Goal: Task Accomplishment & Management: Complete application form

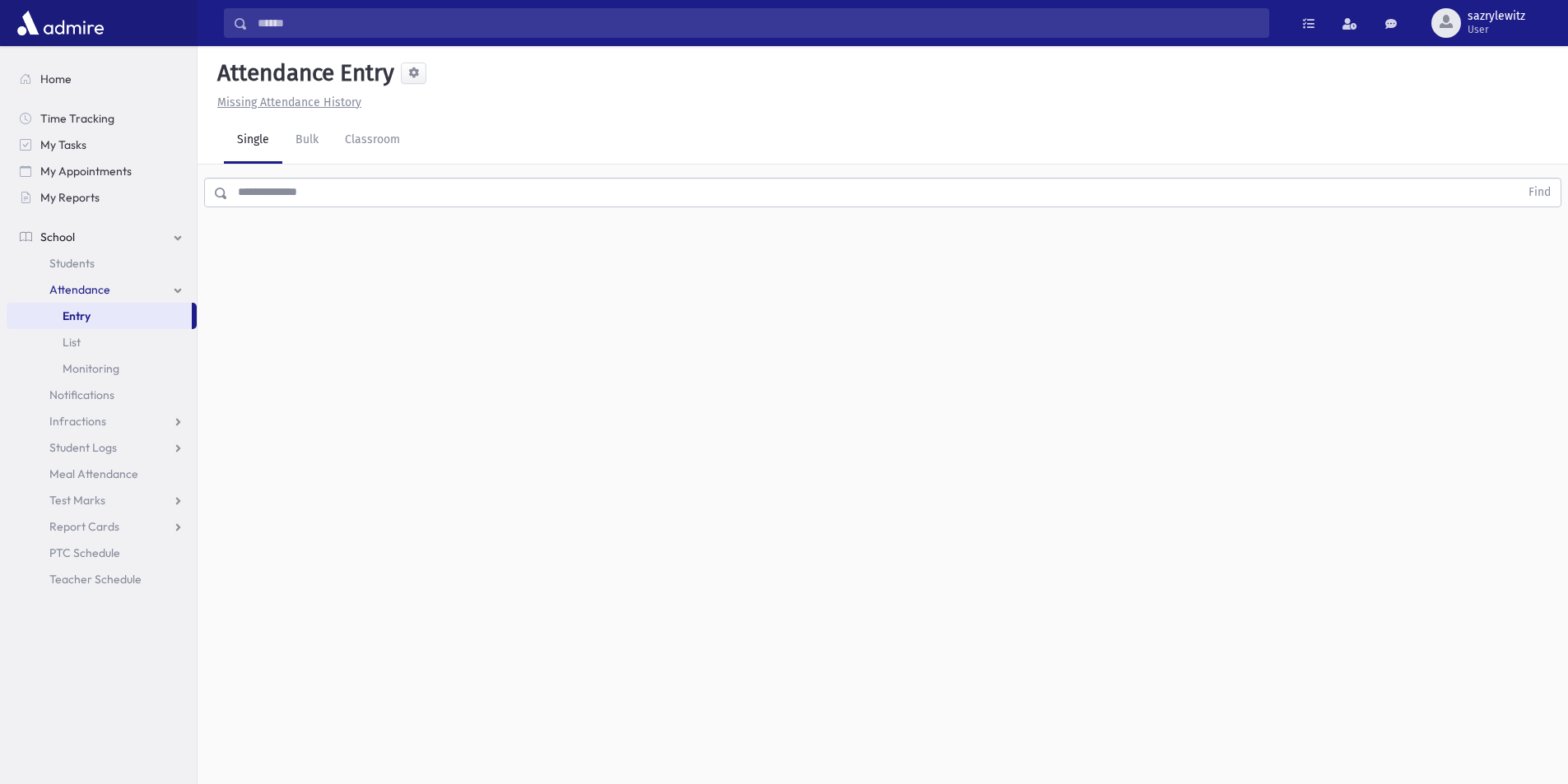
click at [289, 194] on input "text" at bounding box center [874, 193] width 1292 height 30
click at [1544, 188] on button "Find" at bounding box center [1540, 193] width 42 height 28
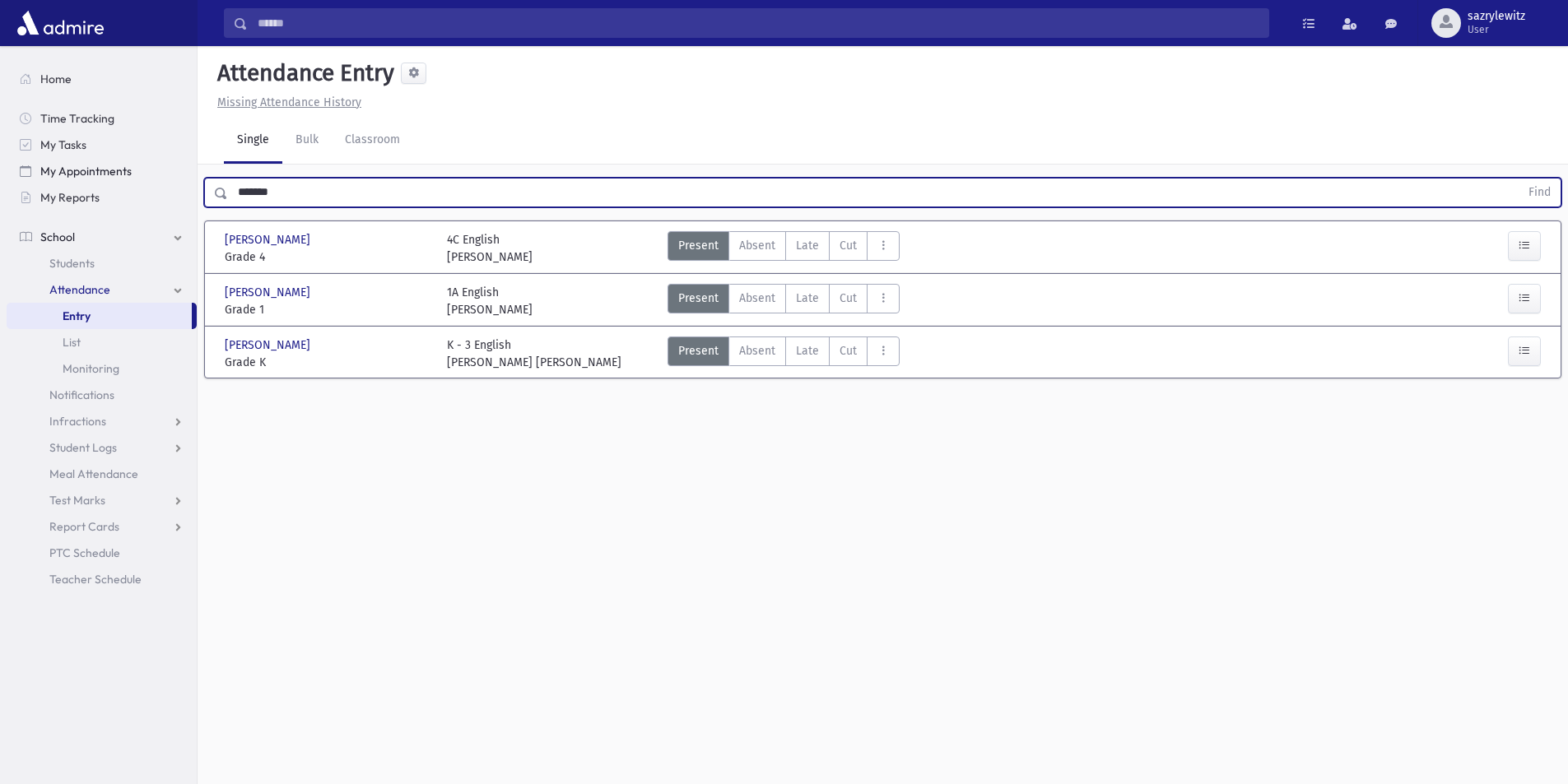
drag, startPoint x: 297, startPoint y: 192, endPoint x: 33, endPoint y: 181, distance: 264.2
click at [33, 181] on div "Search Results Students" at bounding box center [784, 411] width 1568 height 822
type input "*******"
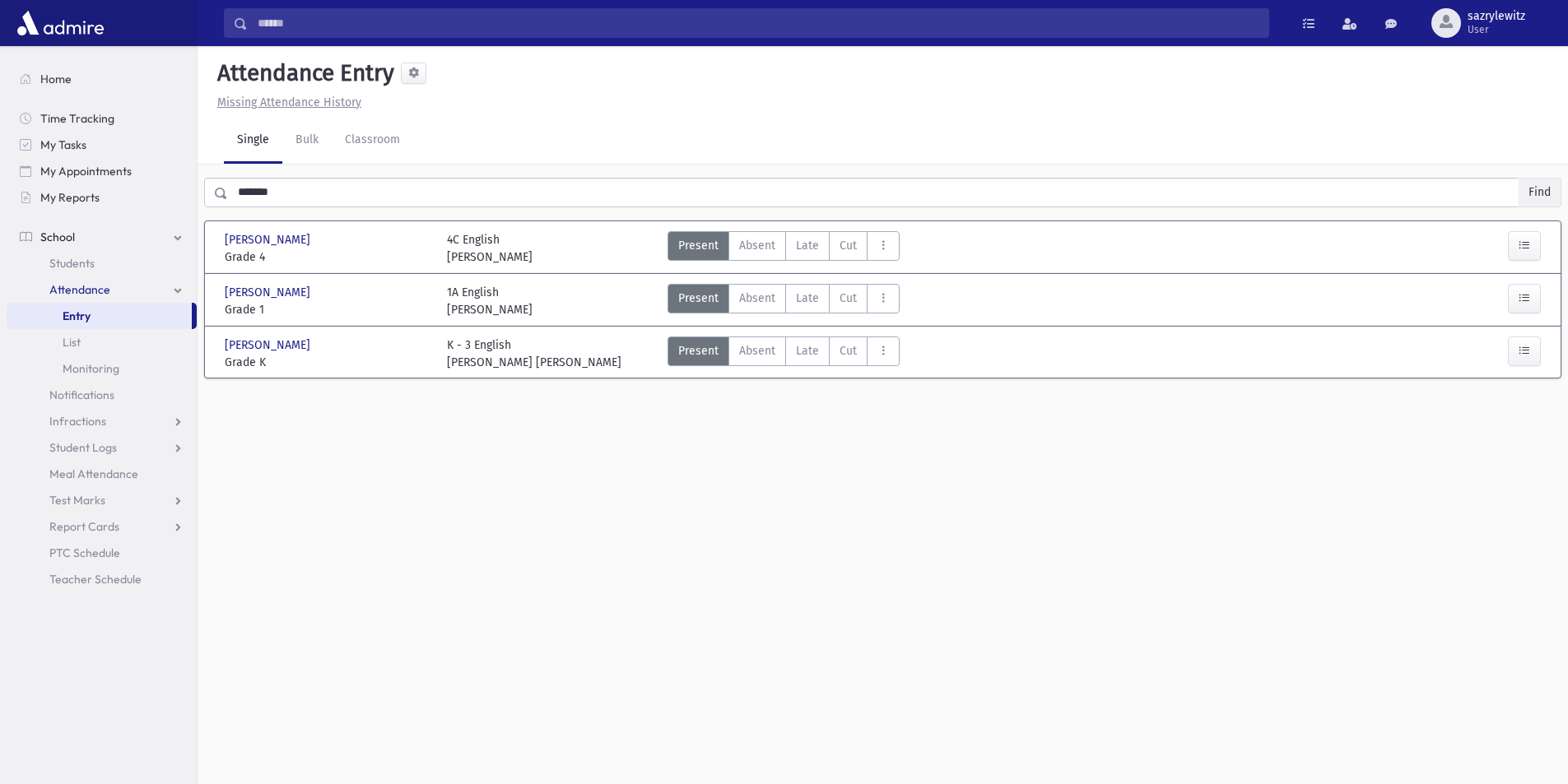
click at [1540, 192] on button "Find" at bounding box center [1540, 193] width 42 height 28
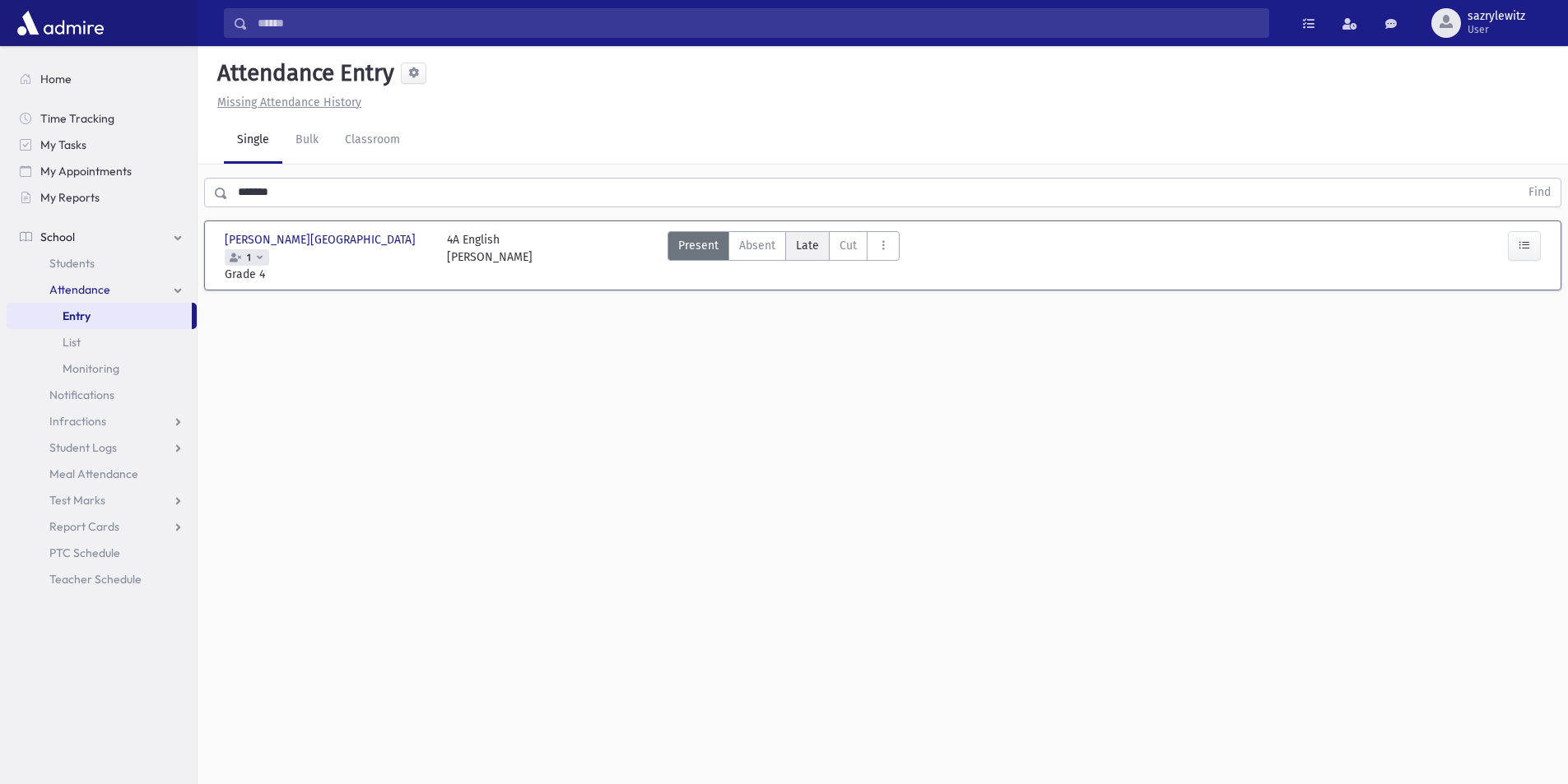
click at [804, 248] on span "Late" at bounding box center [808, 245] width 23 height 18
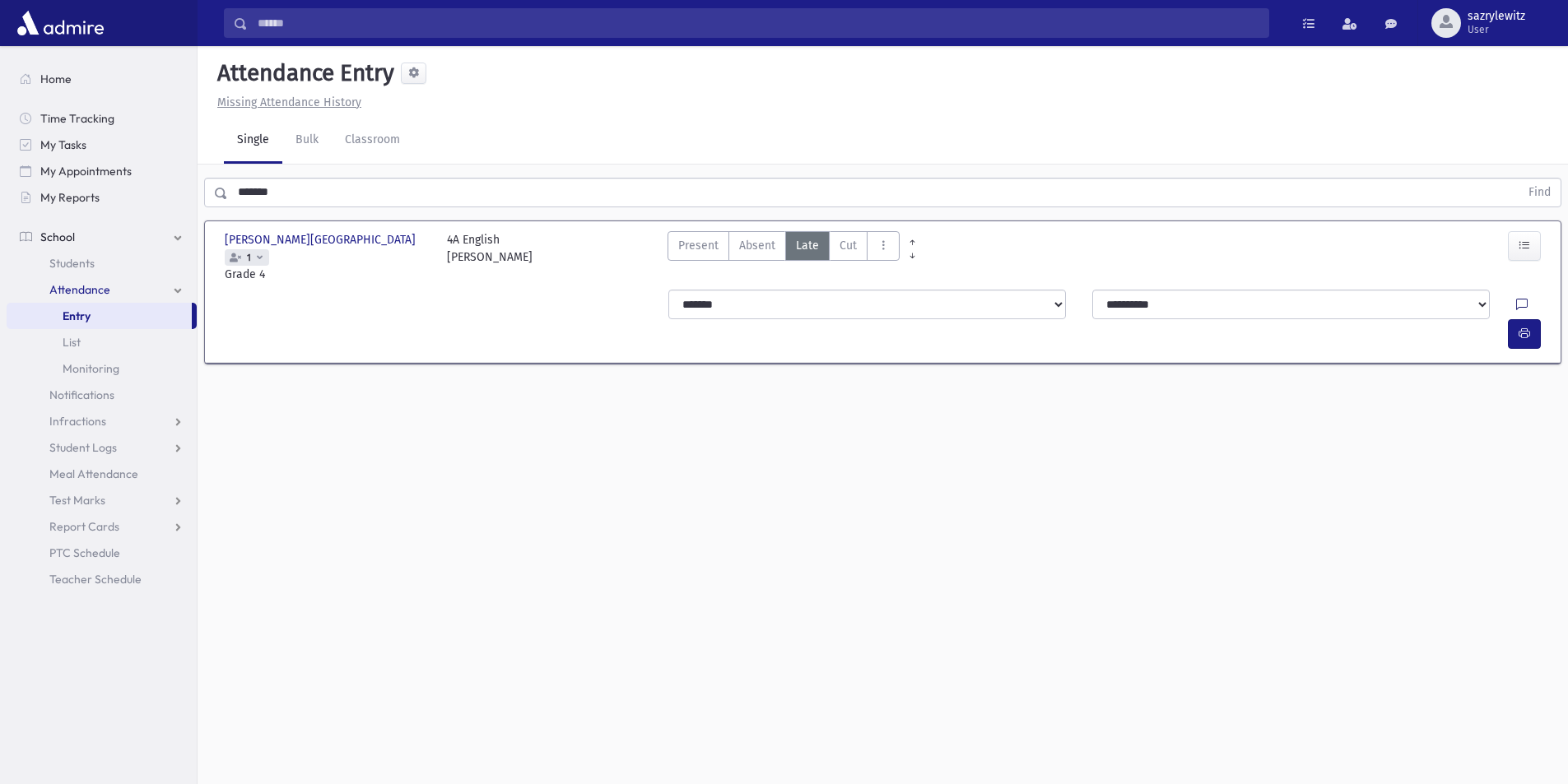
click at [1516, 298] on icon at bounding box center [1521, 305] width 11 height 14
click at [1426, 359] on textarea "Note" at bounding box center [1450, 371] width 193 height 63
type textarea "*****"
click at [1519, 491] on button "Save" at bounding box center [1522, 492] width 47 height 30
click at [1522, 326] on icon "button" at bounding box center [1524, 333] width 11 height 14
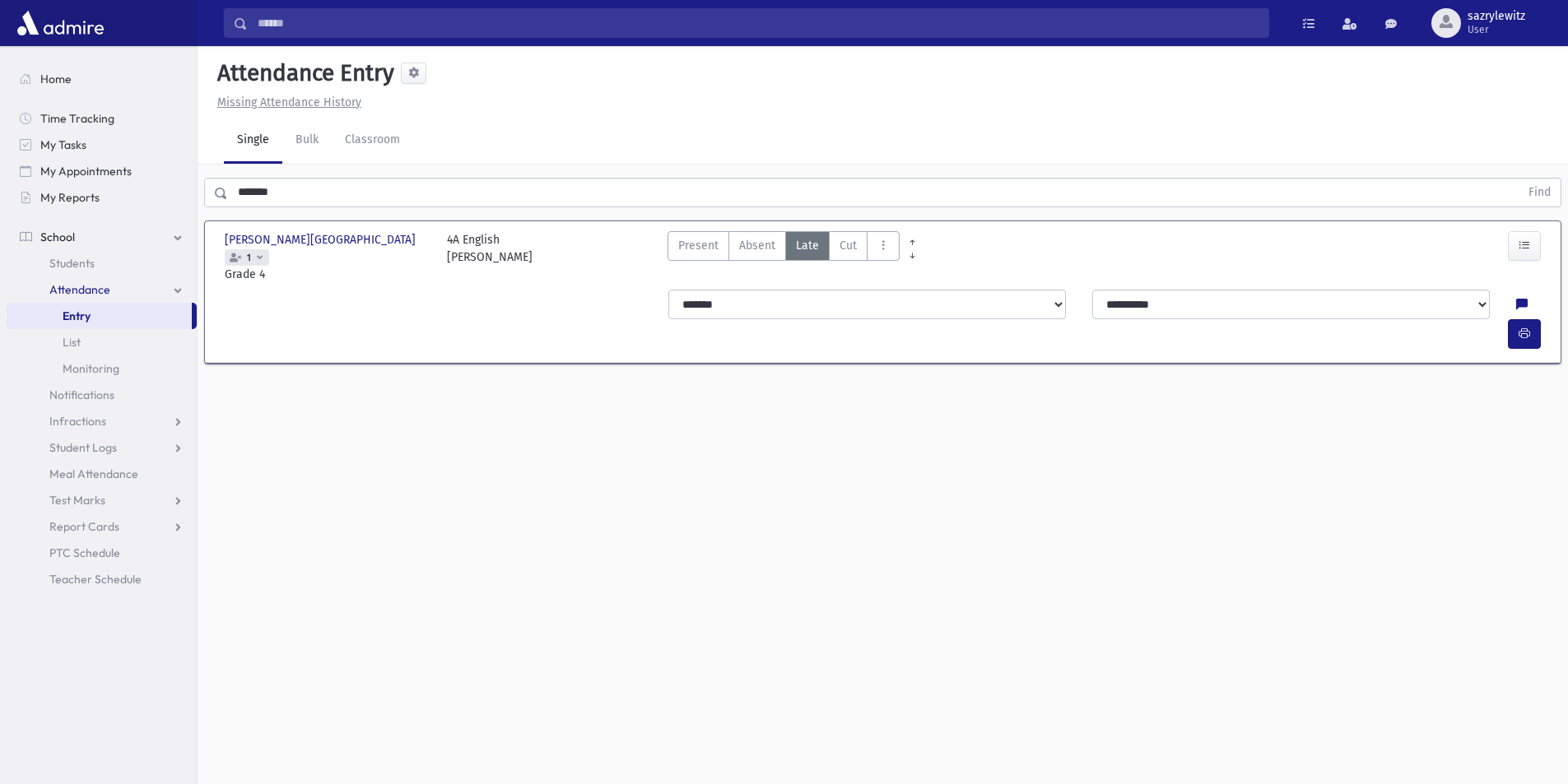
click at [254, 253] on span "1" at bounding box center [249, 258] width 11 height 11
click at [262, 253] on icon at bounding box center [260, 257] width 6 height 9
click at [110, 289] on link "Attendance" at bounding box center [101, 289] width 190 height 26
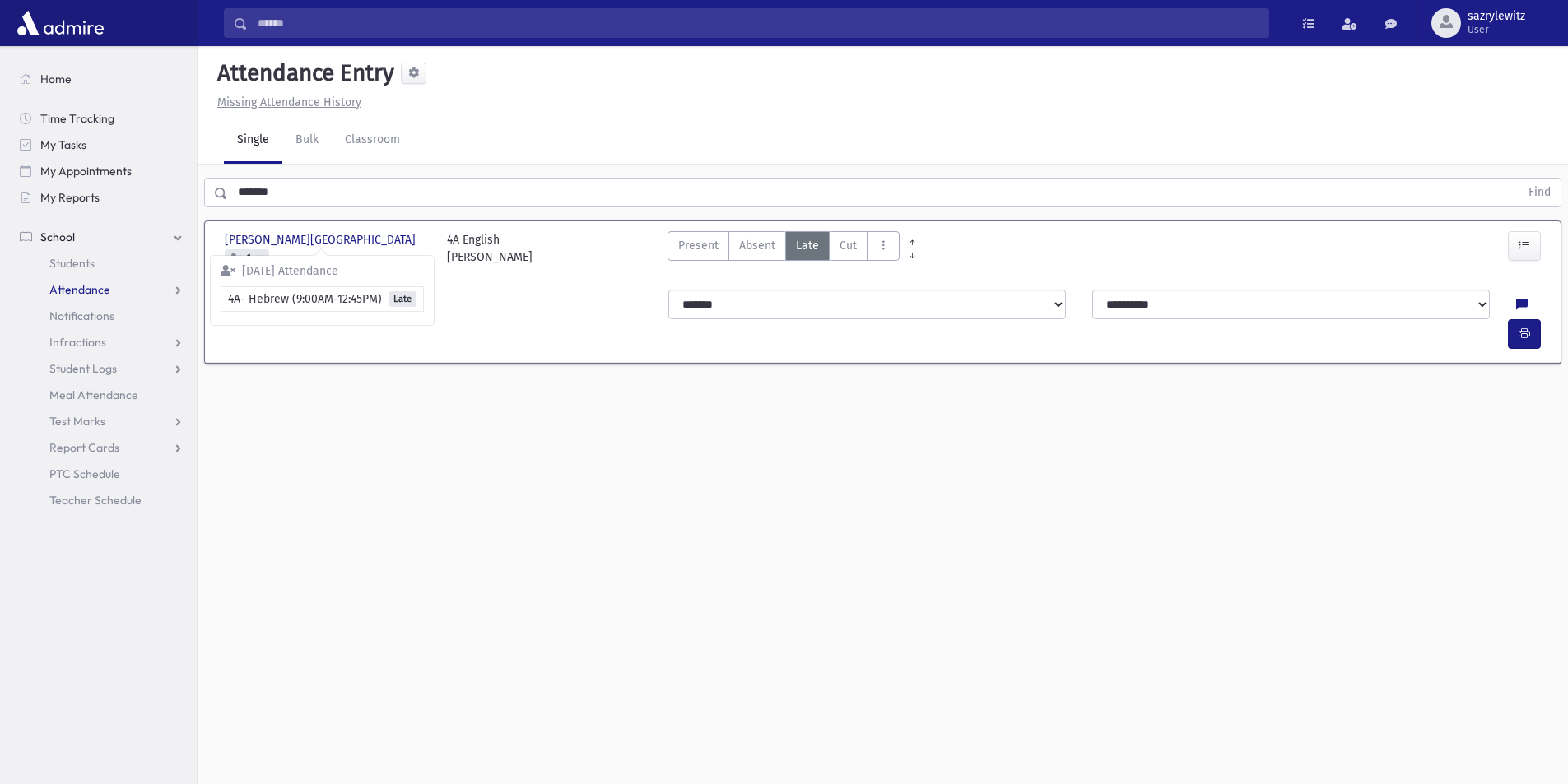
click at [115, 295] on link "Attendance" at bounding box center [101, 289] width 190 height 26
click at [358, 137] on link "Classroom" at bounding box center [372, 141] width 82 height 46
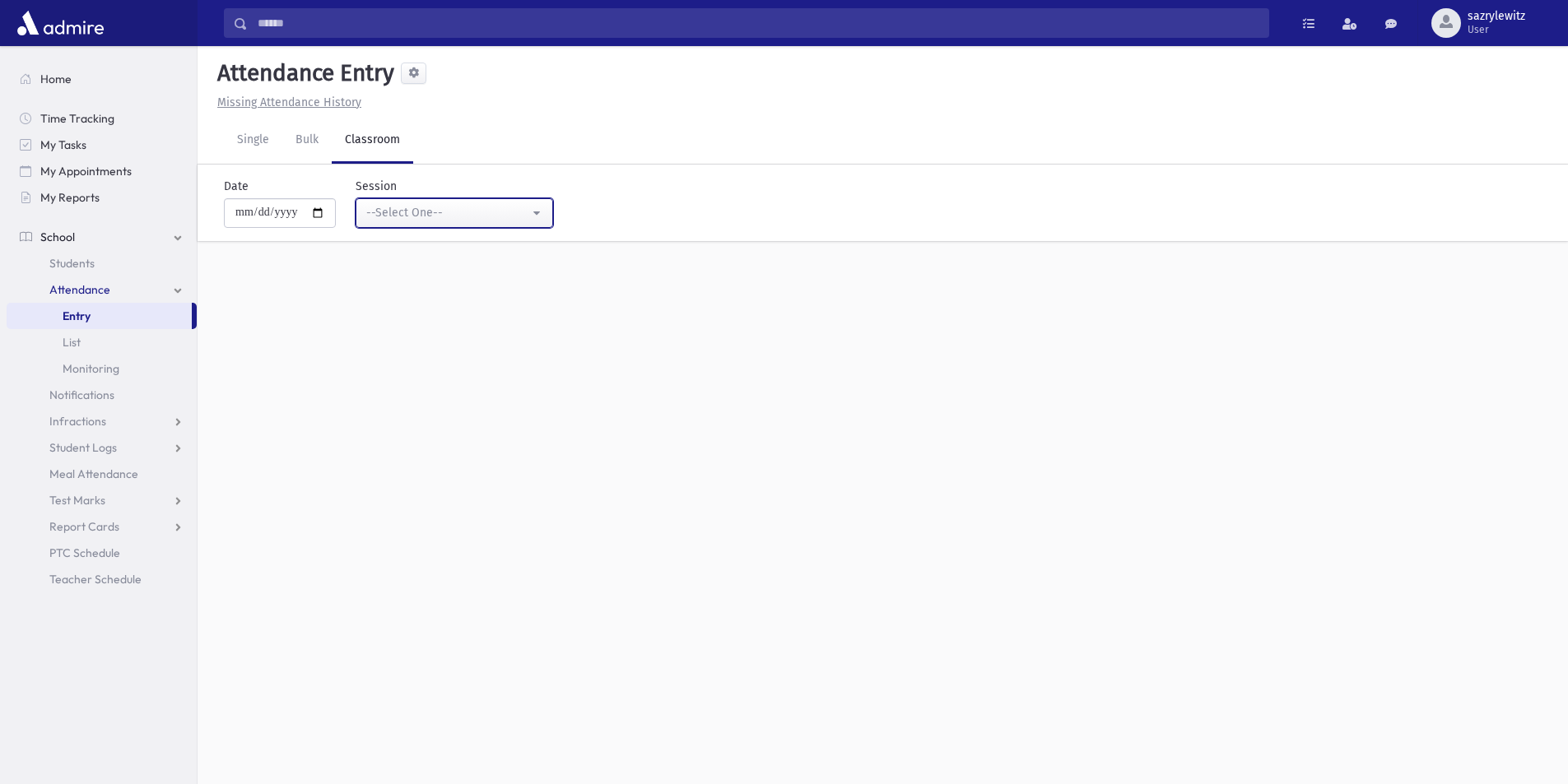
click at [462, 219] on div "--Select One--" at bounding box center [447, 213] width 163 height 18
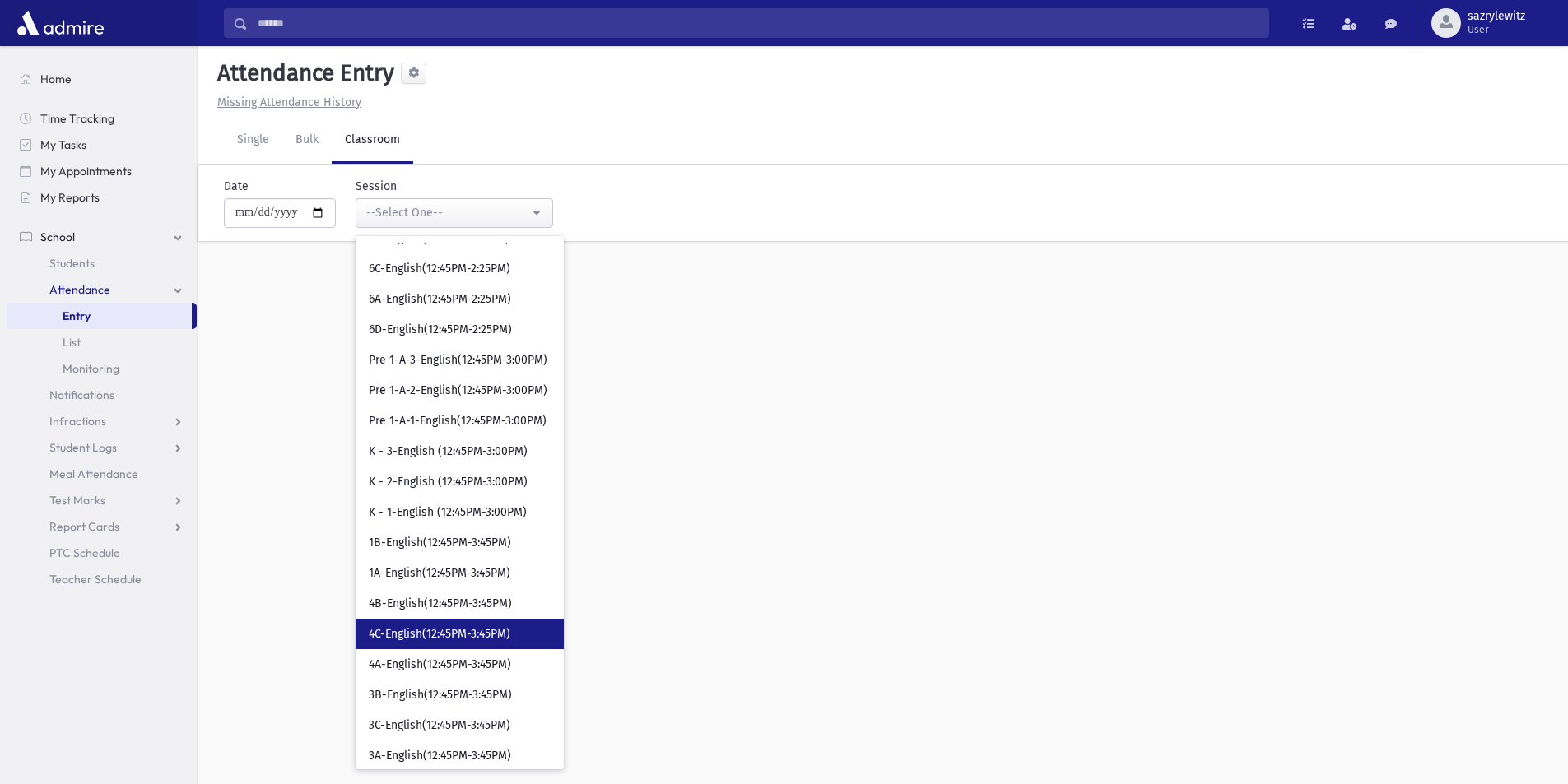
scroll to position [1235, 0]
click at [486, 639] on span "4A-English(12:45PM-3:45PM)" at bounding box center [440, 638] width 143 height 17
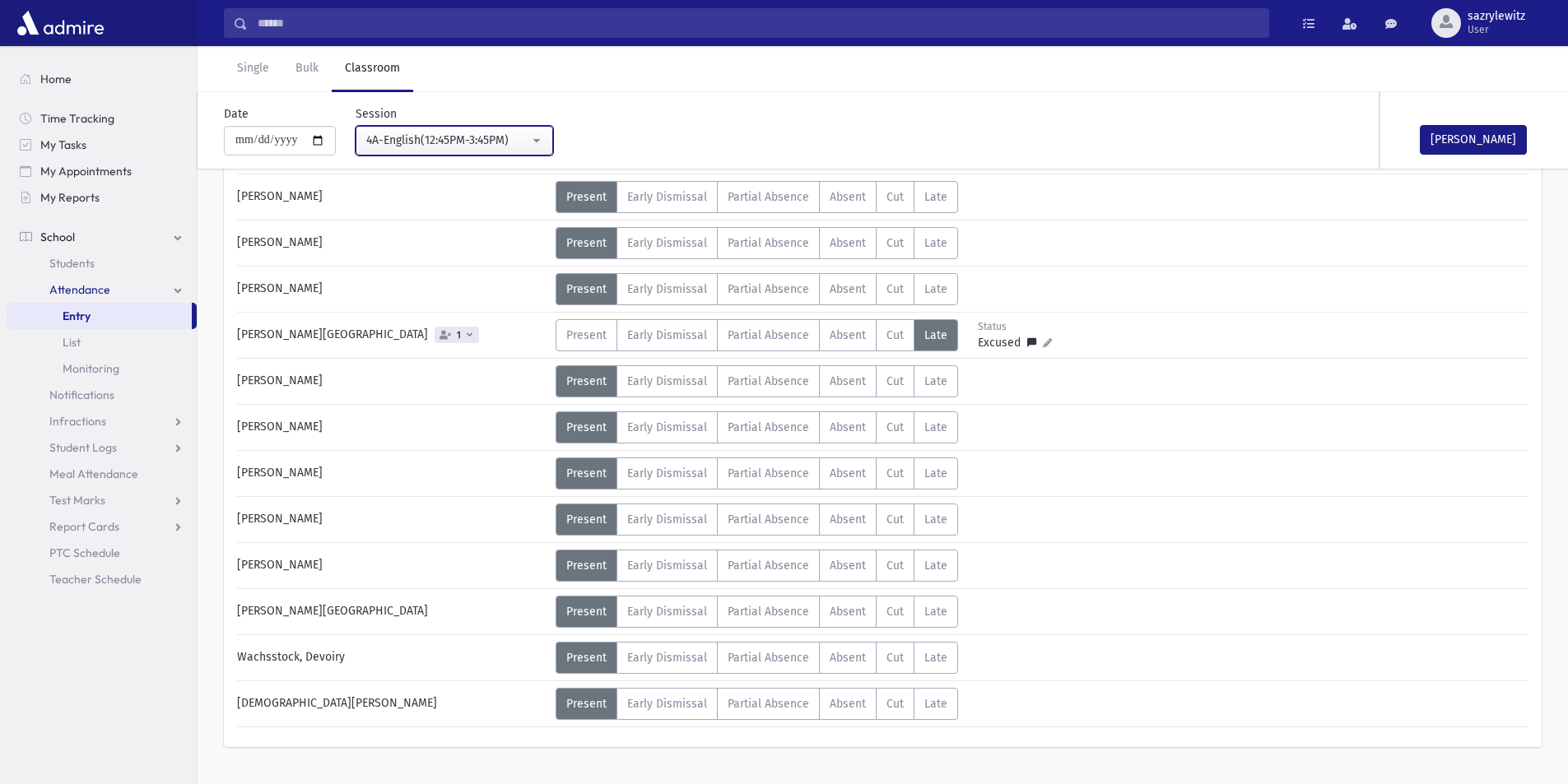
scroll to position [992, 0]
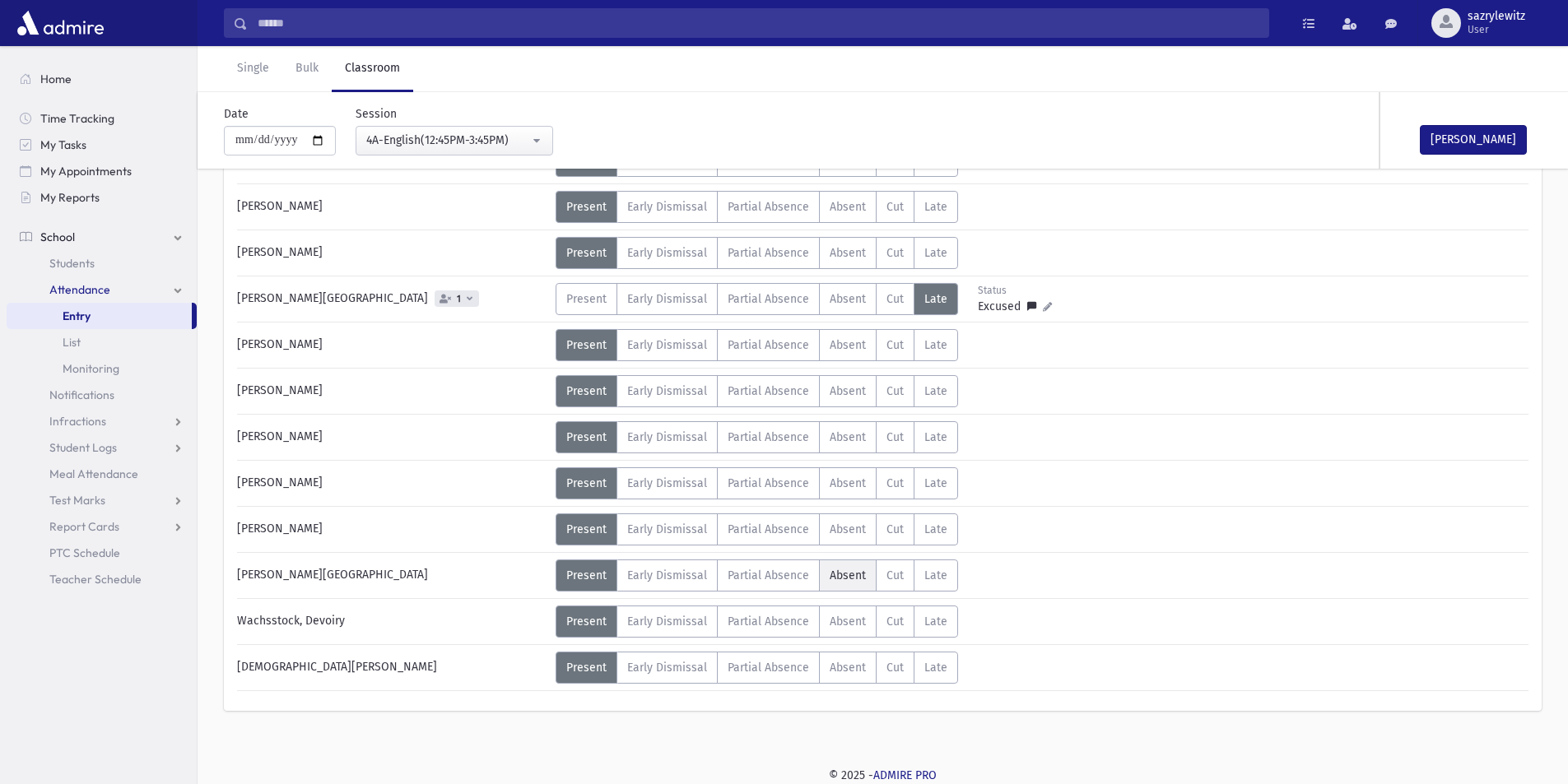
click at [847, 582] on span "Absent" at bounding box center [847, 575] width 36 height 14
click at [433, 143] on div "4A-English(12:45PM-3:45PM)" at bounding box center [447, 141] width 163 height 18
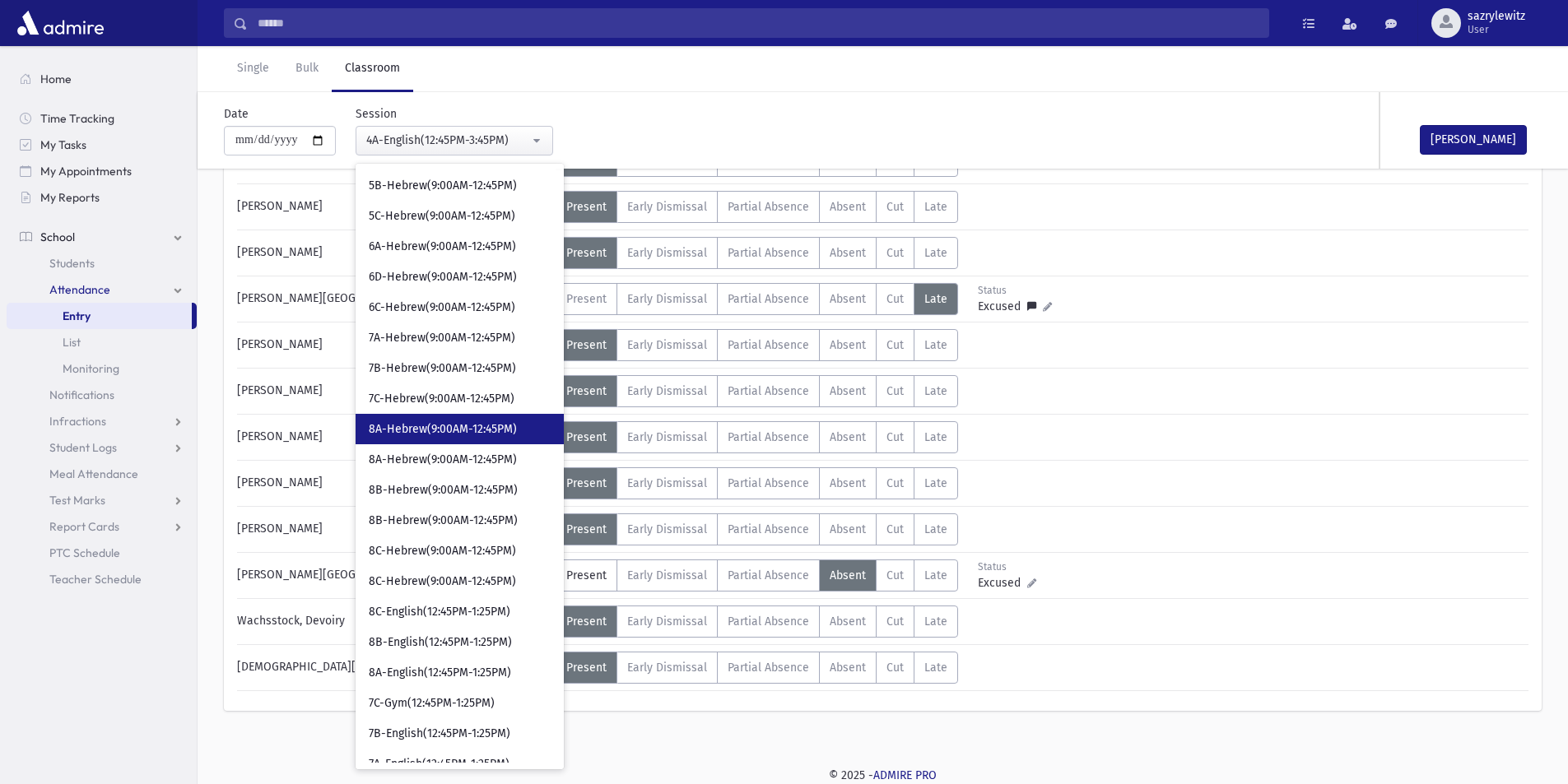
scroll to position [428, 0]
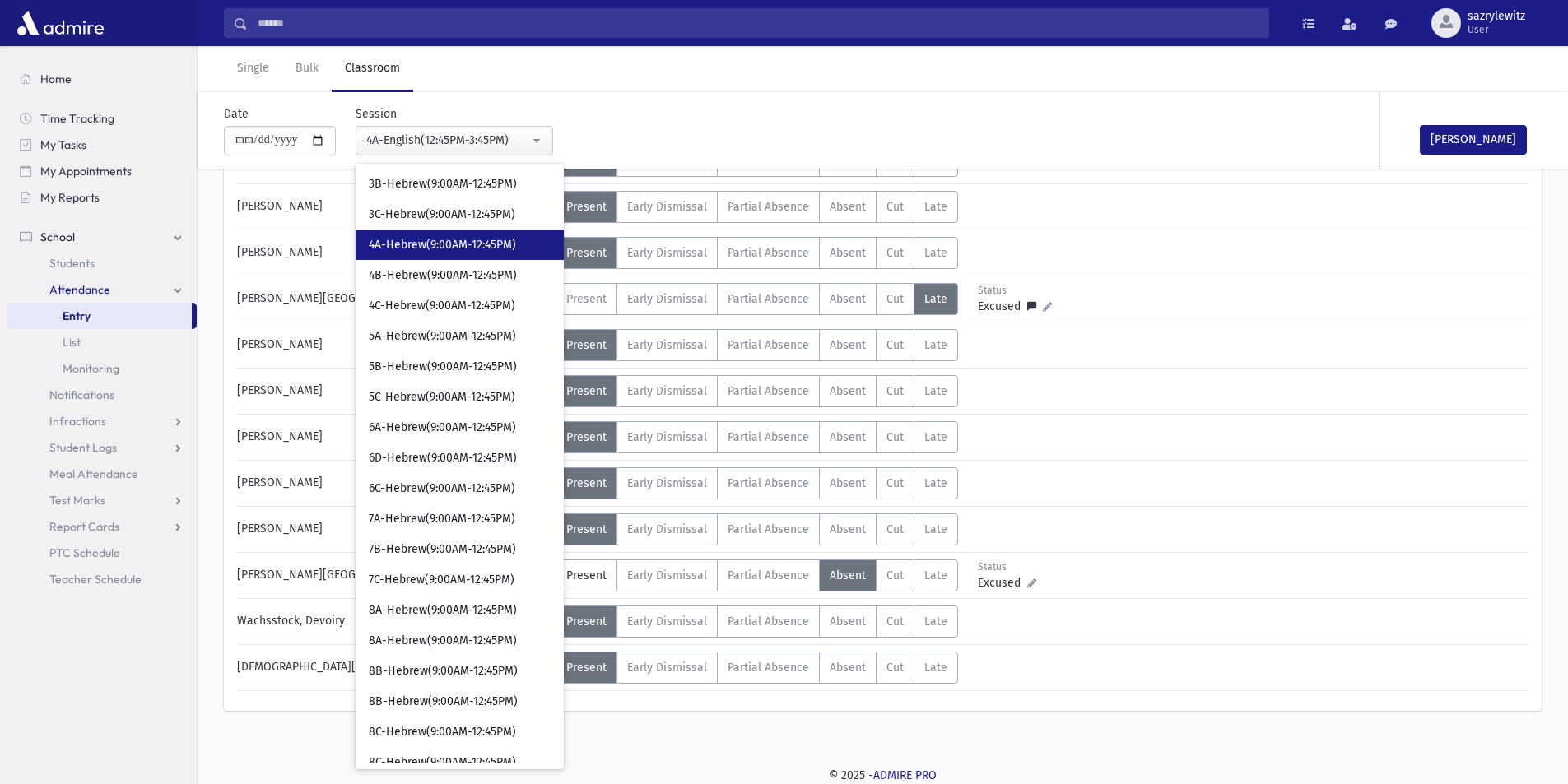
click at [473, 246] on span "4A-Hebrew(9:00AM-12:45PM)" at bounding box center [442, 245] width 147 height 17
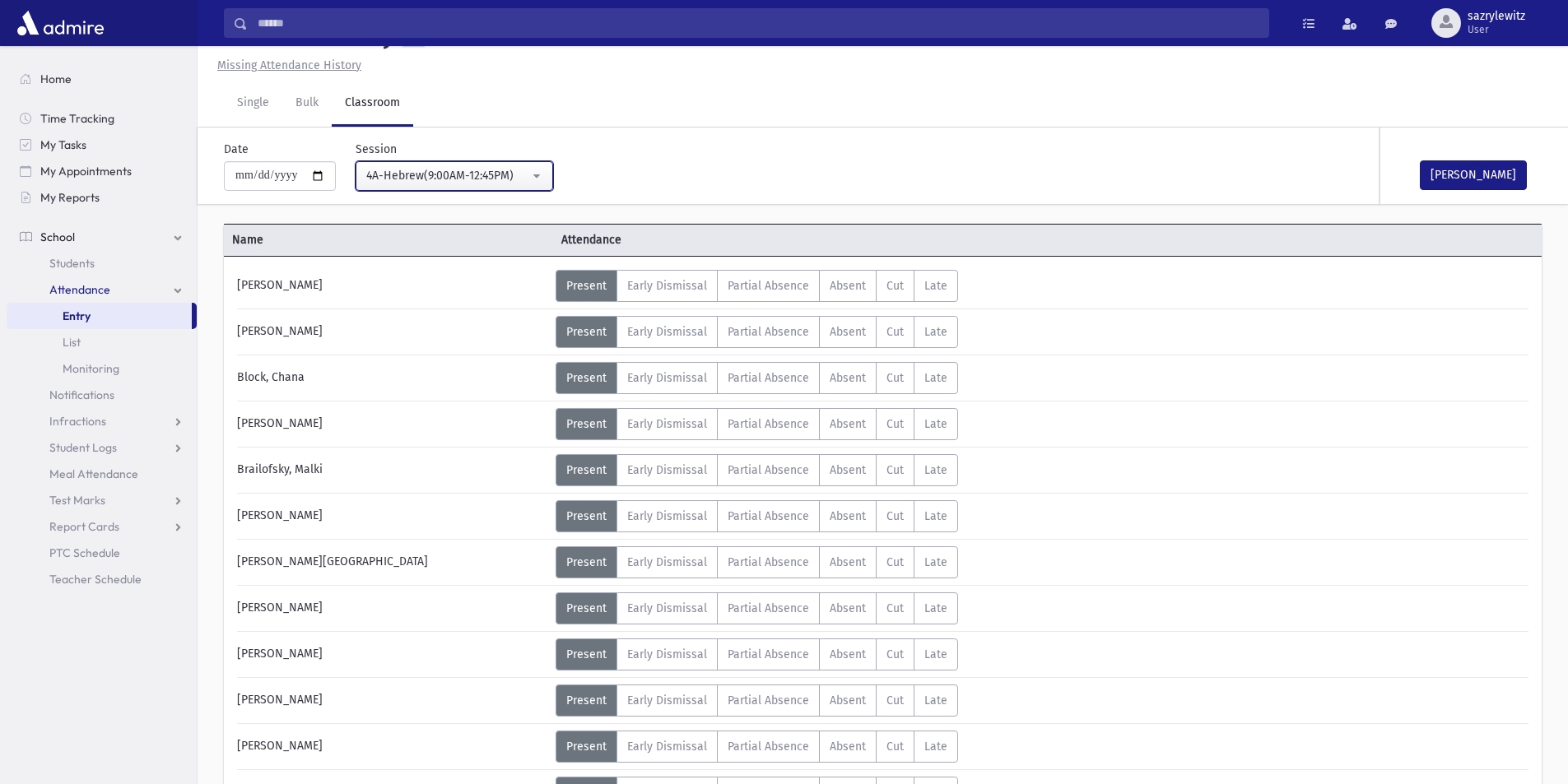
scroll to position [992, 0]
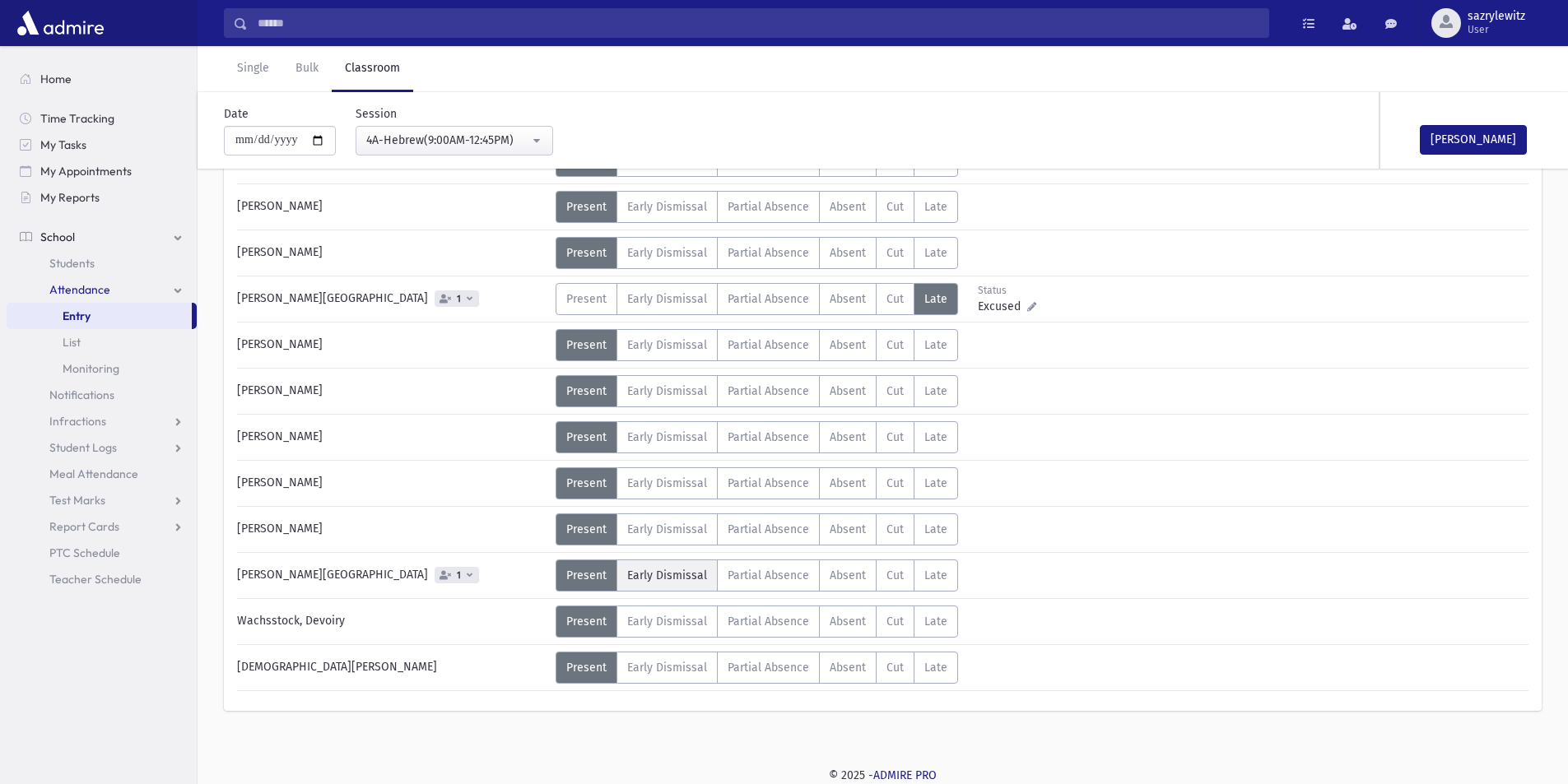
click at [704, 578] on span "Early Dismissal" at bounding box center [667, 575] width 80 height 14
click at [457, 137] on div "4A-Hebrew(9:00AM-12:45PM)" at bounding box center [447, 141] width 163 height 18
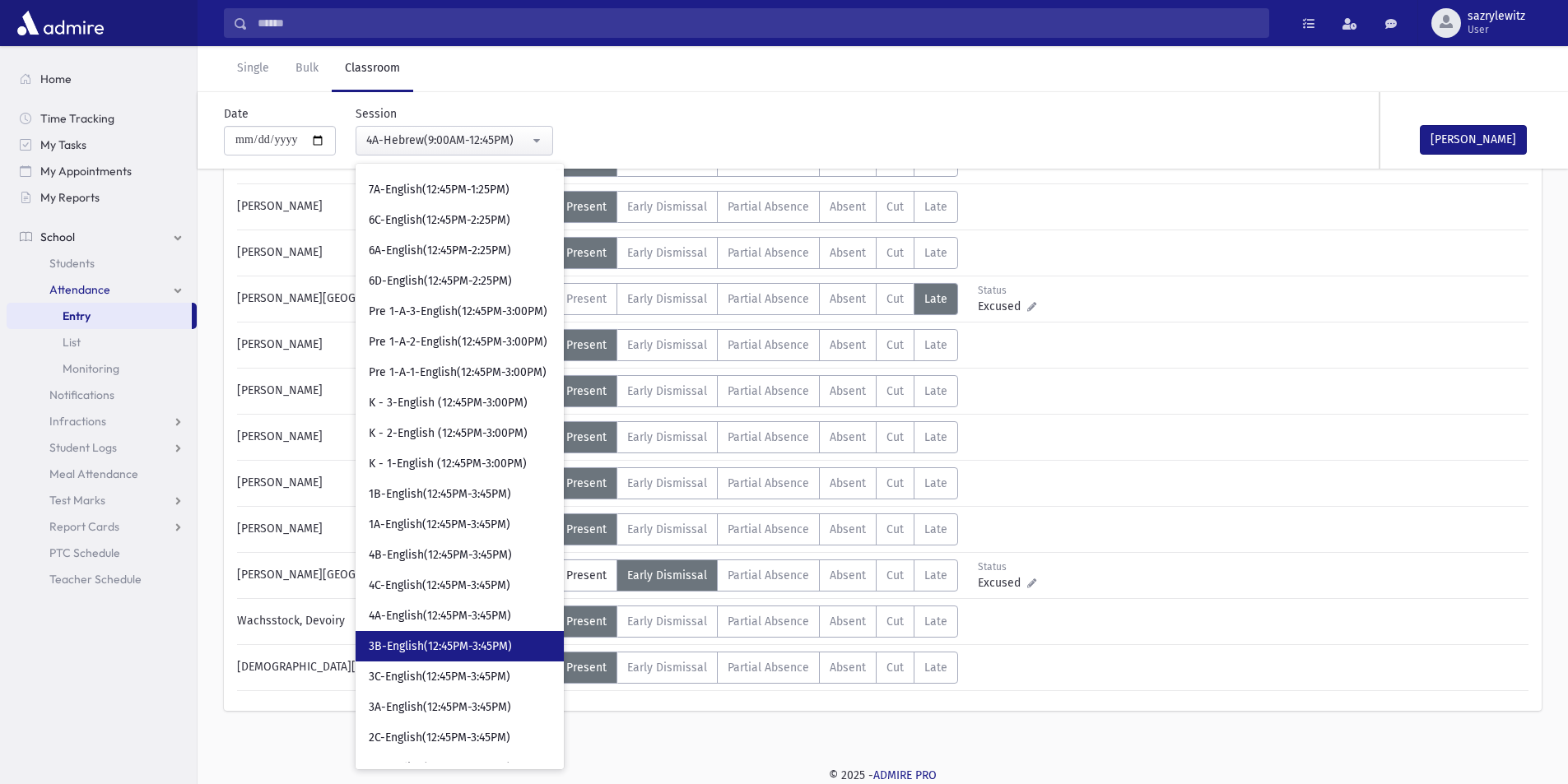
scroll to position [1277, 0]
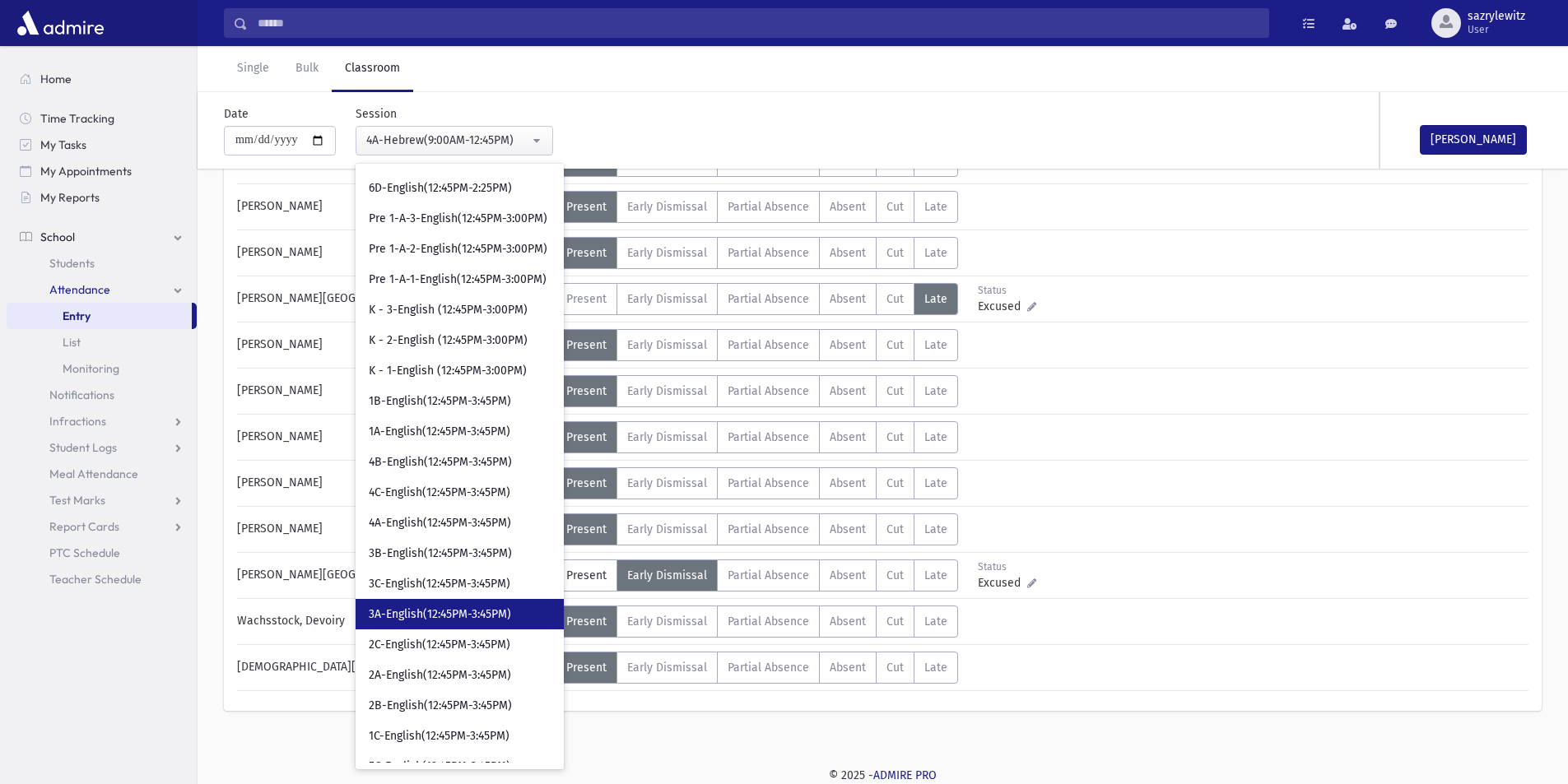
click at [433, 612] on span "3A-English(12:45PM-3:45PM)" at bounding box center [440, 614] width 143 height 17
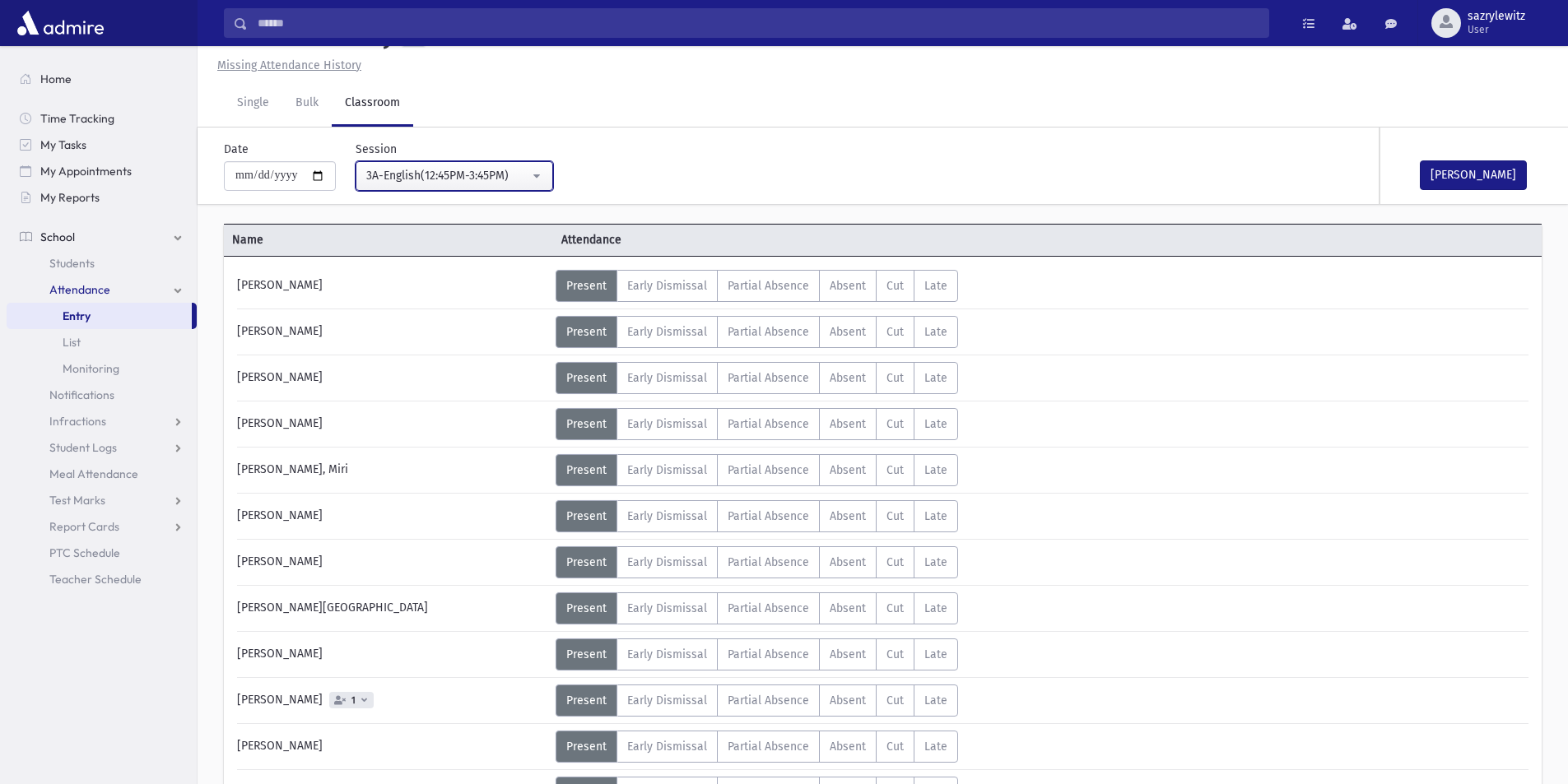
scroll to position [854, 0]
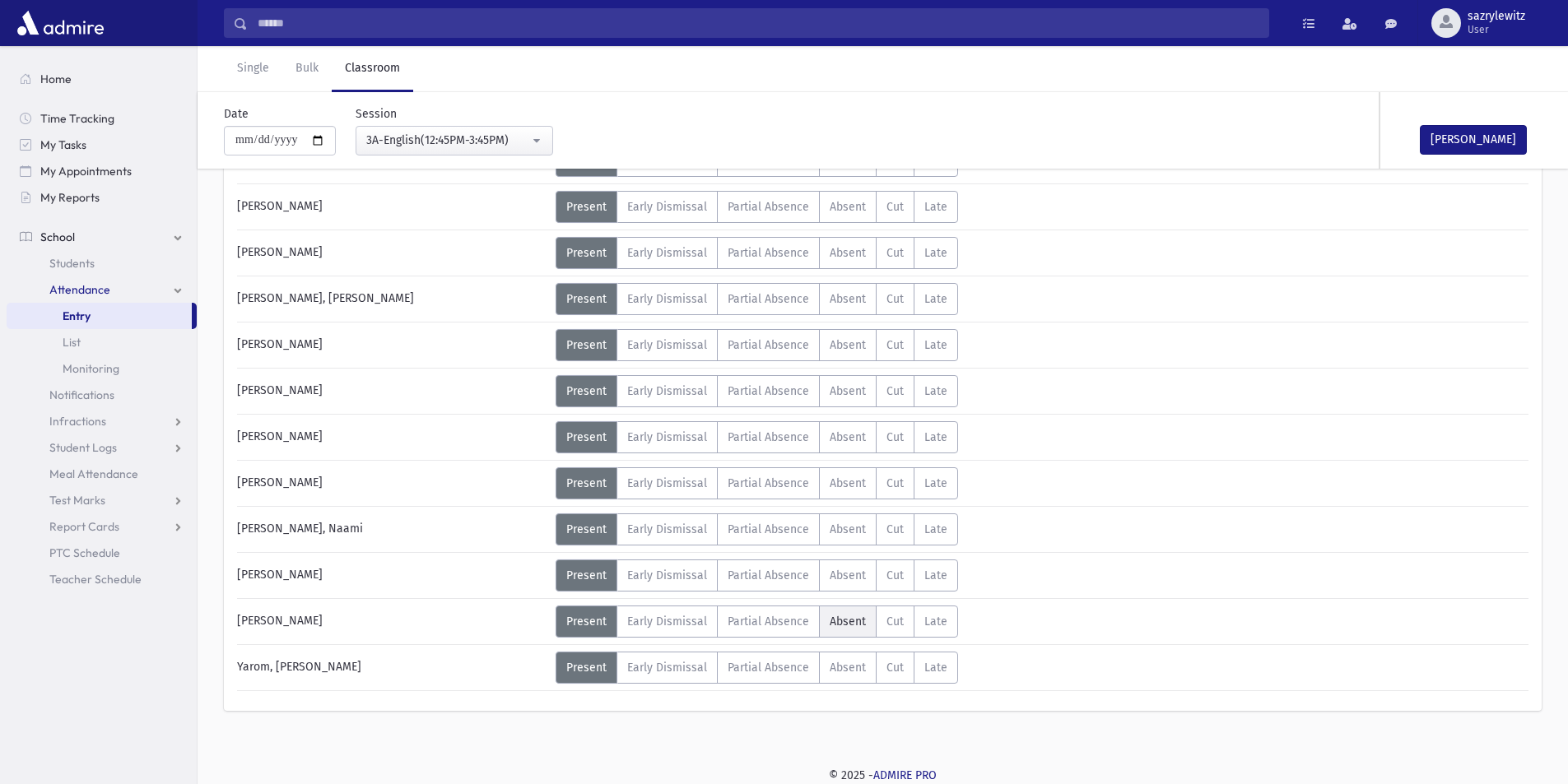
click at [850, 626] on span "Absent" at bounding box center [847, 622] width 36 height 14
click at [452, 140] on div "3A-English(12:45PM-3:45PM)" at bounding box center [447, 141] width 163 height 18
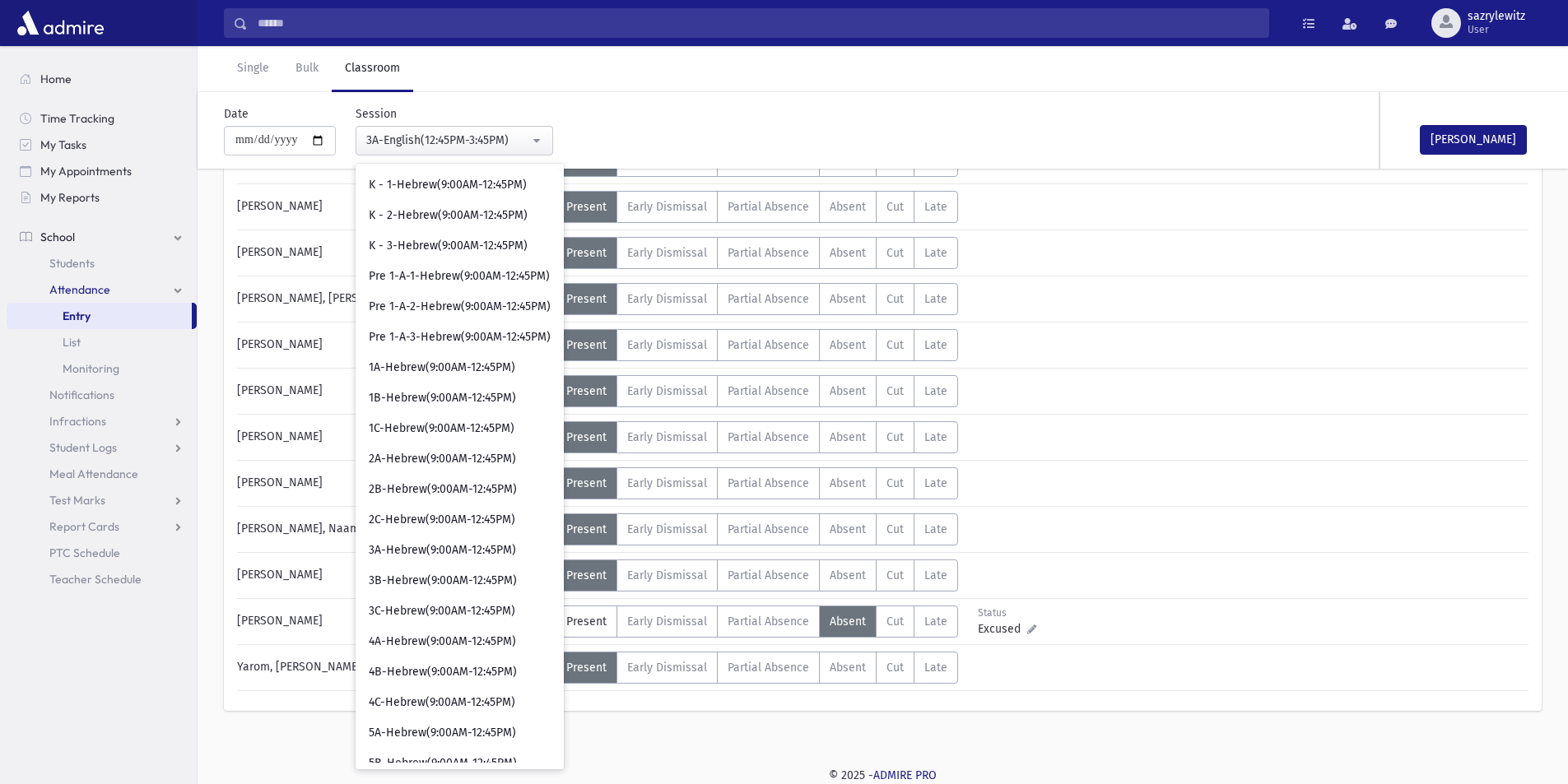
scroll to position [0, 0]
click at [494, 583] on span "3A-Hebrew(9:00AM-12:45PM)" at bounding box center [442, 582] width 147 height 17
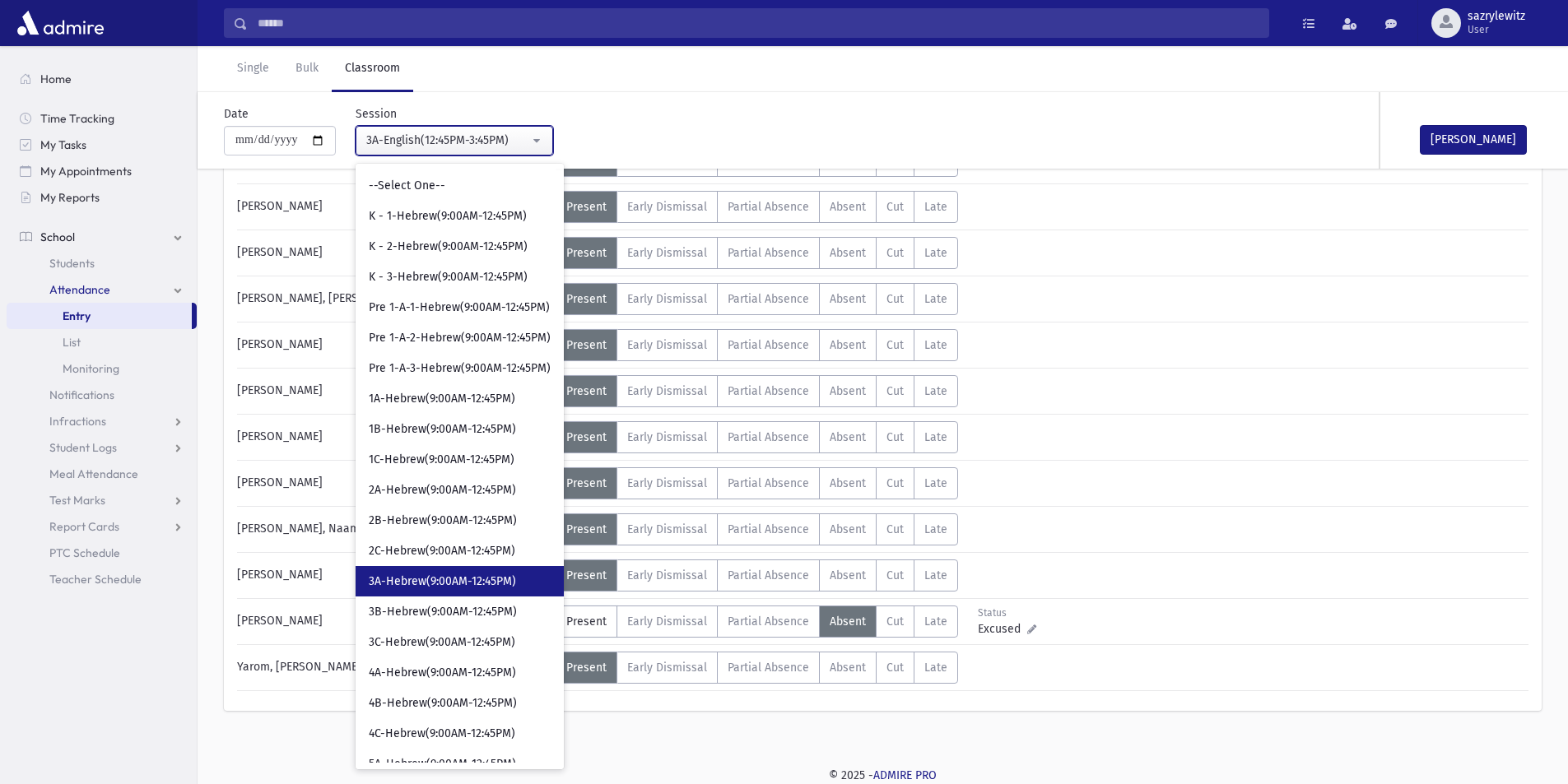
select select "****"
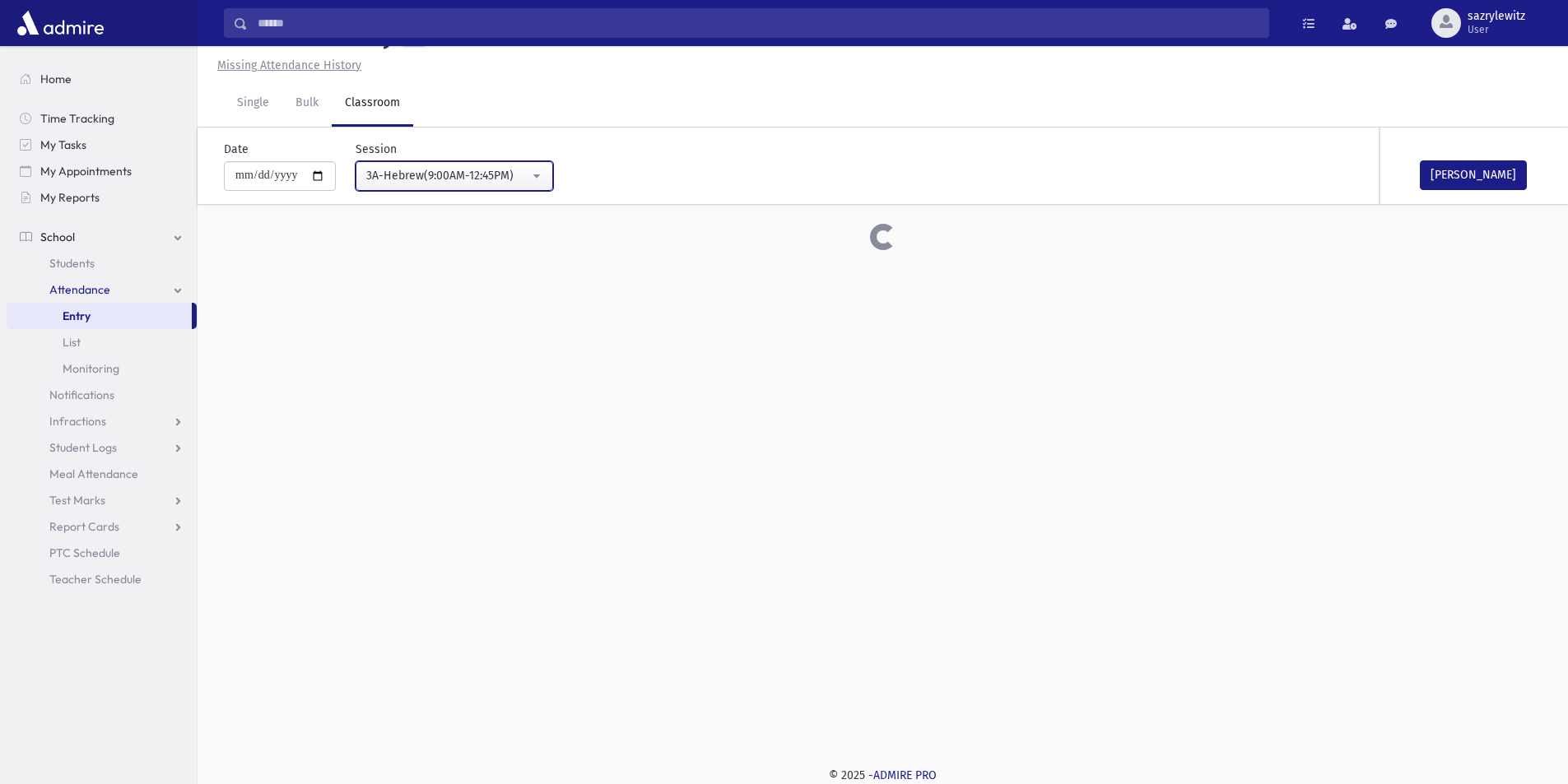
scroll to position [854, 0]
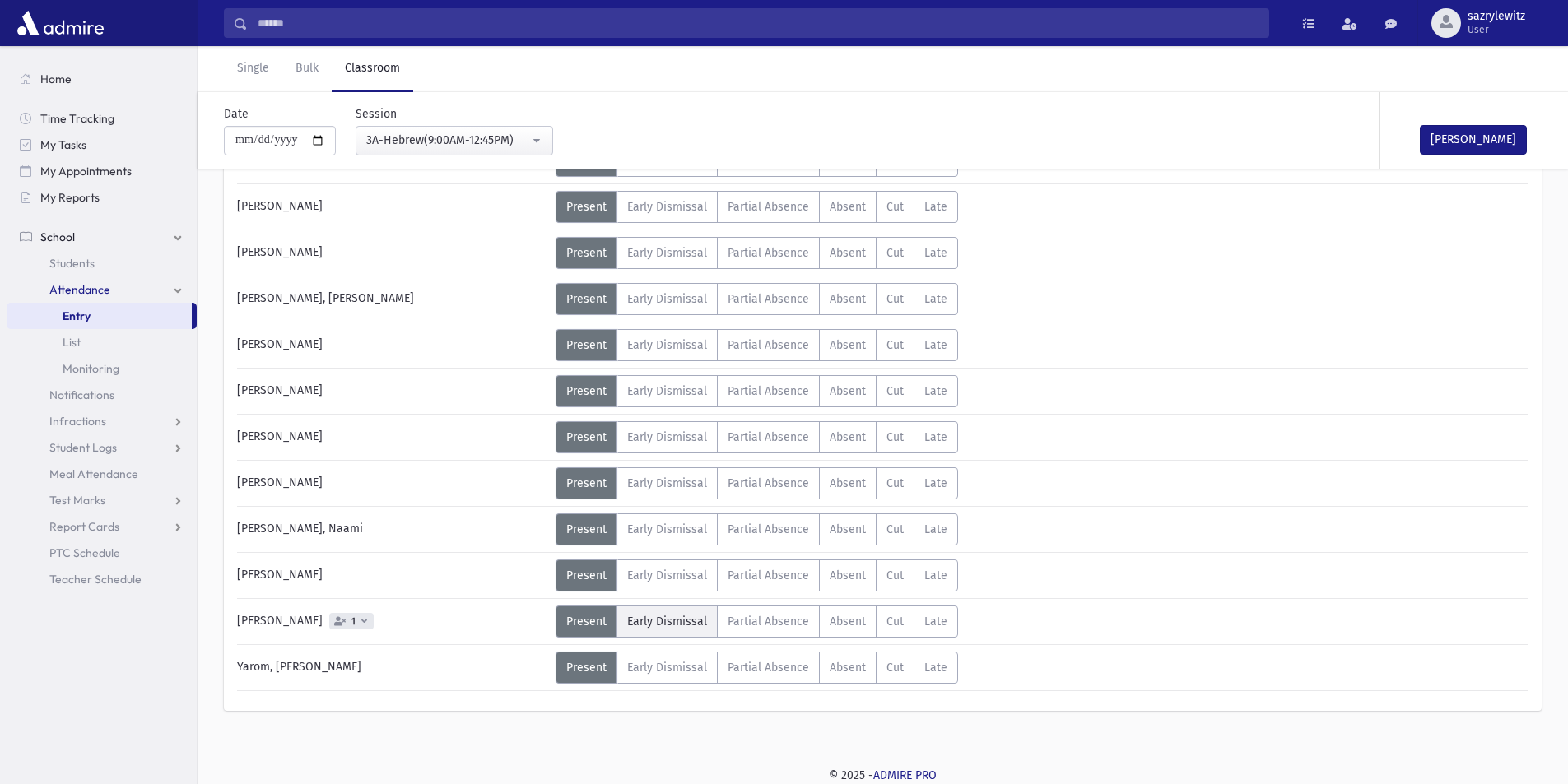
click at [690, 625] on span "Early Dismissal" at bounding box center [667, 622] width 80 height 14
click at [260, 64] on link "Single" at bounding box center [253, 69] width 58 height 46
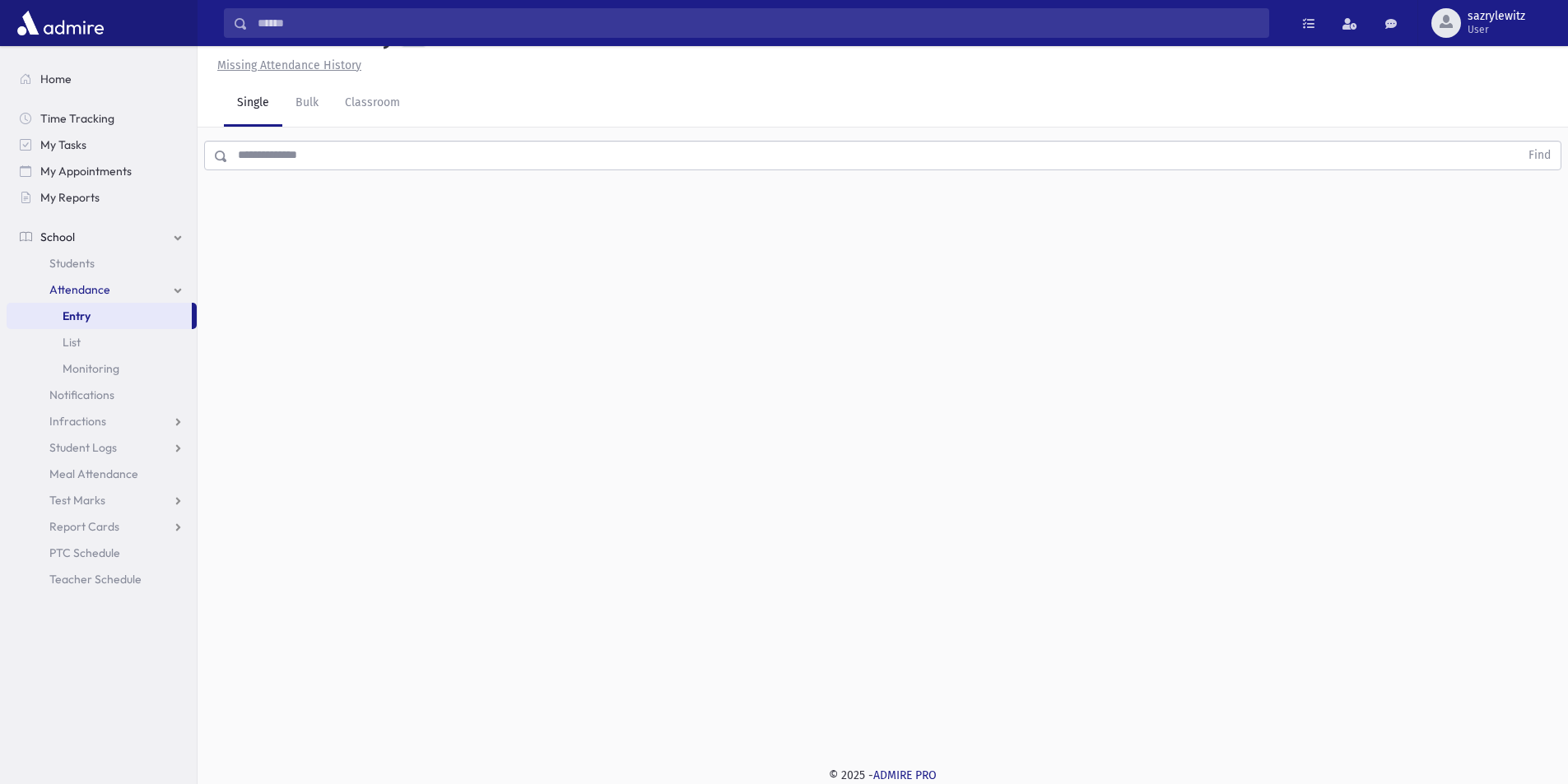
scroll to position [37, 0]
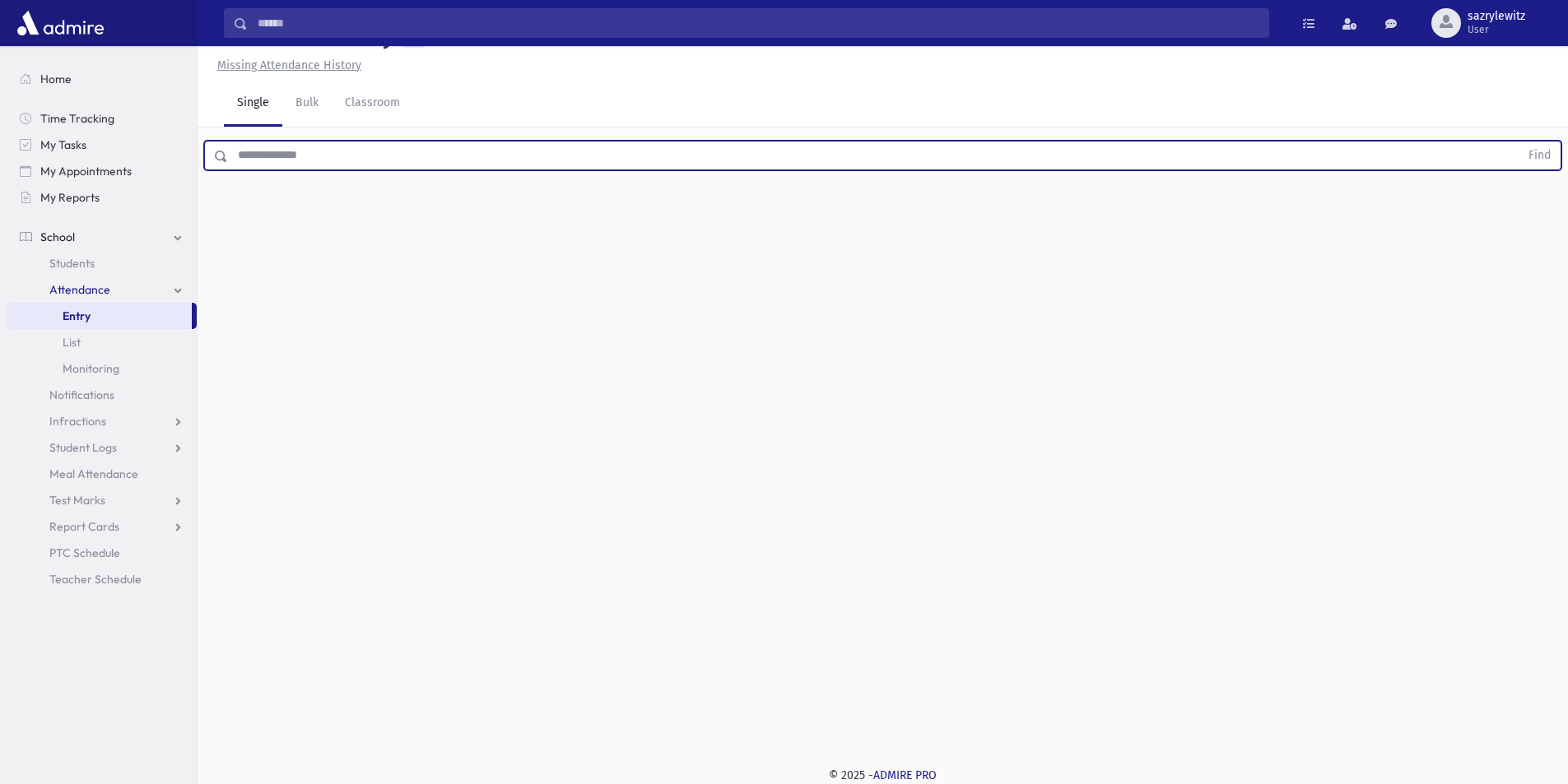
click at [288, 160] on input "text" at bounding box center [874, 156] width 1292 height 30
type input "****"
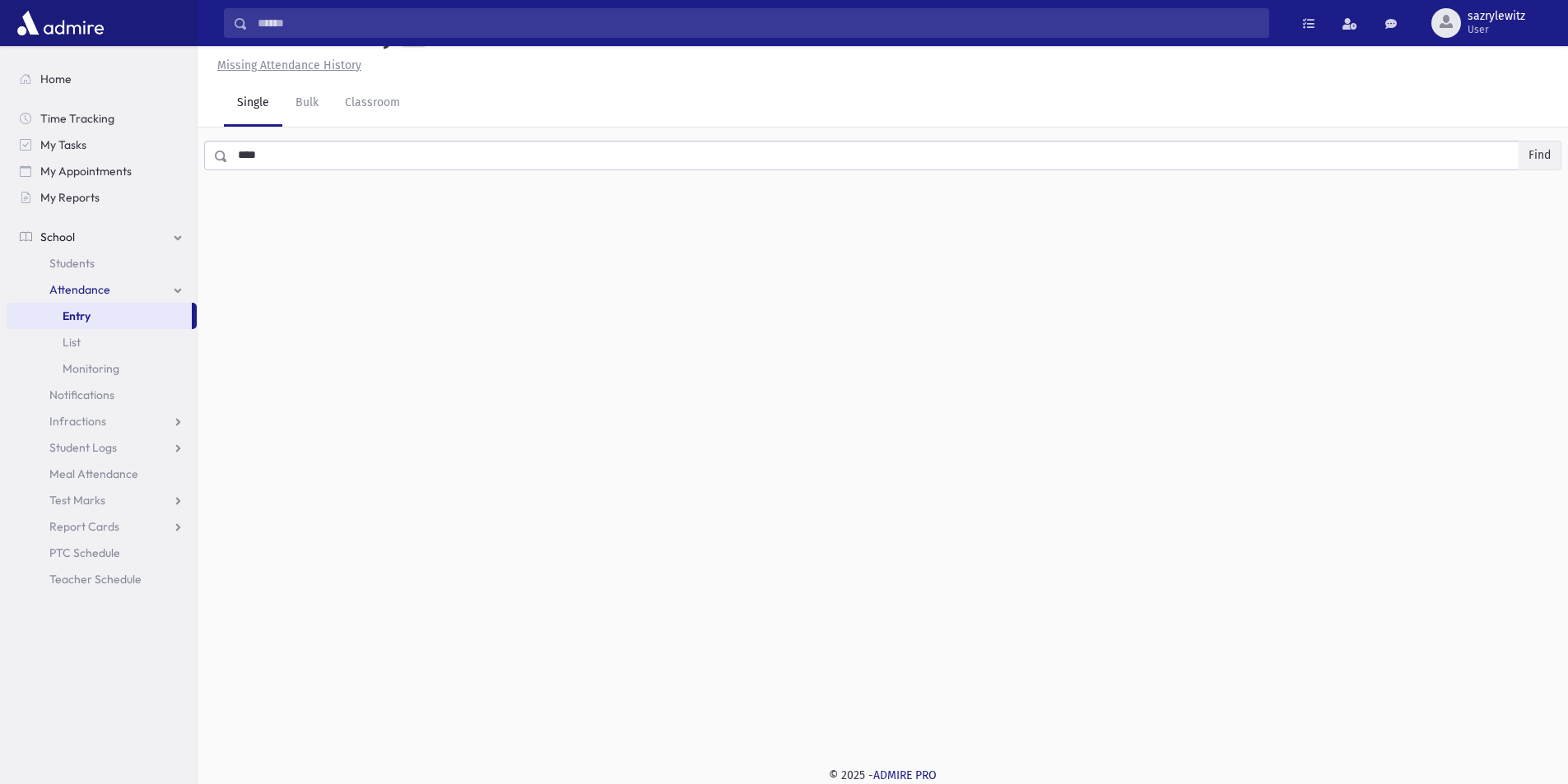
click at [1542, 154] on button "Find" at bounding box center [1540, 156] width 42 height 28
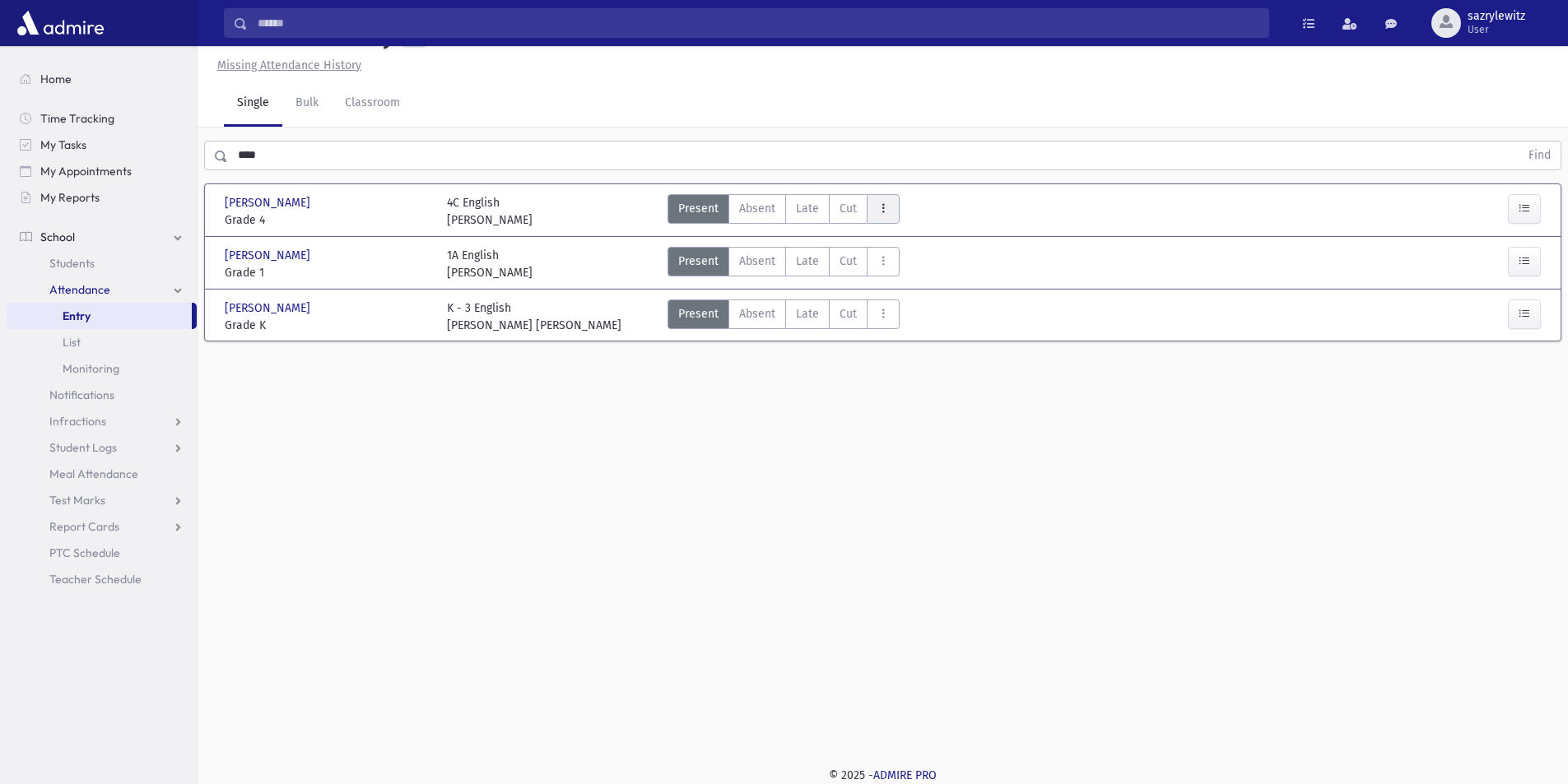
click at [883, 212] on icon "AttTypes" at bounding box center [883, 209] width 11 height 14
click at [895, 250] on span "Early Dismissal" at bounding box center [933, 254] width 106 height 18
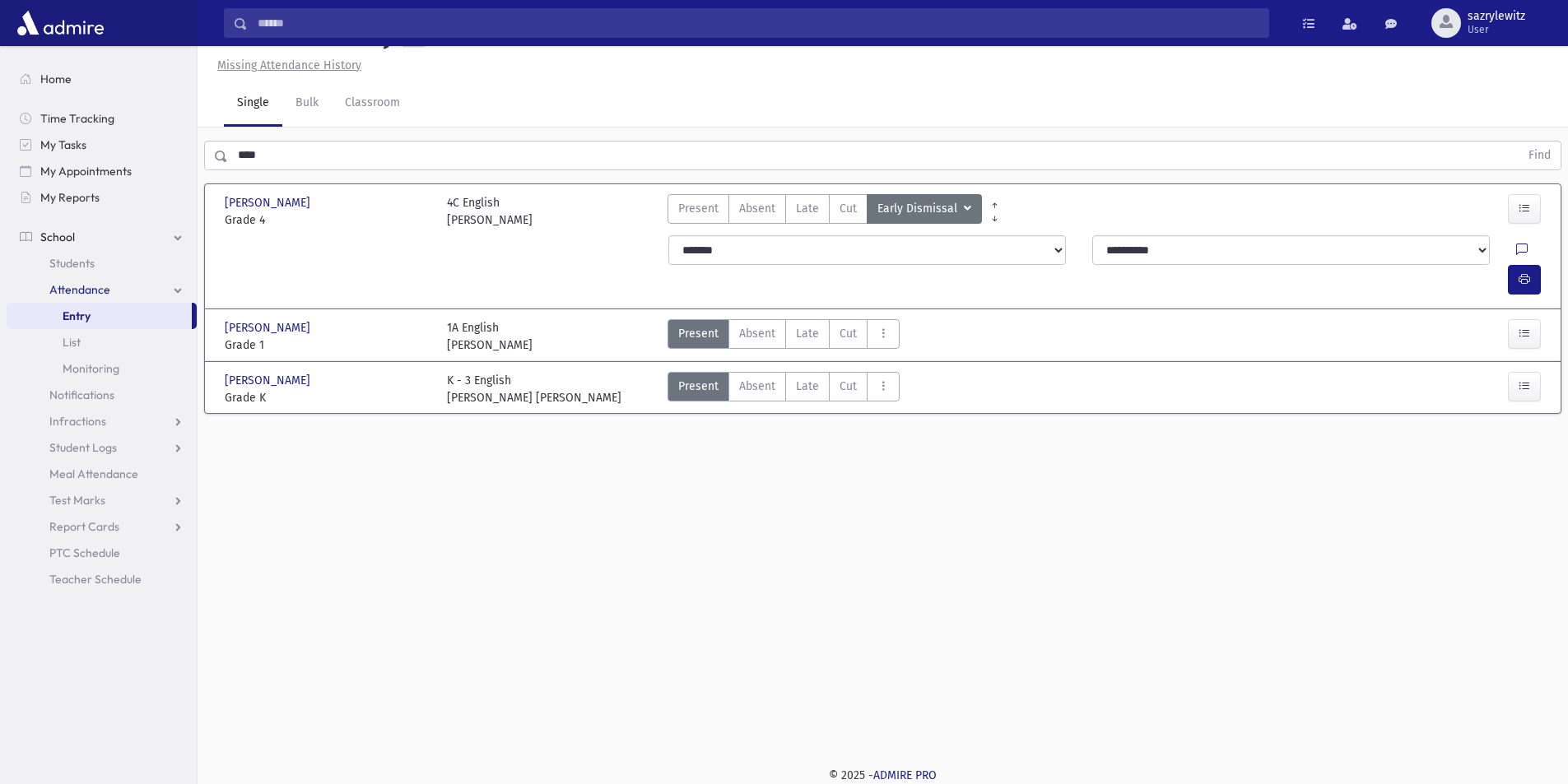
click at [1516, 246] on icon at bounding box center [1521, 251] width 11 height 14
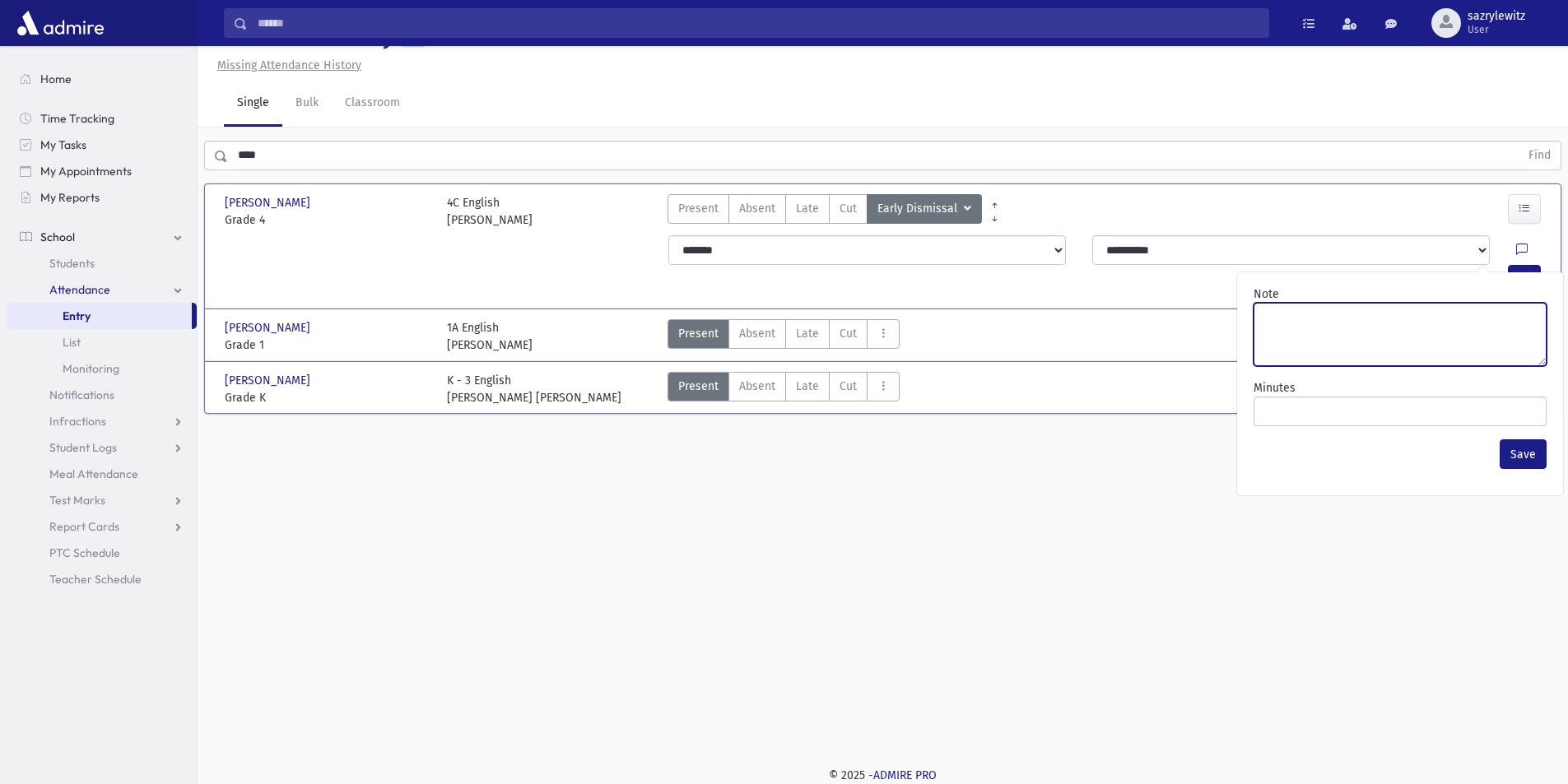
click at [1355, 339] on textarea "Note" at bounding box center [1400, 334] width 293 height 63
type textarea "******"
click at [1529, 458] on button "Save" at bounding box center [1522, 455] width 47 height 30
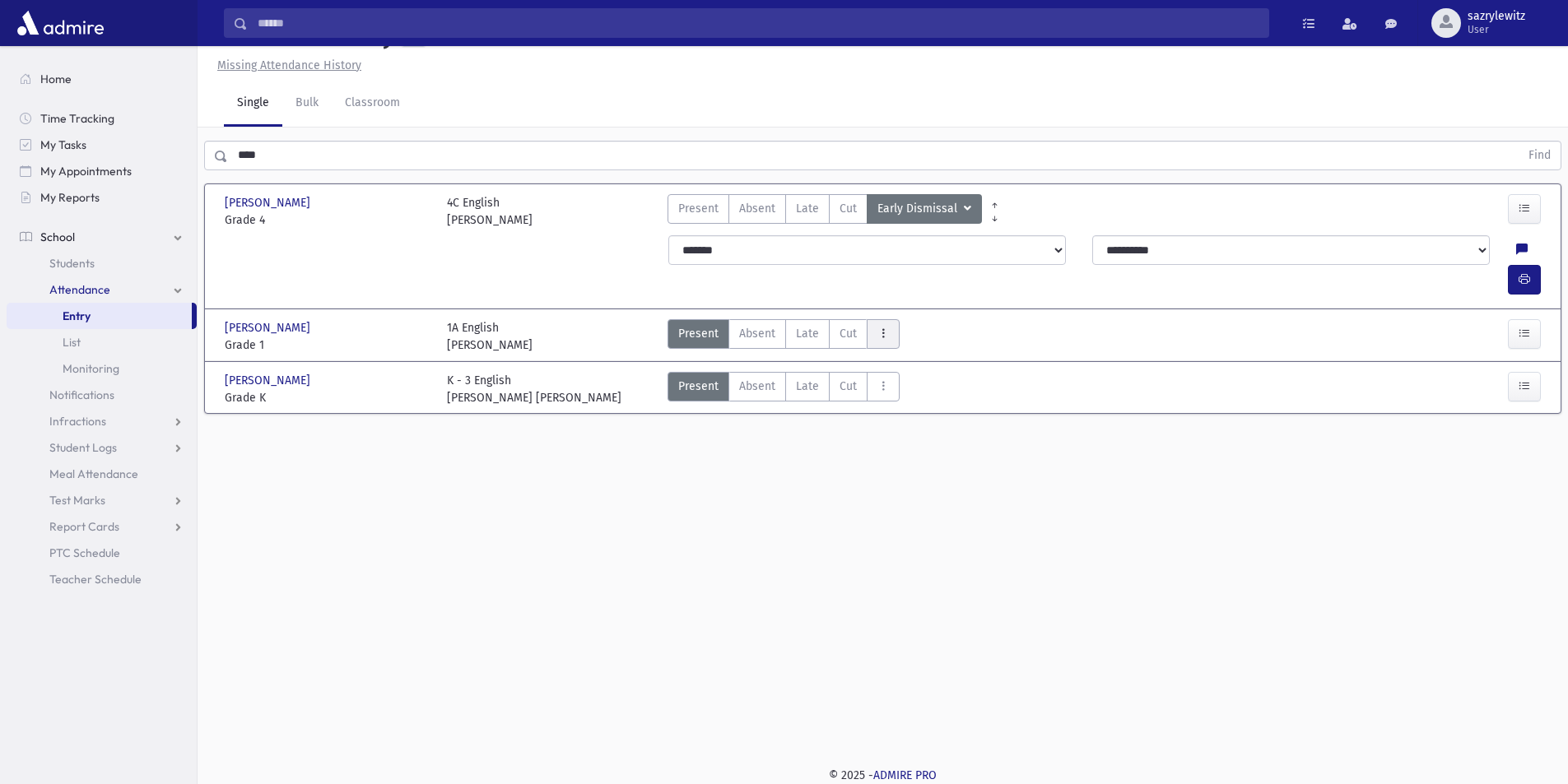
click at [880, 319] on button "AttTypes" at bounding box center [883, 334] width 33 height 30
drag, startPoint x: 911, startPoint y: 342, endPoint x: 920, endPoint y: 341, distance: 9.1
click at [918, 370] on span "Early Dismissal" at bounding box center [933, 379] width 106 height 18
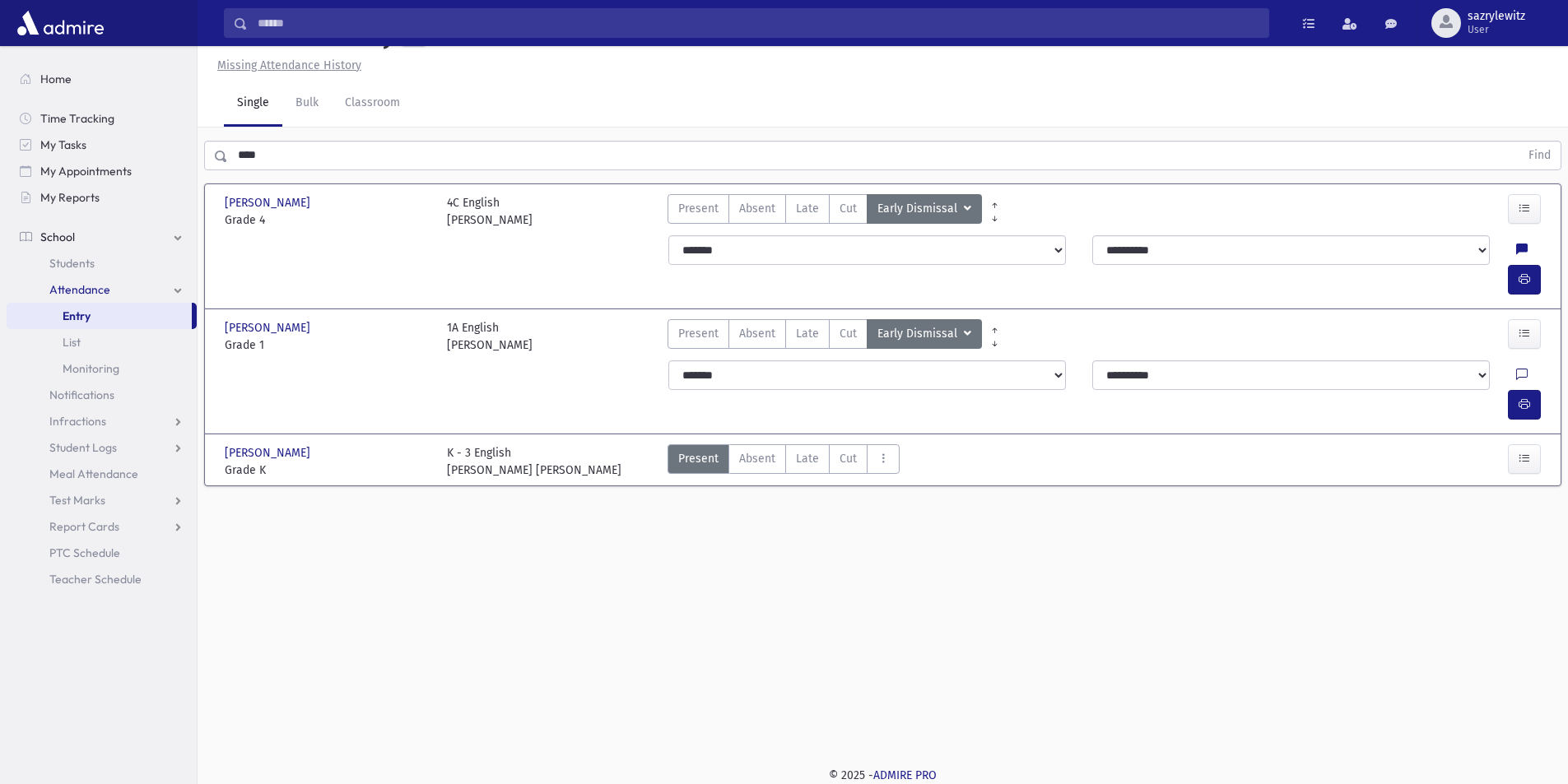
click at [1516, 369] on icon at bounding box center [1521, 376] width 11 height 14
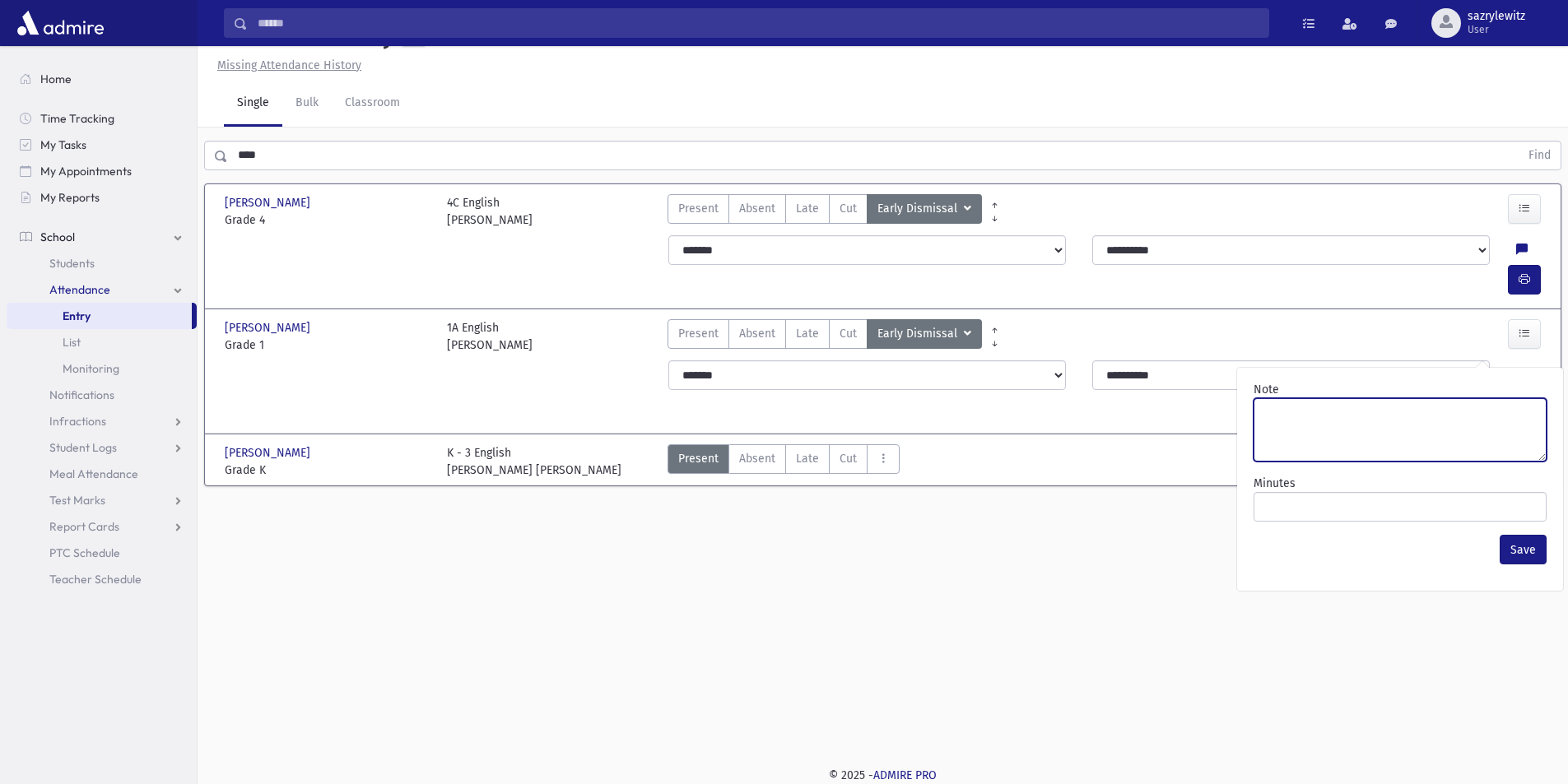
click at [1423, 424] on textarea "Note" at bounding box center [1400, 430] width 293 height 63
type textarea "******"
click at [1520, 551] on button "Save" at bounding box center [1522, 550] width 47 height 30
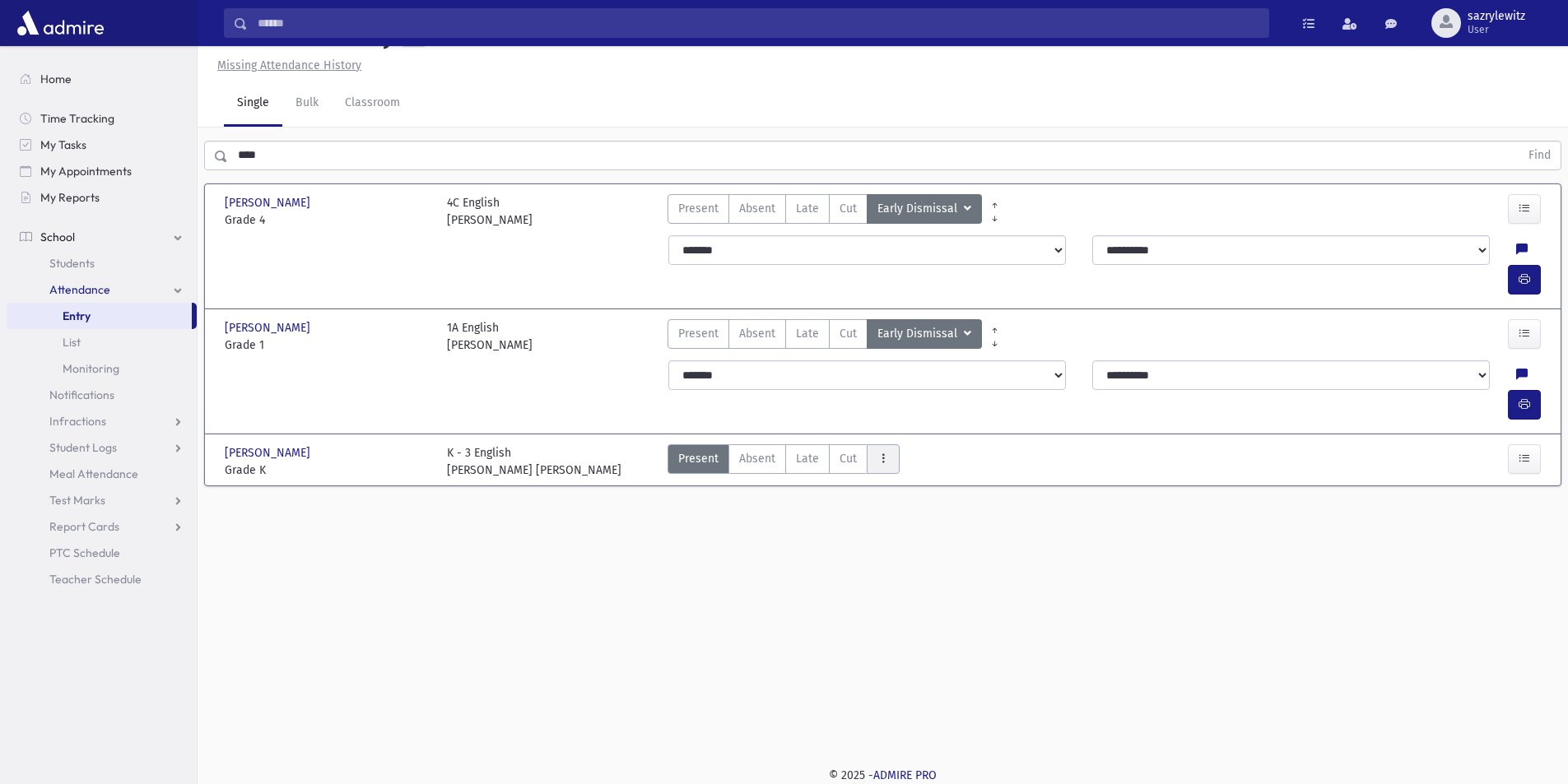
click at [887, 444] on button "AttTypes" at bounding box center [883, 459] width 33 height 30
click at [912, 495] on span "Early Dismissal" at bounding box center [933, 504] width 106 height 18
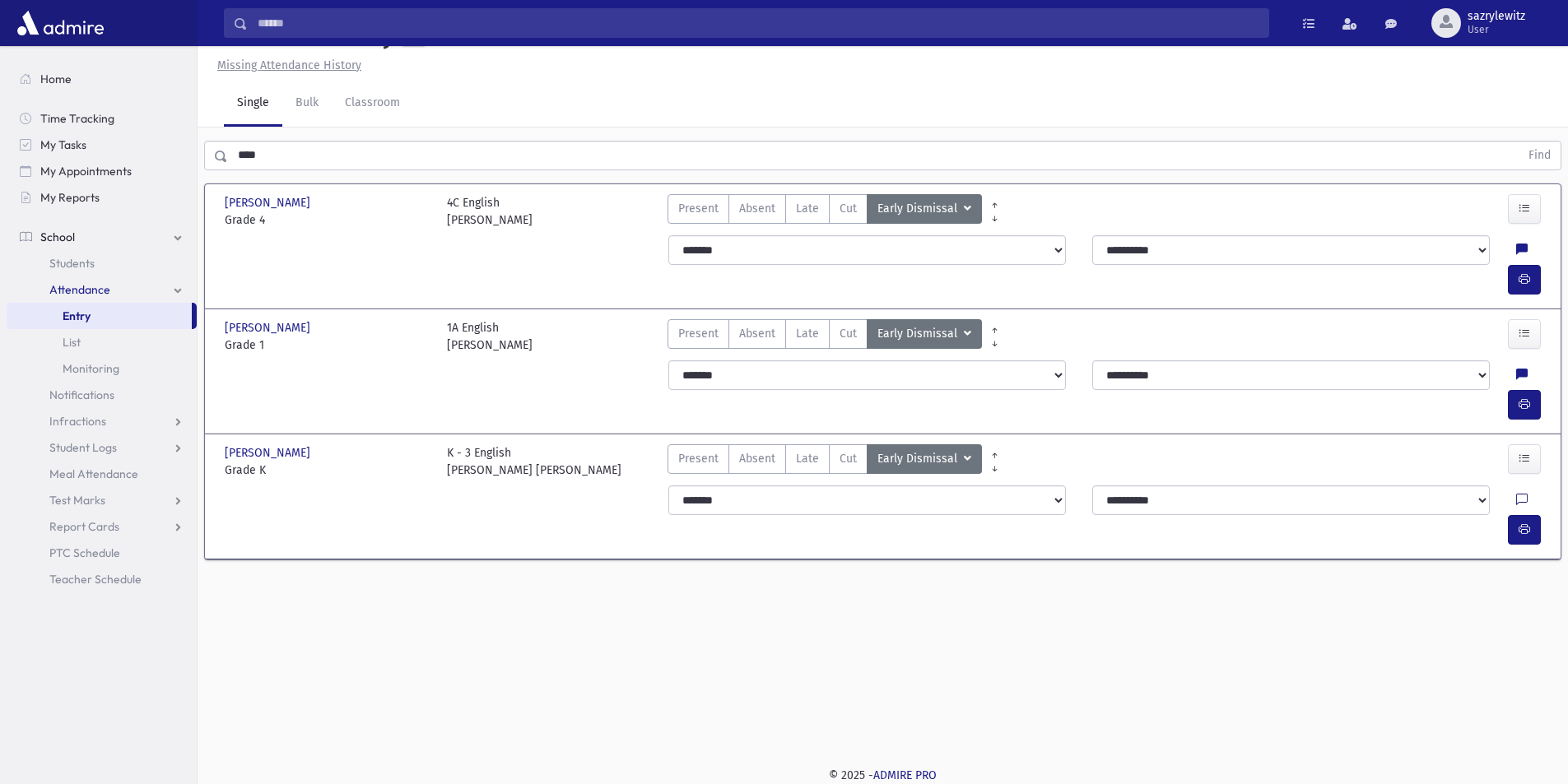
click at [1516, 494] on icon at bounding box center [1521, 501] width 11 height 14
click at [1420, 527] on textarea "Note" at bounding box center [1400, 525] width 293 height 63
type textarea "******"
click at [1535, 646] on button "Save" at bounding box center [1522, 646] width 47 height 30
click at [366, 99] on link "Classroom" at bounding box center [372, 104] width 82 height 46
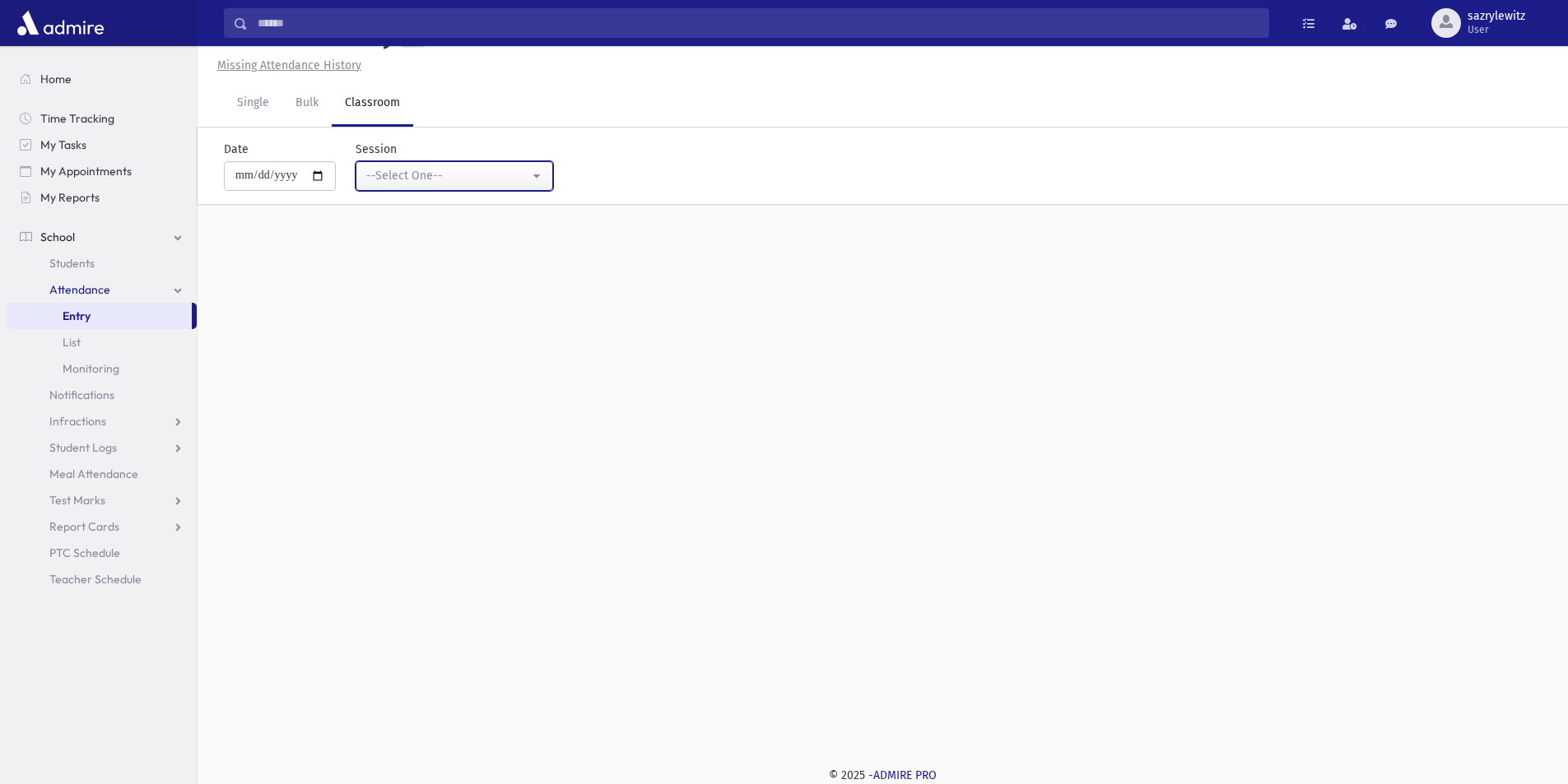
click at [428, 170] on div "--Select One--" at bounding box center [447, 176] width 163 height 18
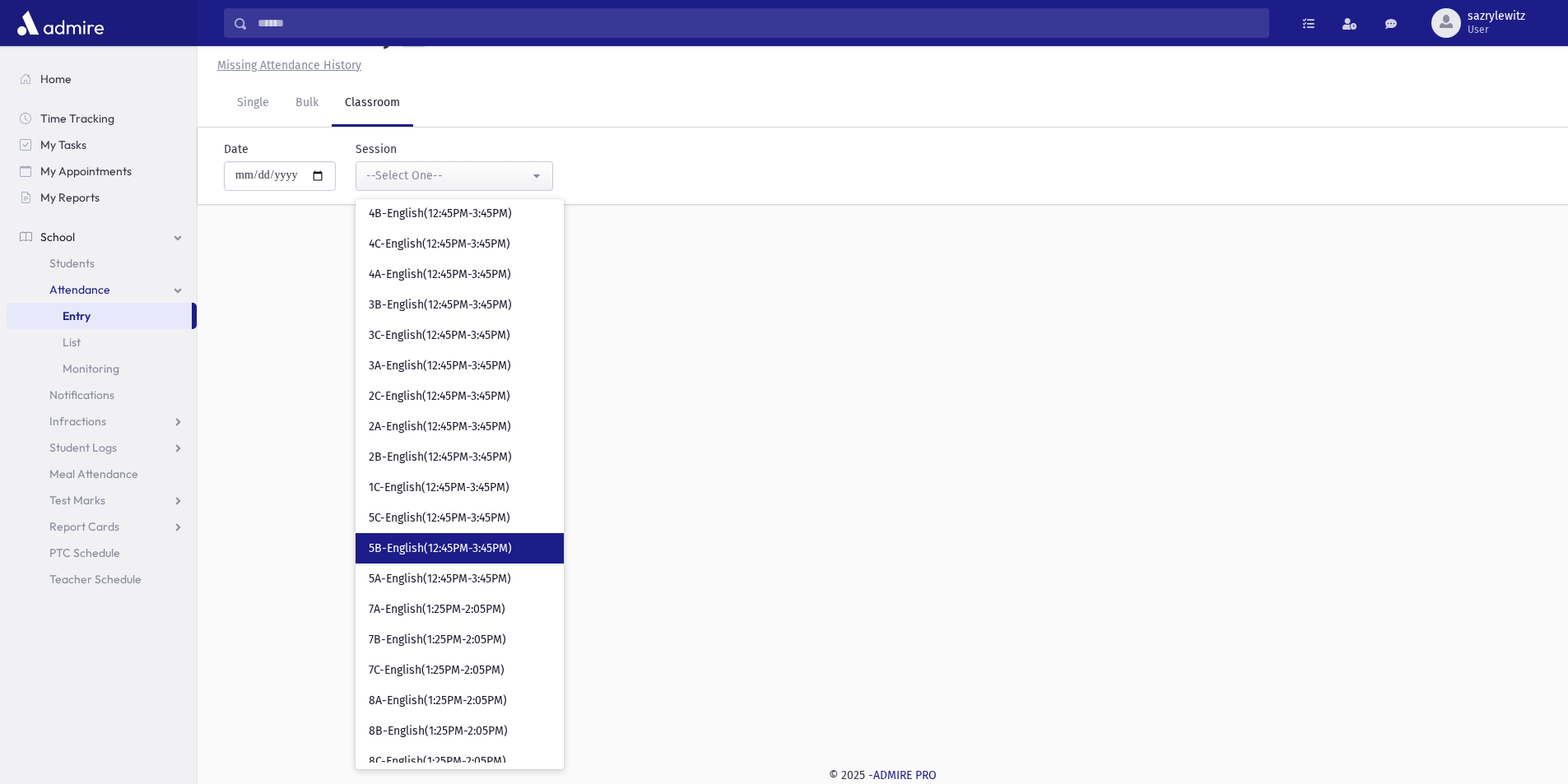
scroll to position [1564, 0]
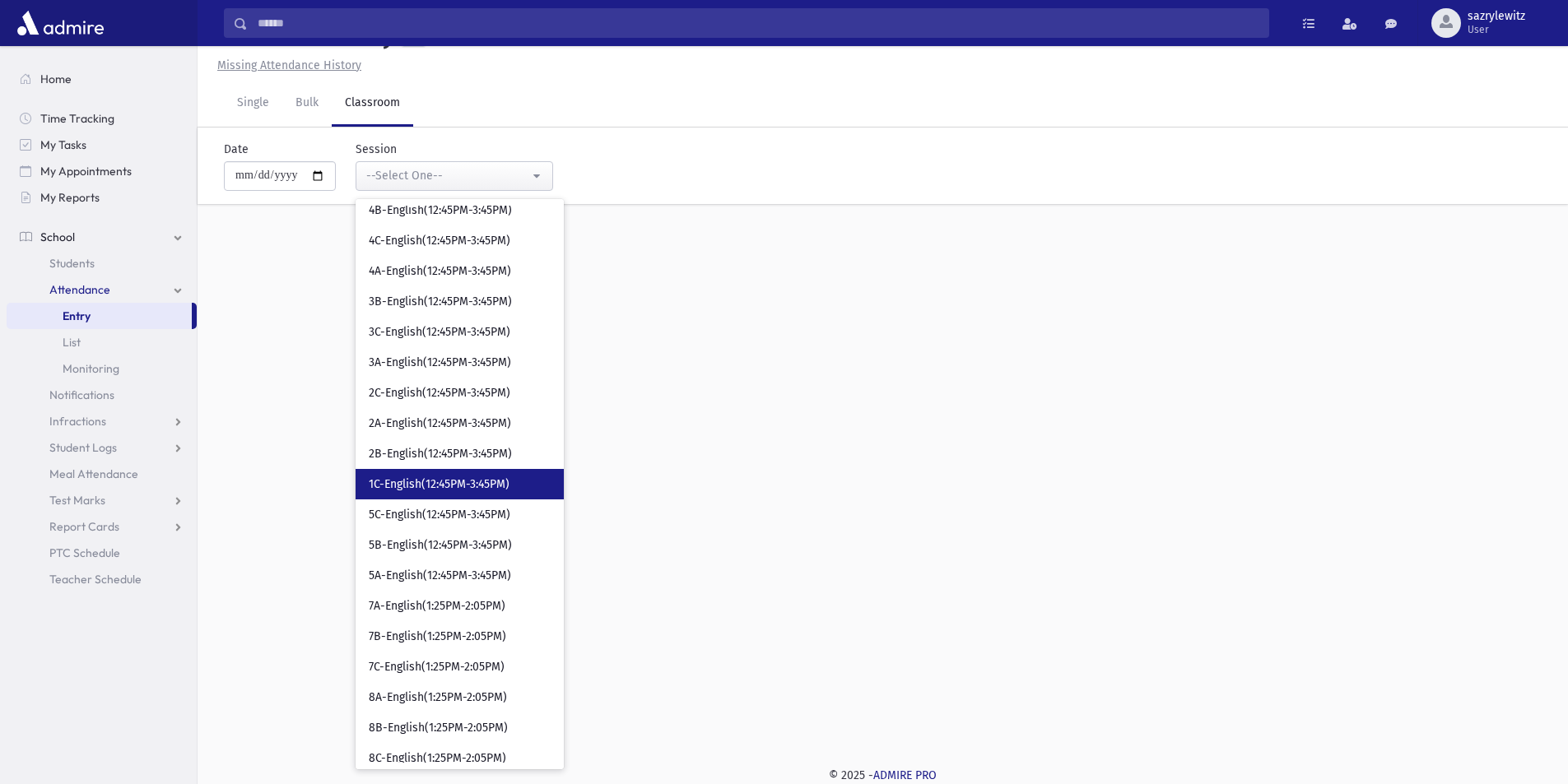
click at [433, 481] on span "1C-English(12:45PM-3:45PM)" at bounding box center [439, 485] width 141 height 17
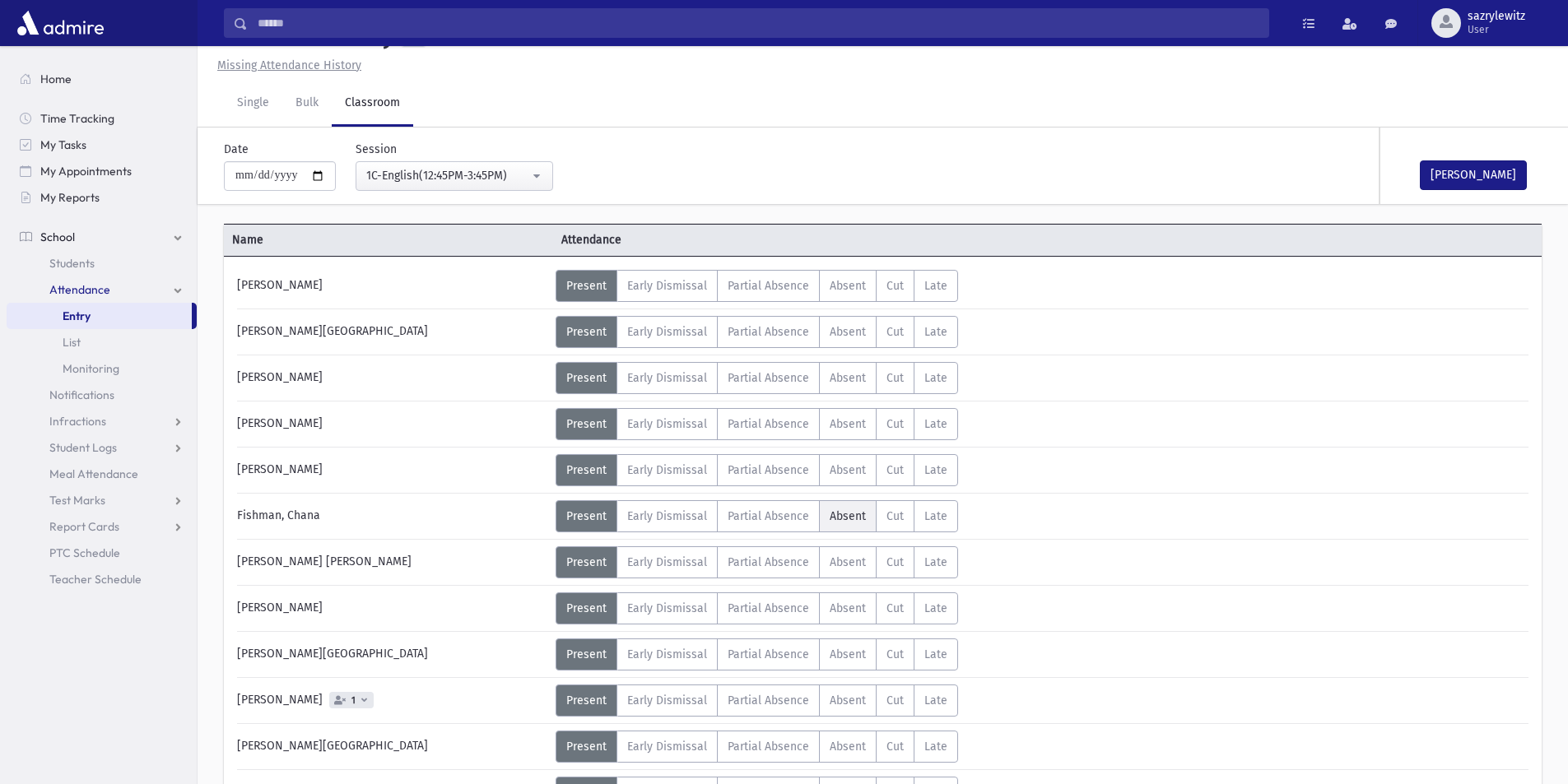
click at [846, 520] on span "Absent" at bounding box center [847, 517] width 36 height 14
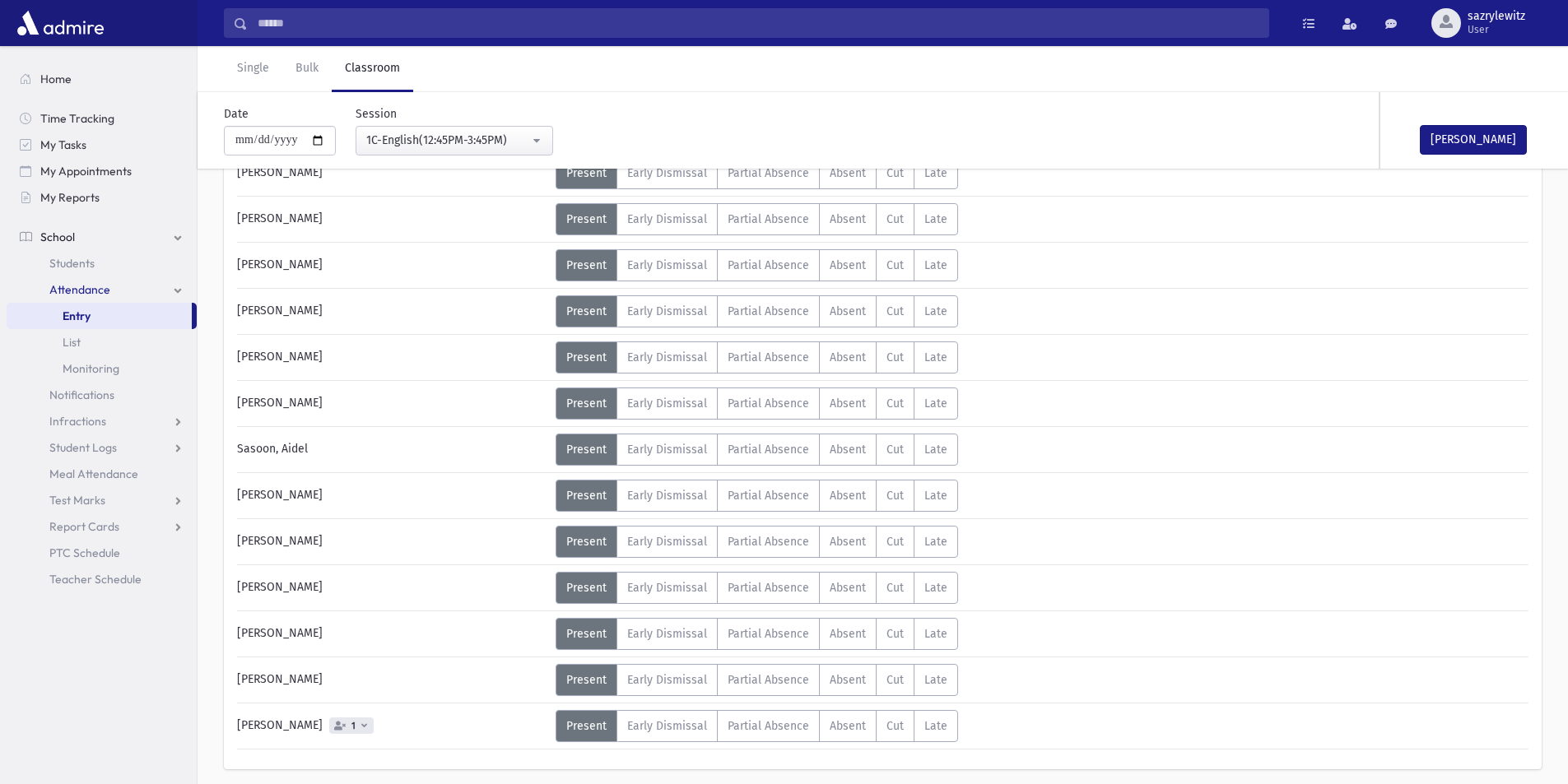
scroll to position [778, 0]
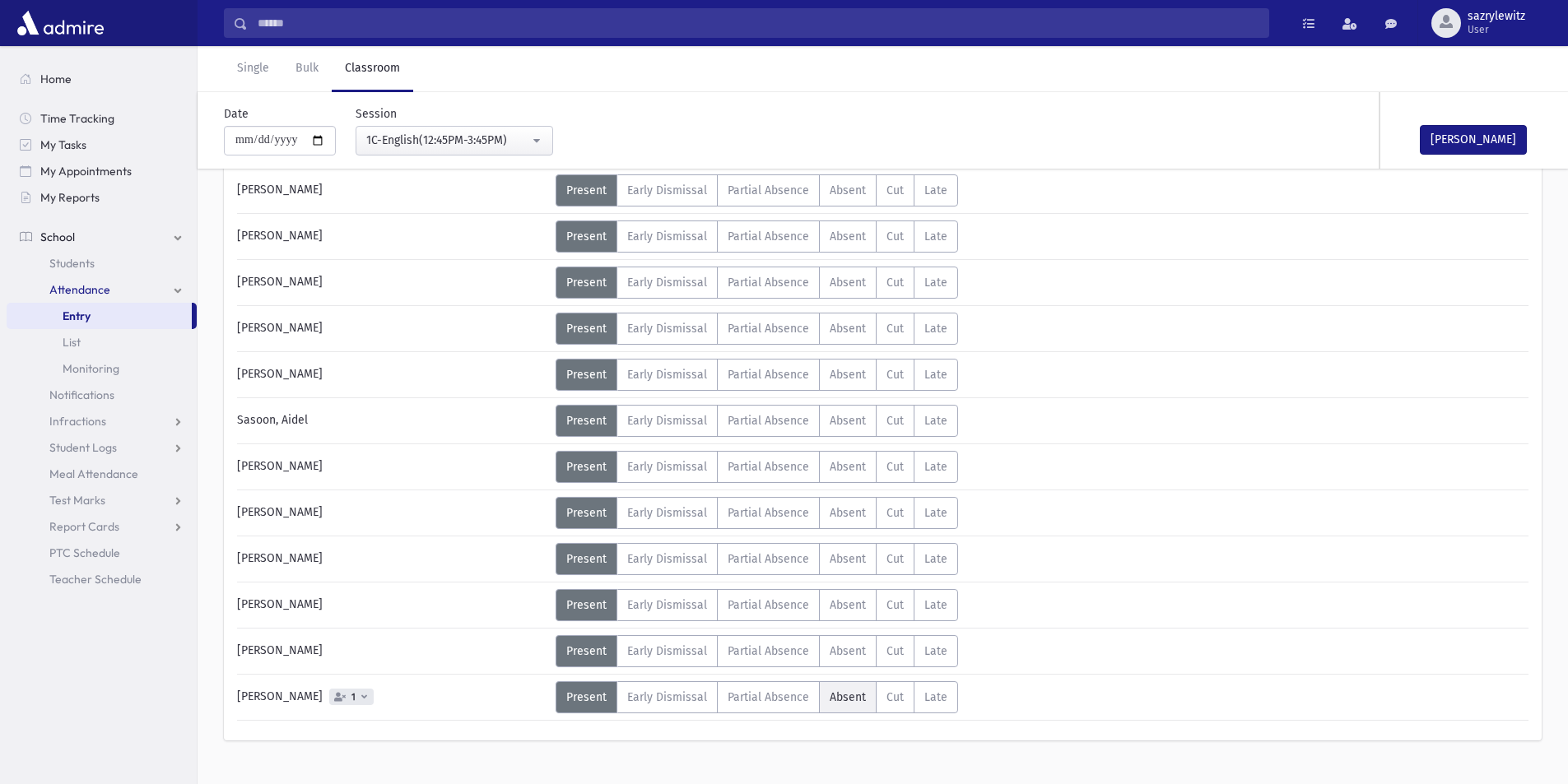
click at [840, 694] on span "Absent" at bounding box center [847, 698] width 36 height 14
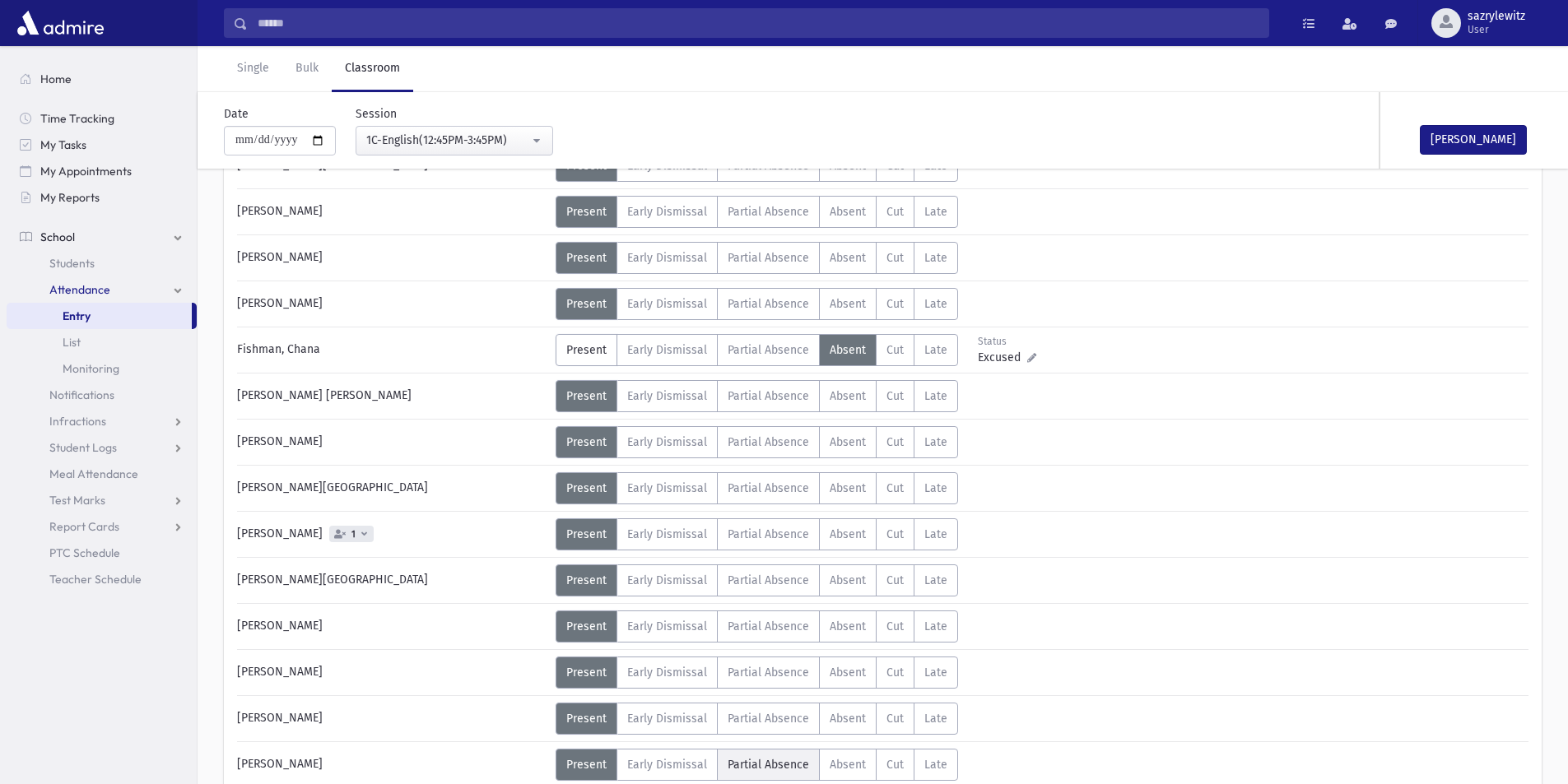
scroll to position [201, 0]
click at [386, 140] on div "1C-English(12:45PM-3:45PM)" at bounding box center [447, 141] width 163 height 18
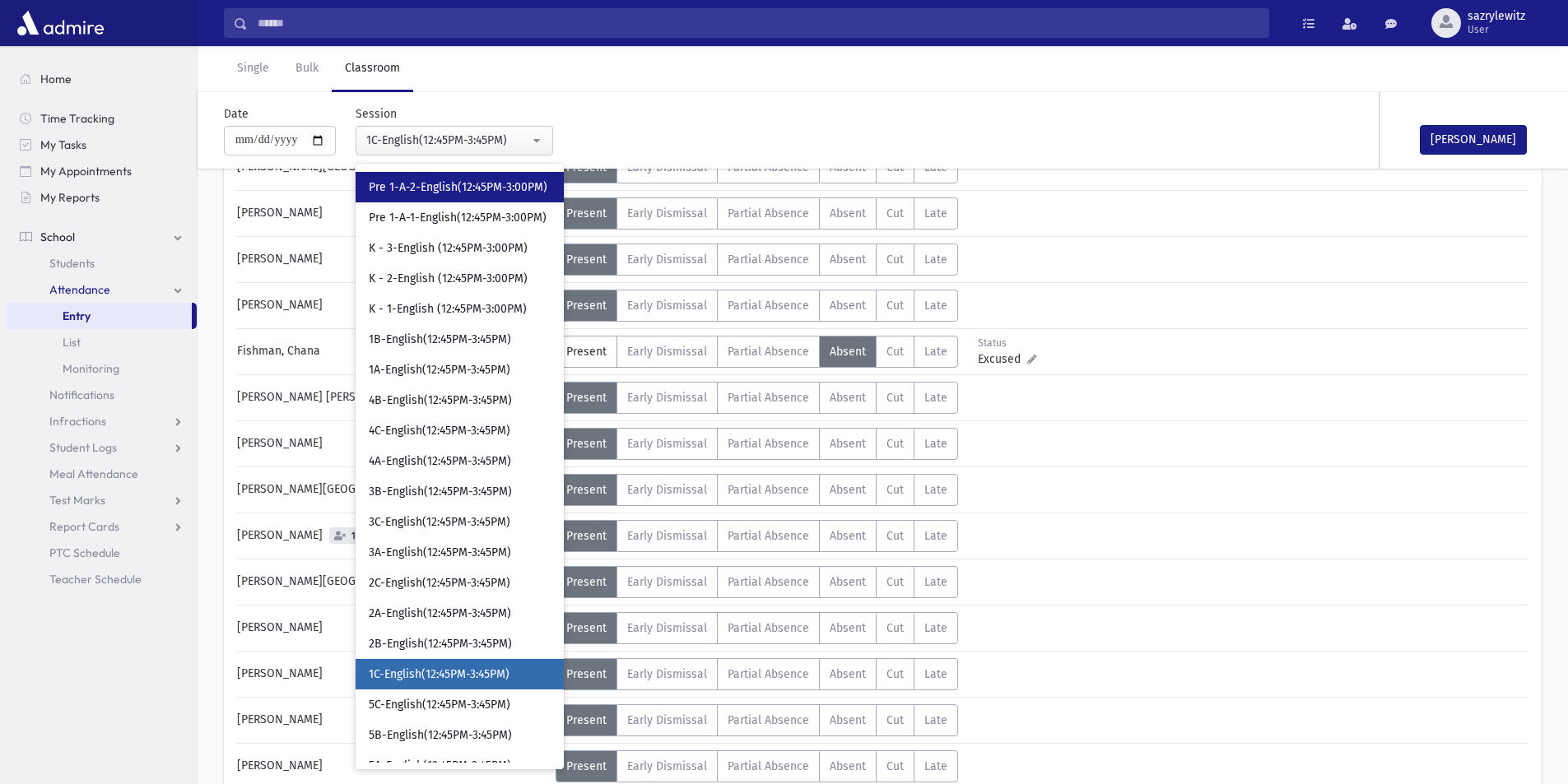
scroll to position [1300, 0]
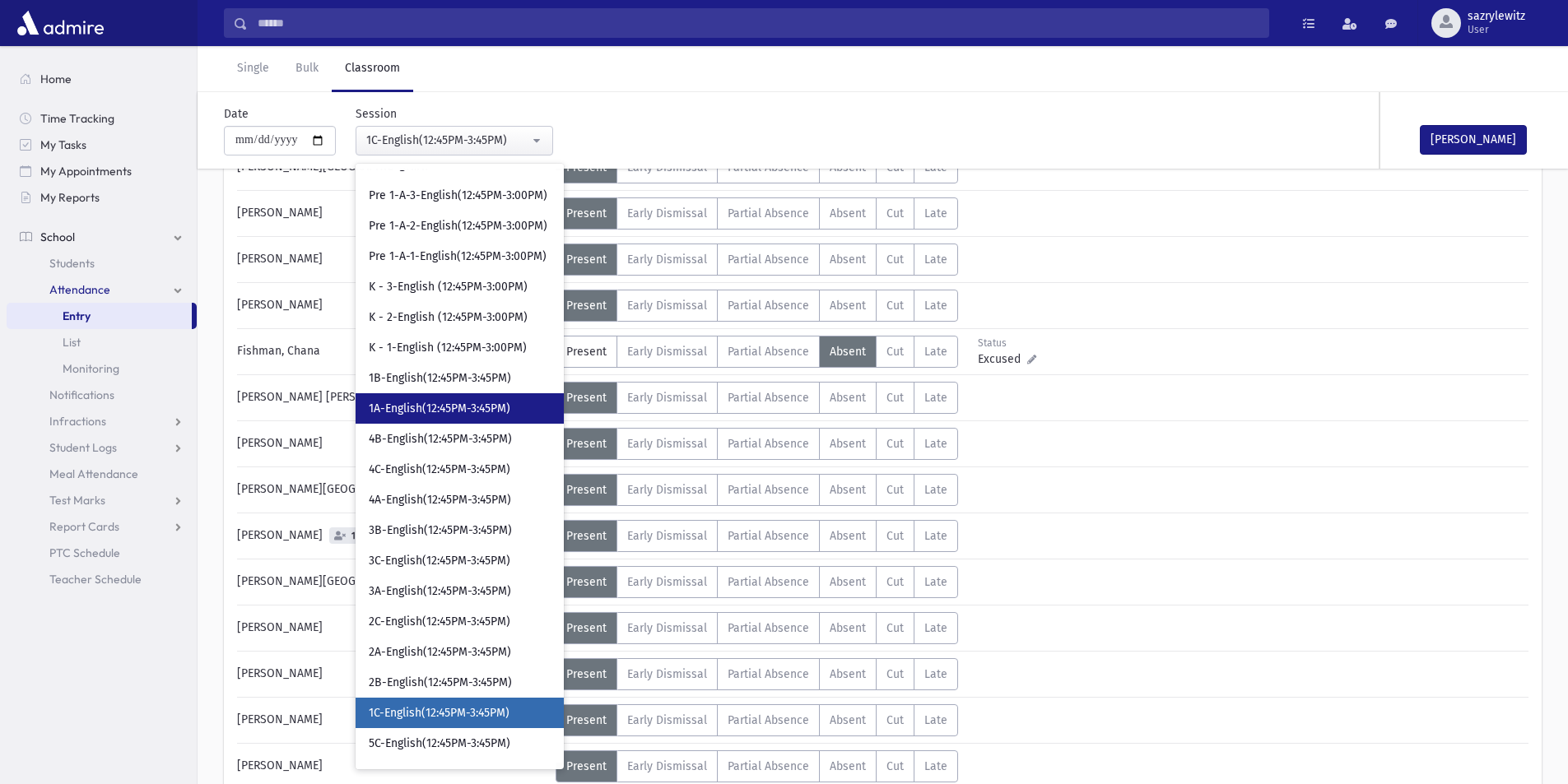
click at [435, 407] on span "1A-English(12:45PM-3:45PM)" at bounding box center [439, 409] width 142 height 17
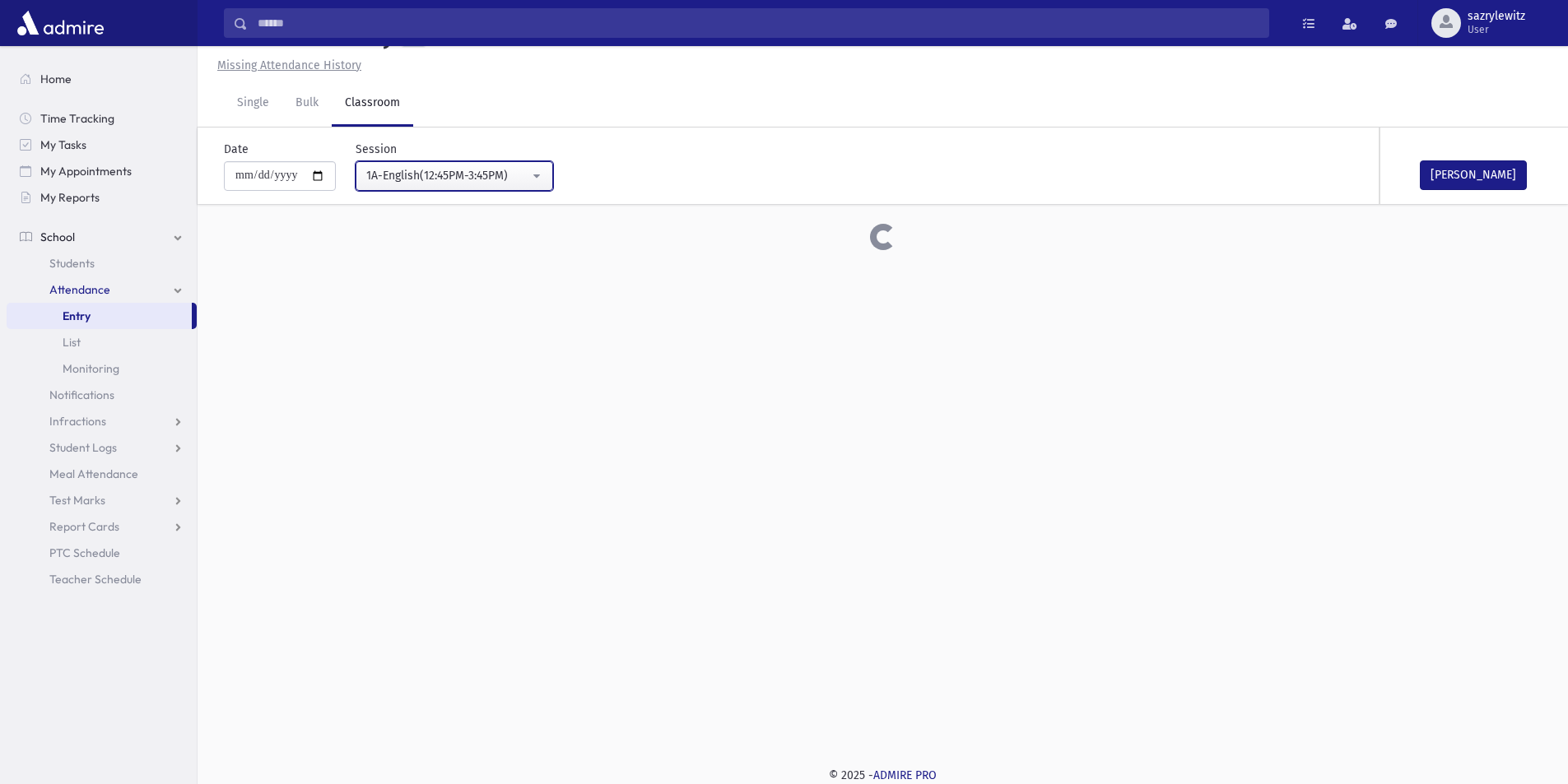
scroll to position [201, 0]
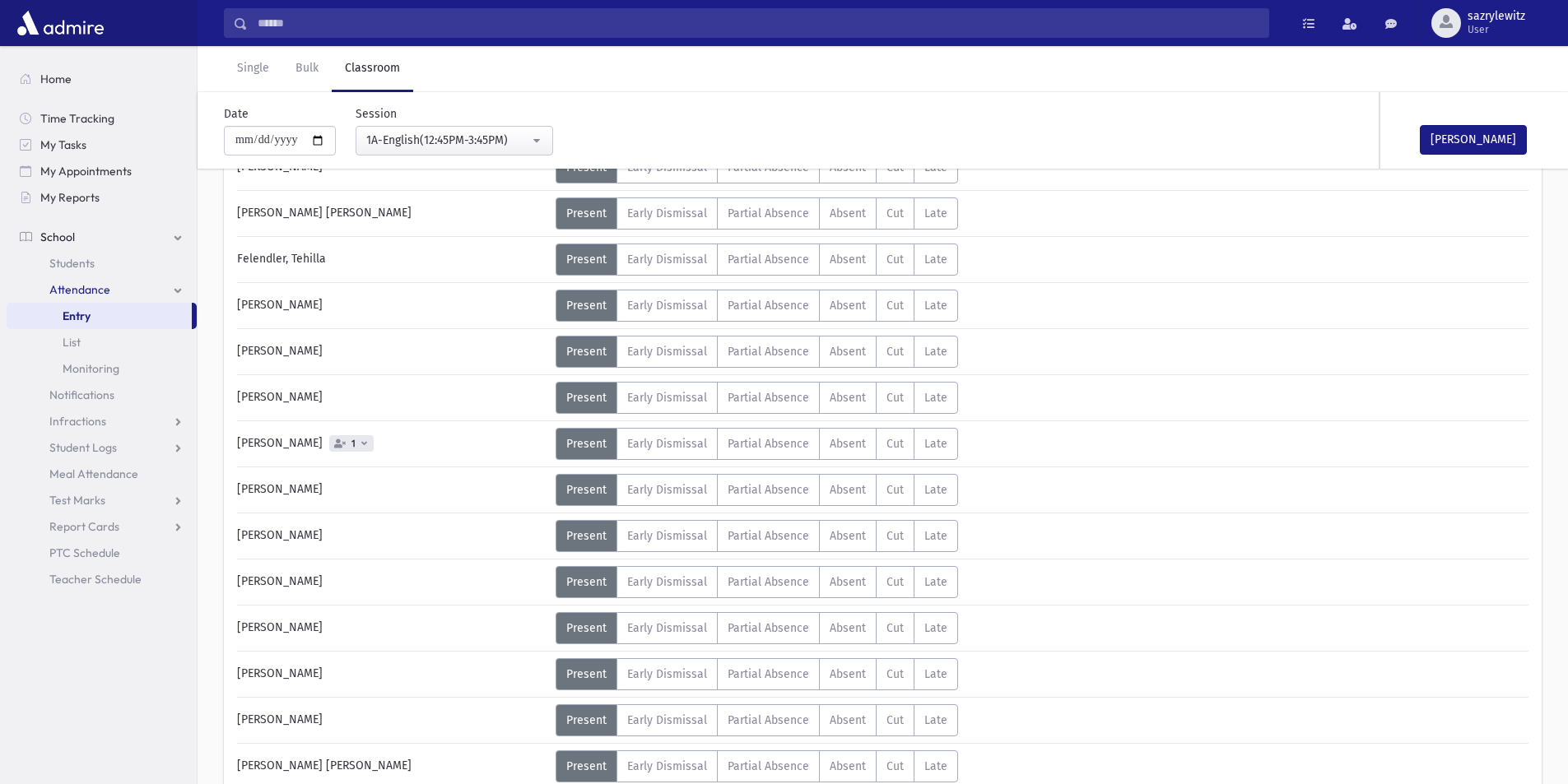
click at [363, 446] on icon at bounding box center [364, 443] width 6 height 9
click at [835, 438] on span "Absent" at bounding box center [847, 444] width 36 height 14
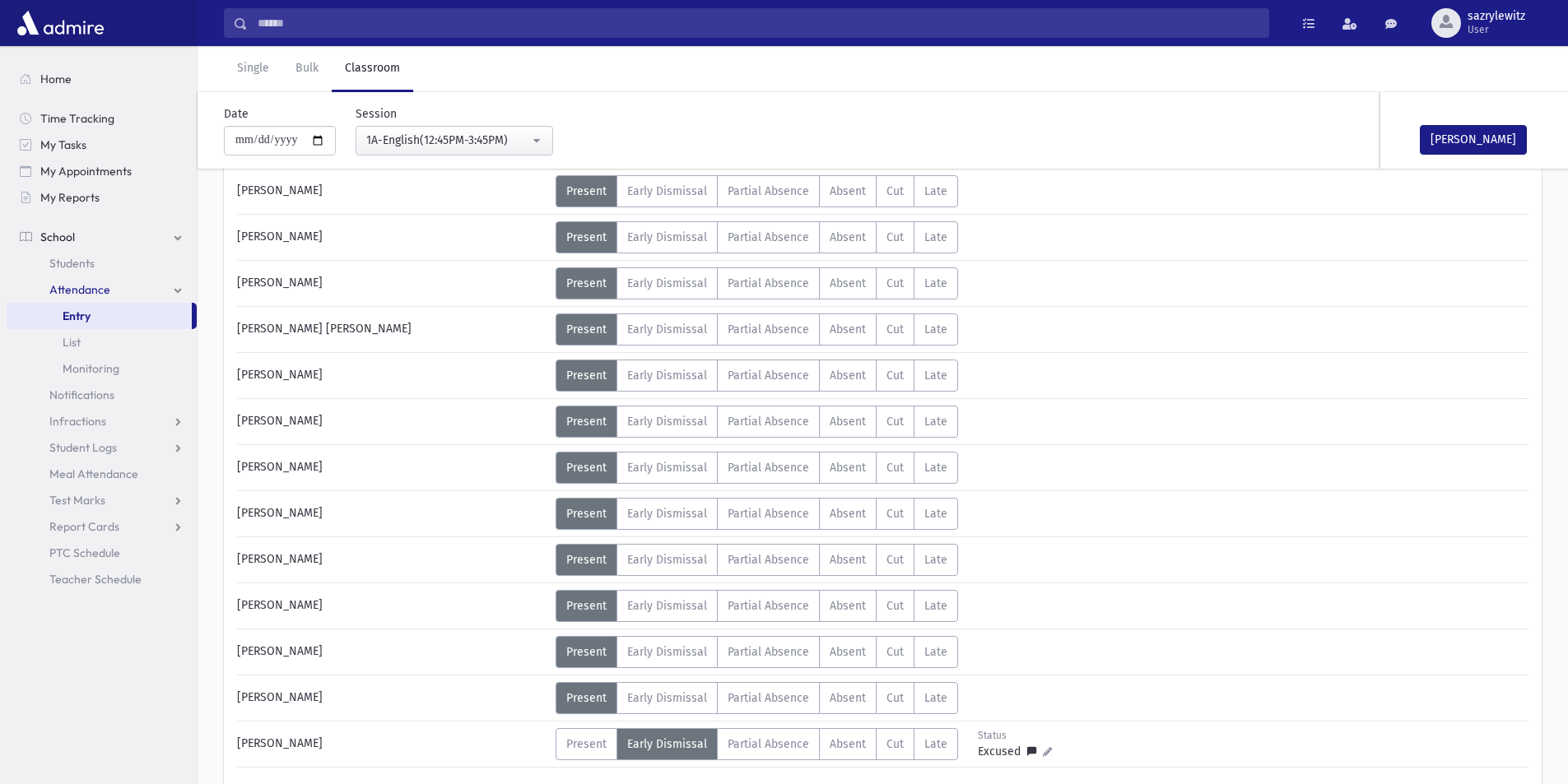
scroll to position [695, 0]
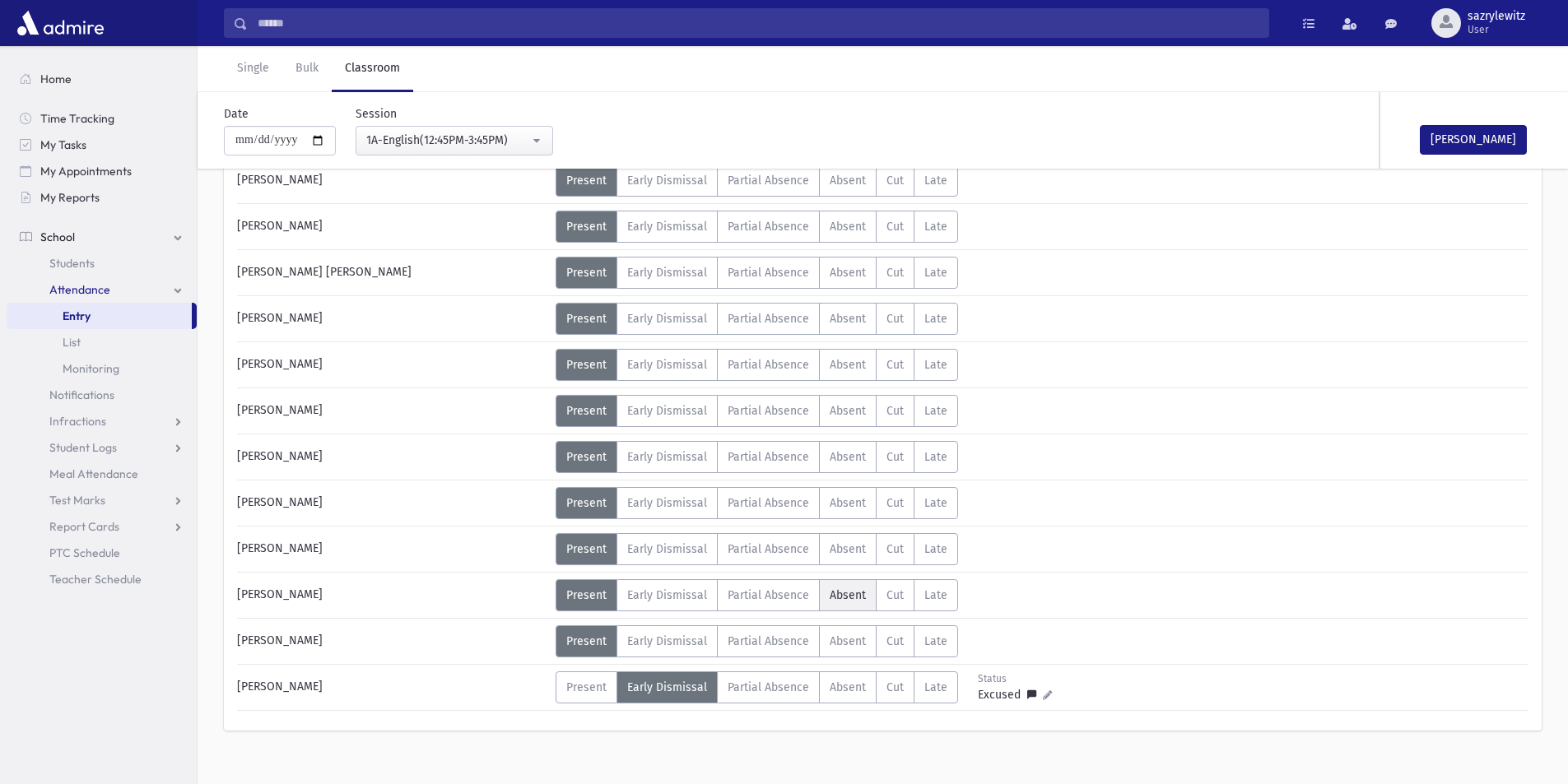
click at [839, 598] on span "Absent" at bounding box center [847, 596] width 36 height 14
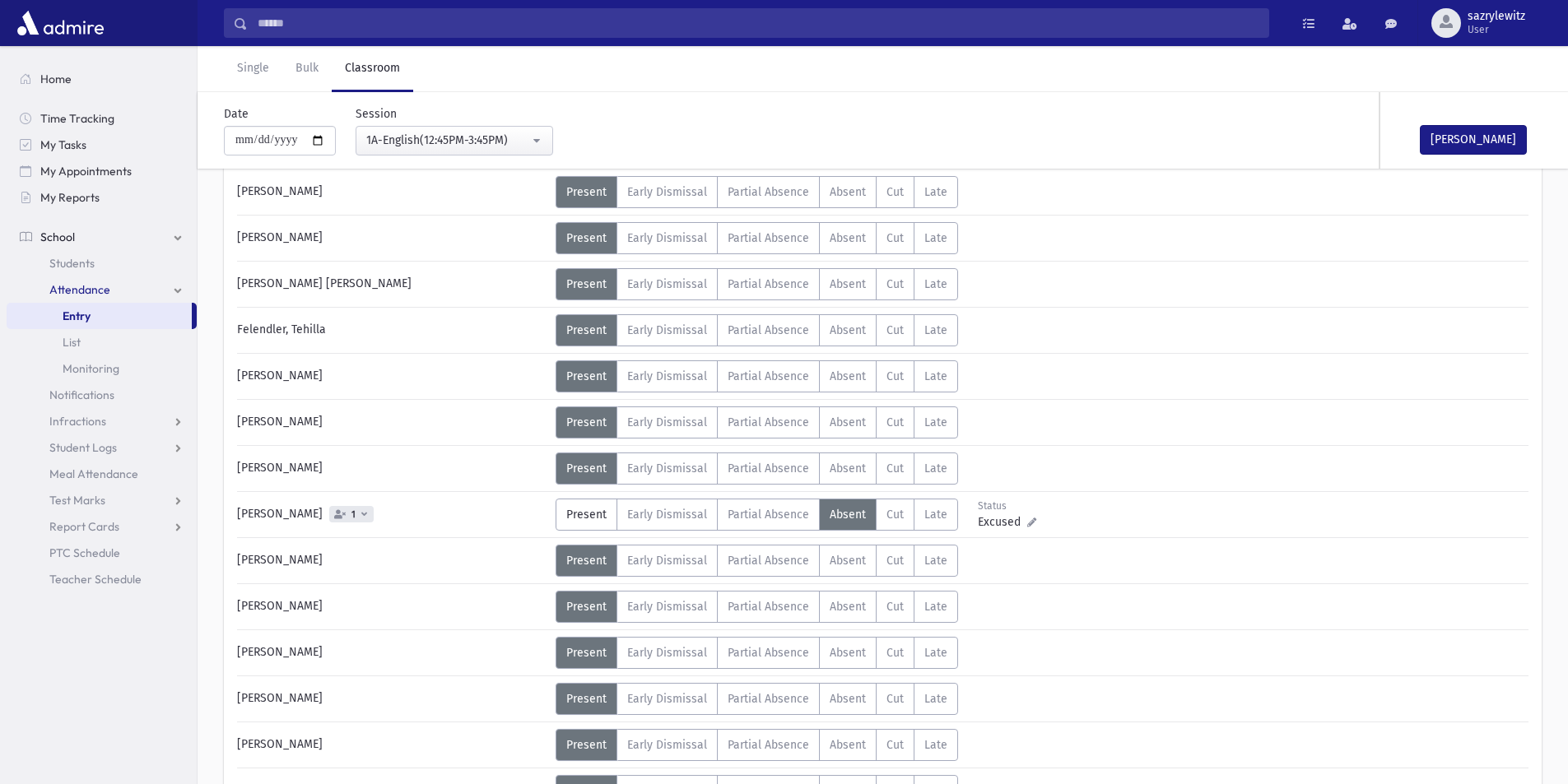
scroll to position [120, 0]
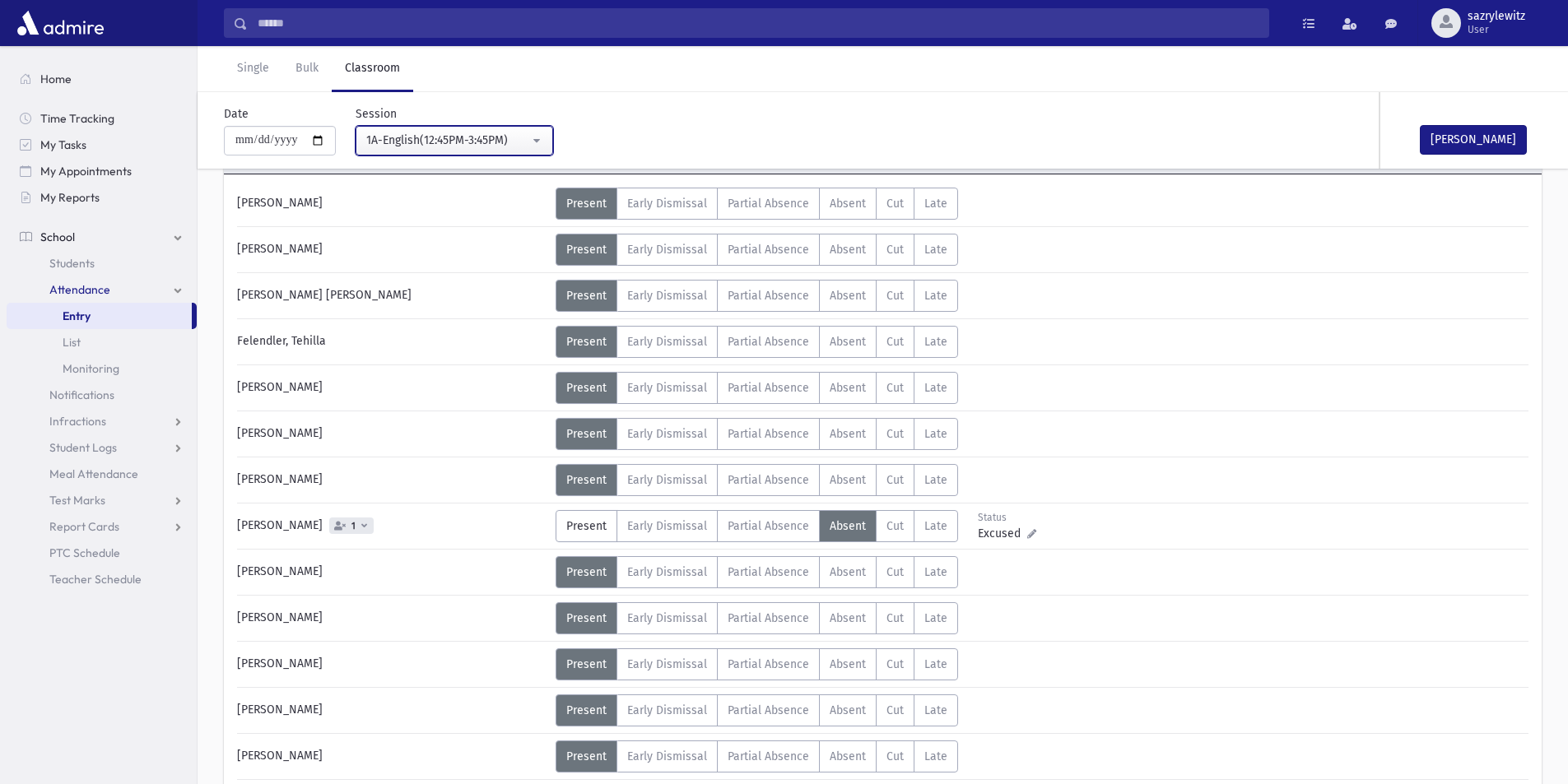
click at [419, 144] on div "1A-English(12:45PM-3:45PM)" at bounding box center [447, 141] width 163 height 18
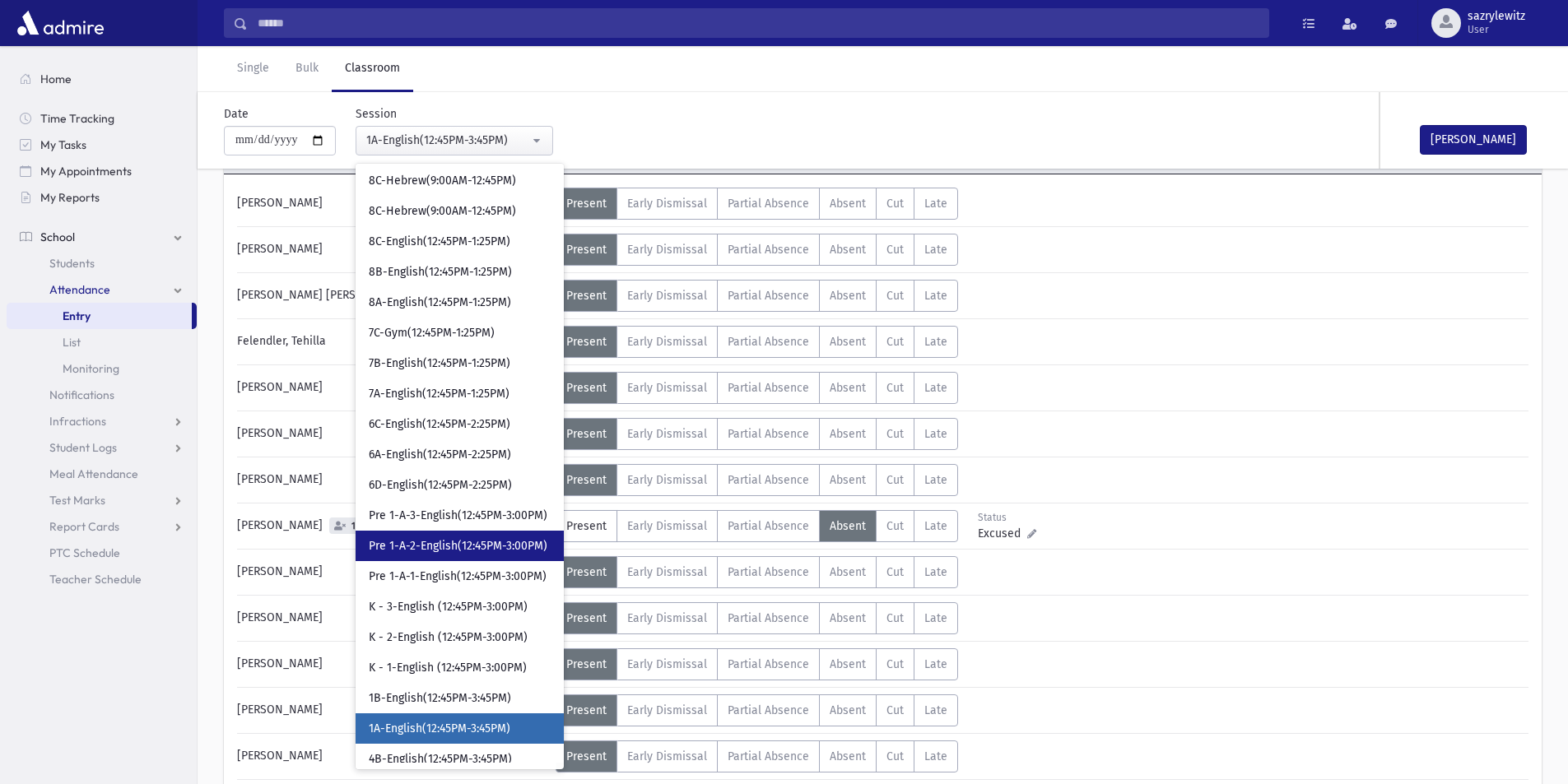
scroll to position [1407, 0]
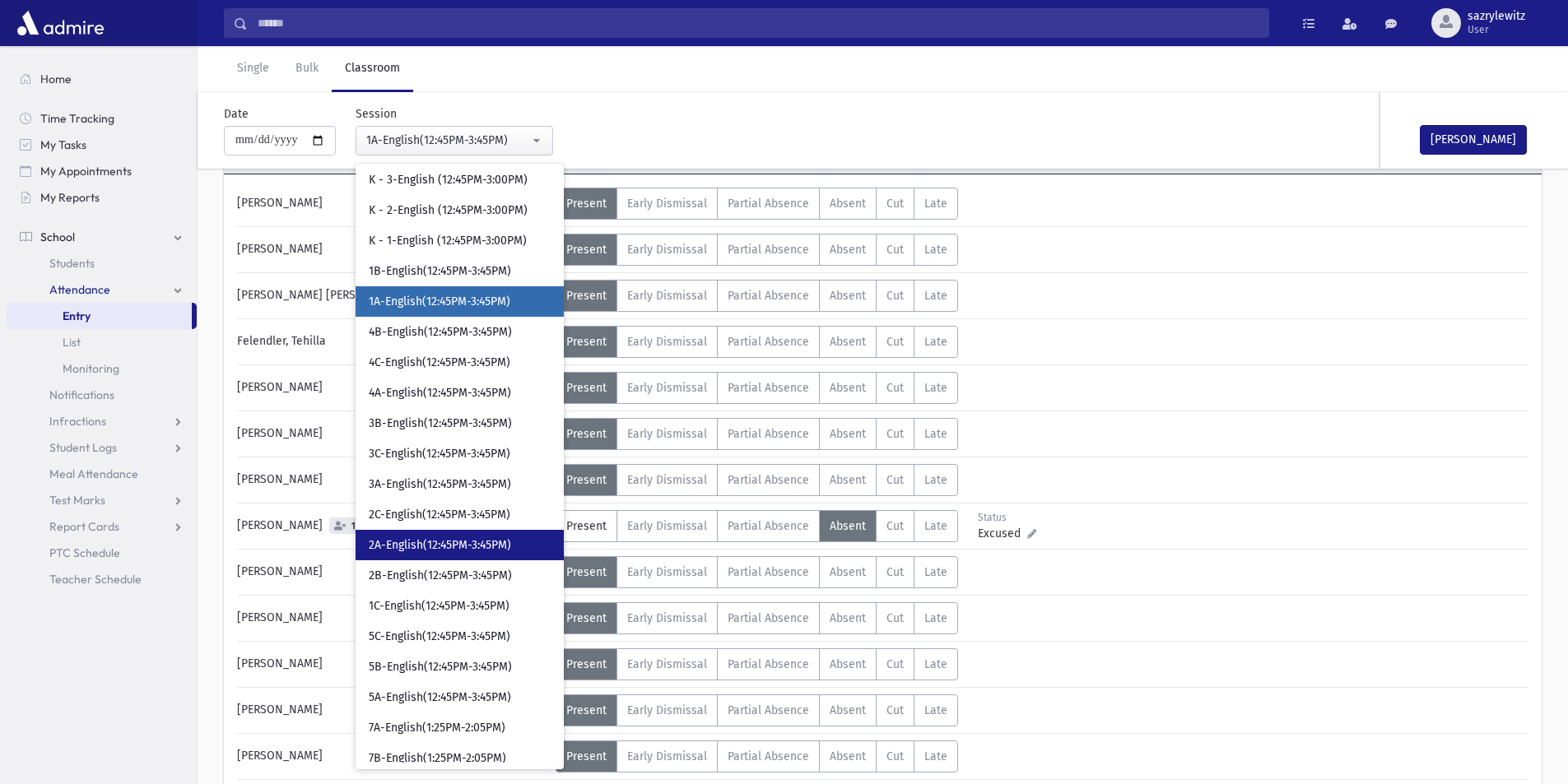
click at [433, 545] on span "2A-English(12:45PM-3:45PM)" at bounding box center [440, 546] width 143 height 17
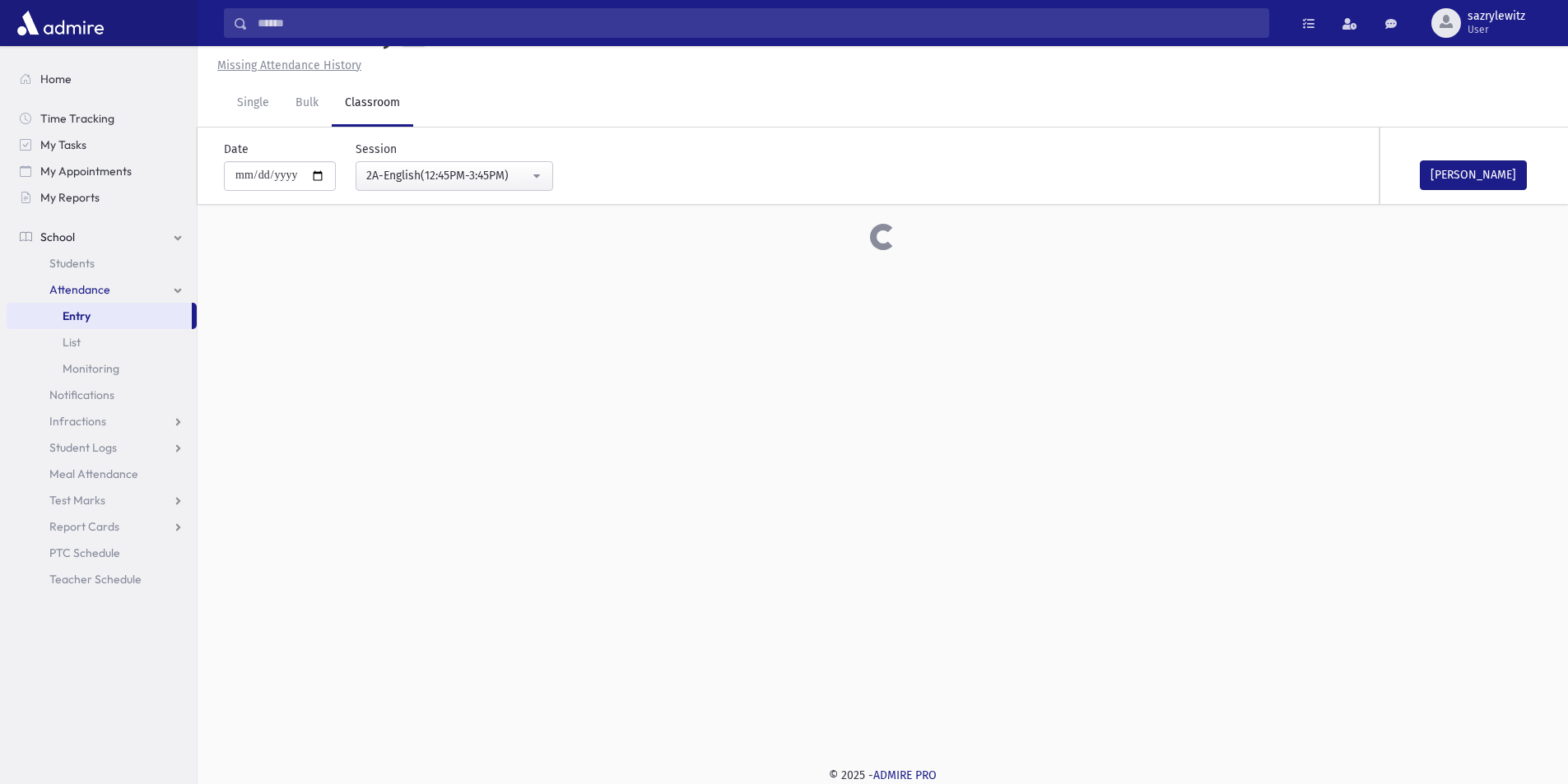
click at [433, 545] on div "**********" at bounding box center [882, 377] width 1370 height 738
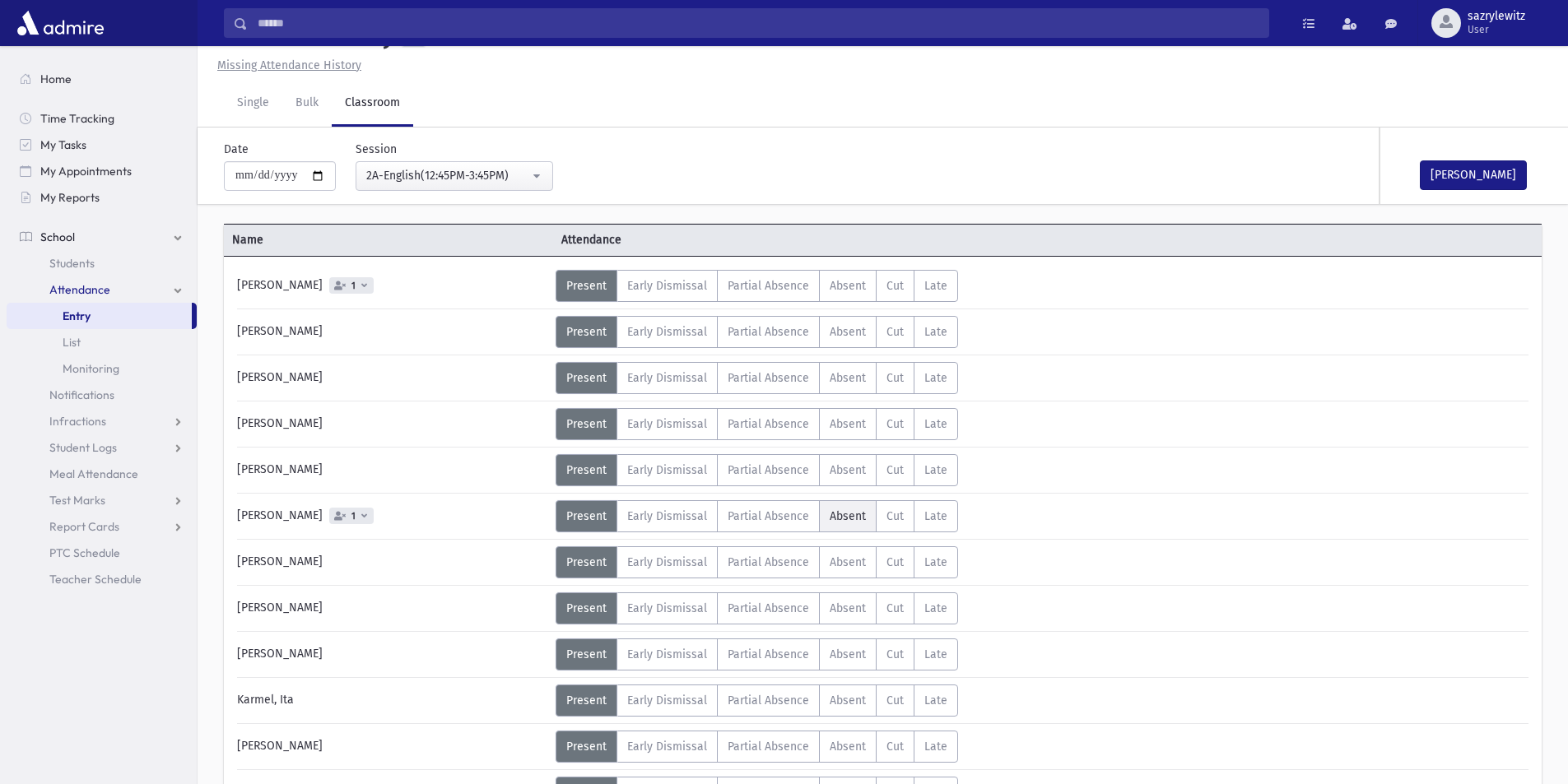
click at [843, 519] on span "Absent" at bounding box center [847, 517] width 36 height 14
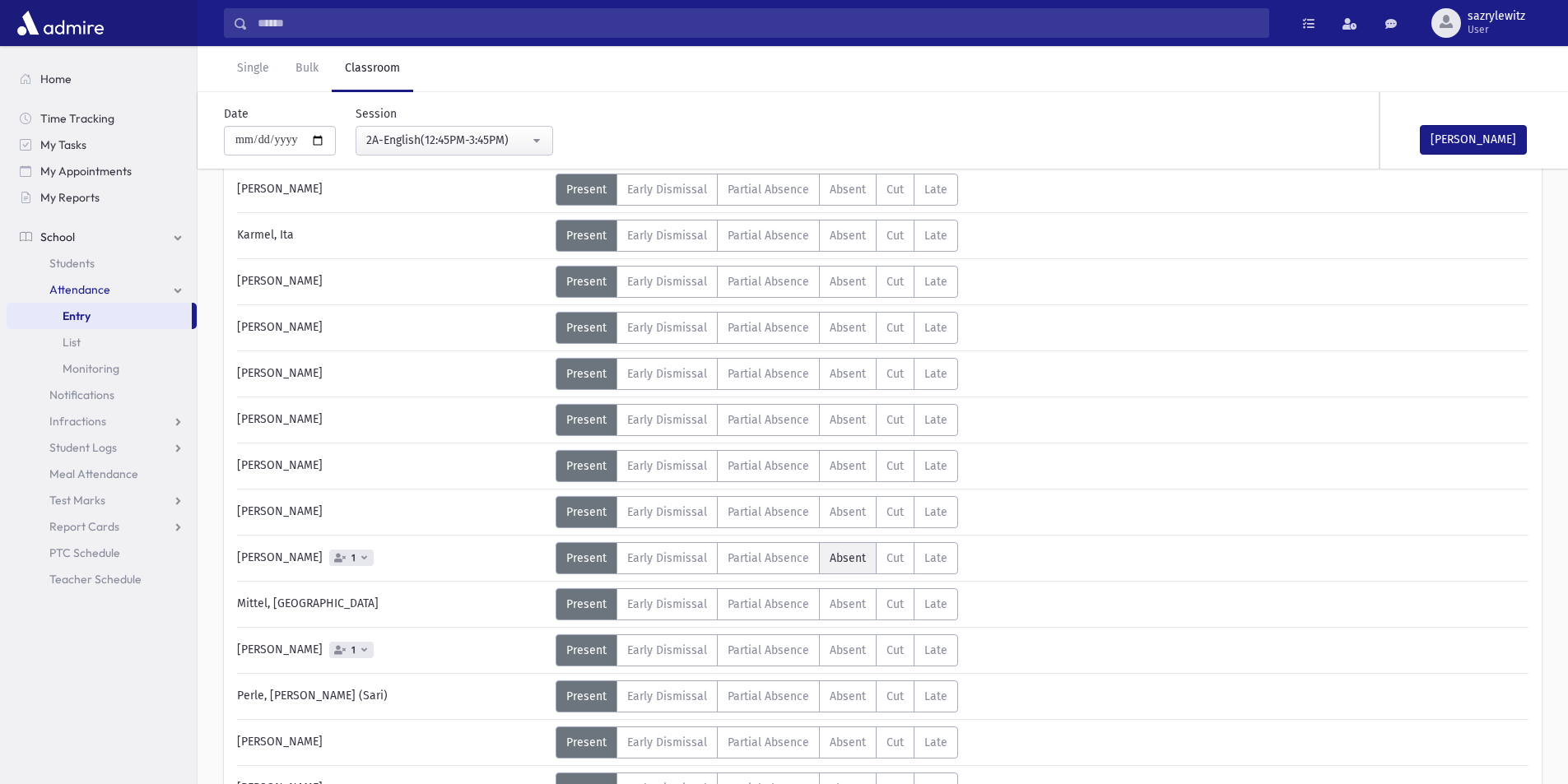
scroll to position [531, 0]
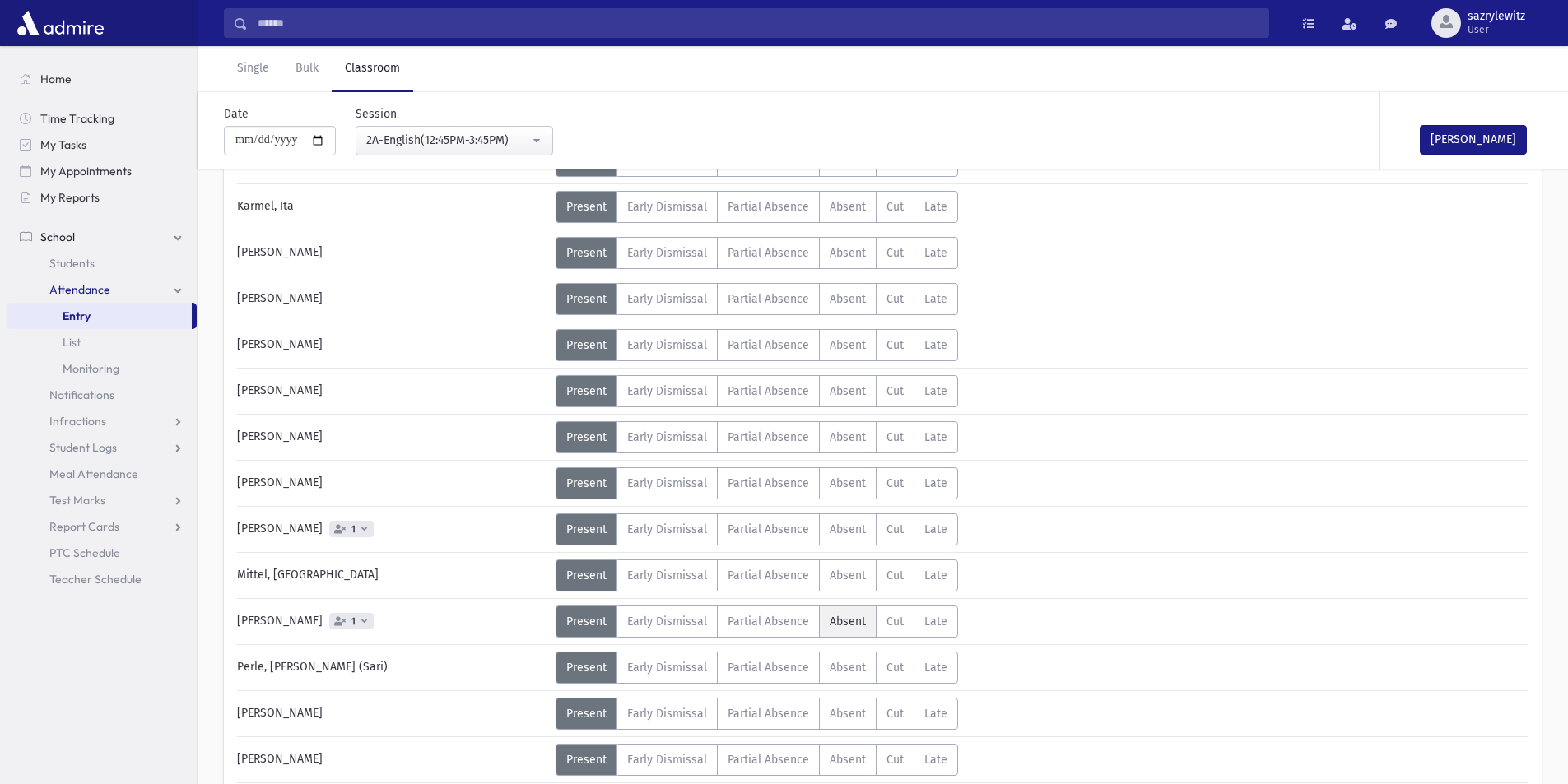
click at [844, 623] on span "Absent" at bounding box center [847, 622] width 36 height 14
click at [407, 135] on div "2A-English(12:45PM-3:45PM)" at bounding box center [447, 141] width 163 height 18
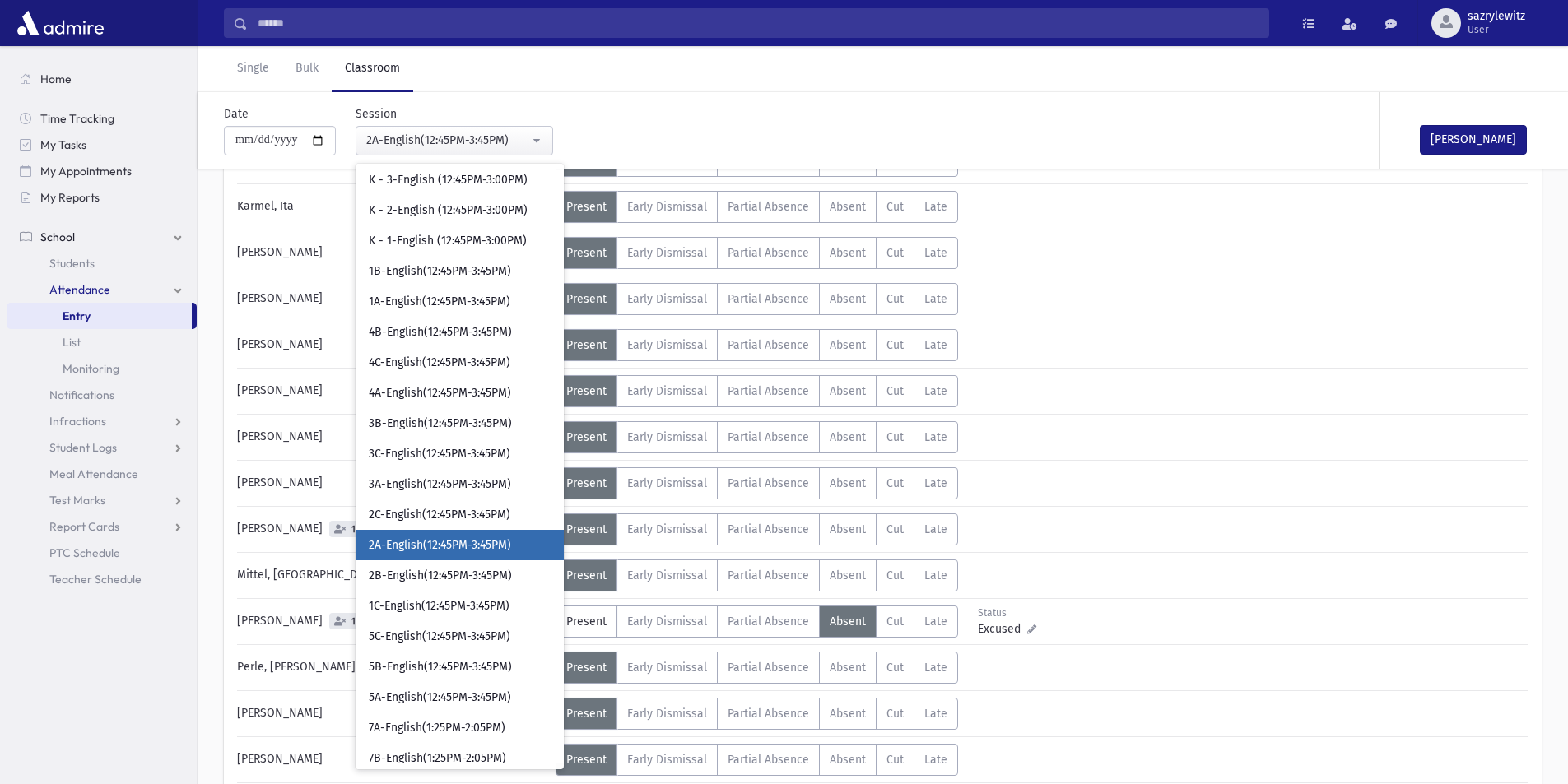
scroll to position [1485, 0]
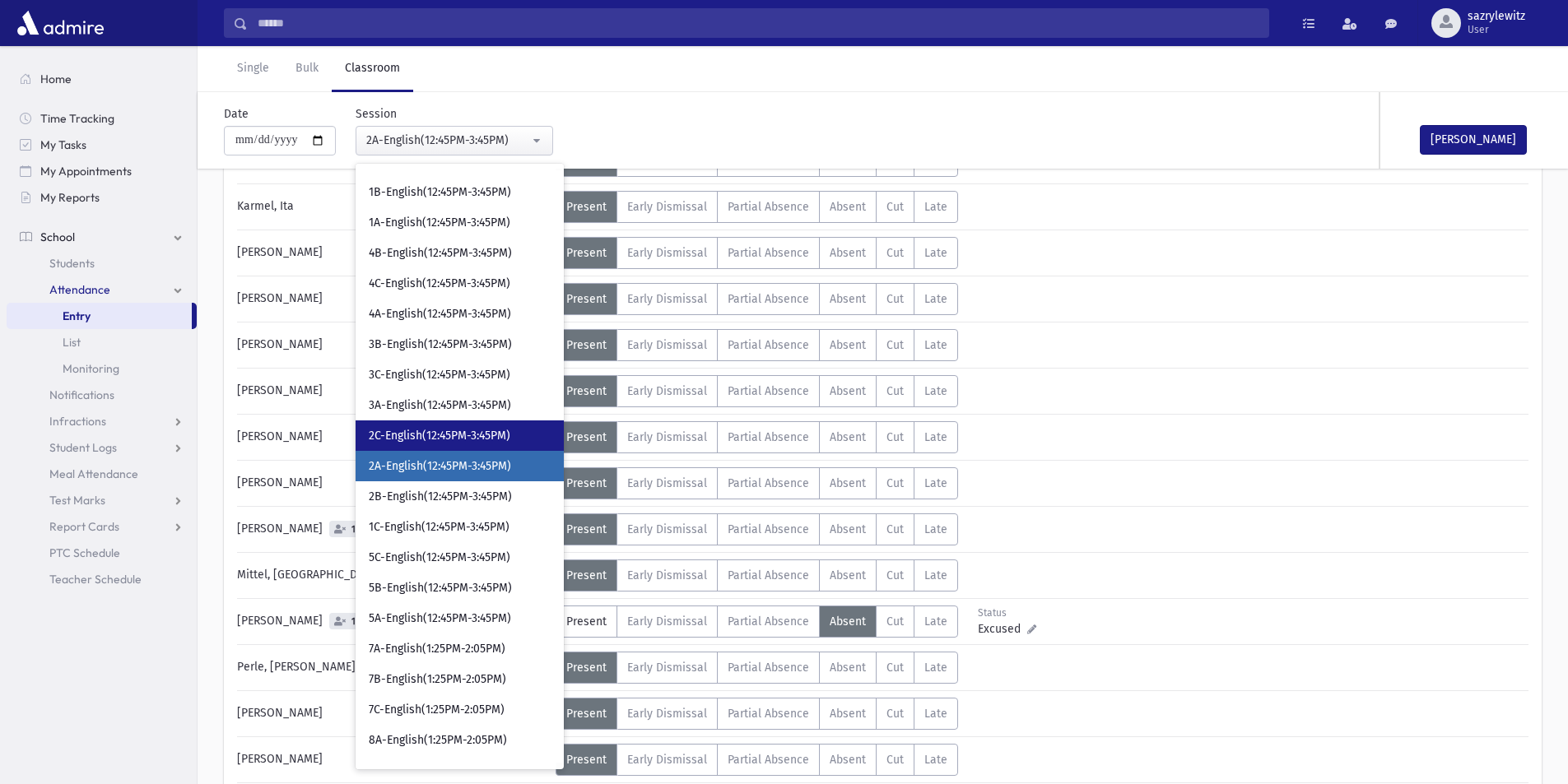
click at [413, 439] on span "2C-English(12:45PM-3:45PM)" at bounding box center [439, 436] width 142 height 17
select select "****"
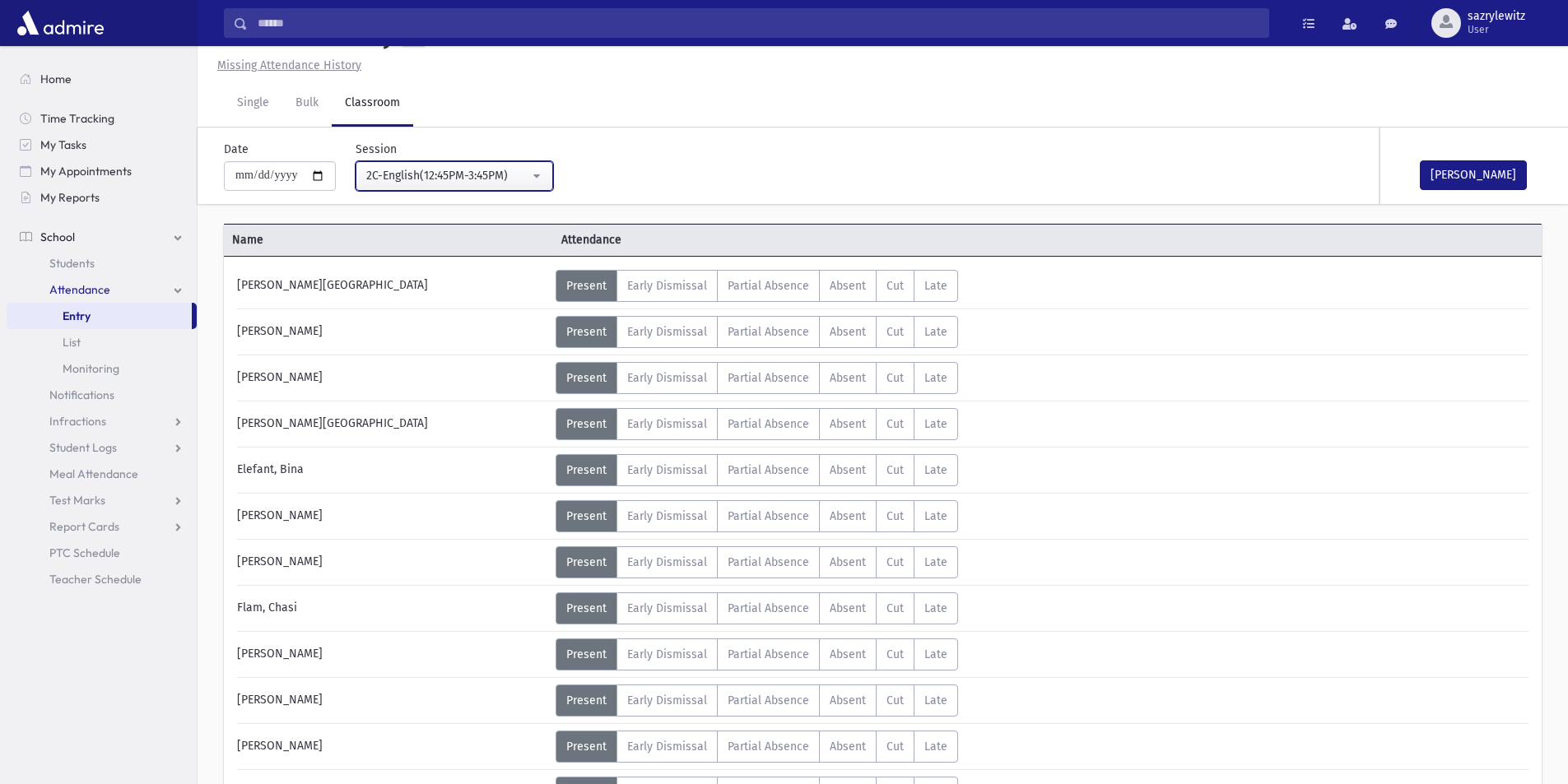
scroll to position [531, 0]
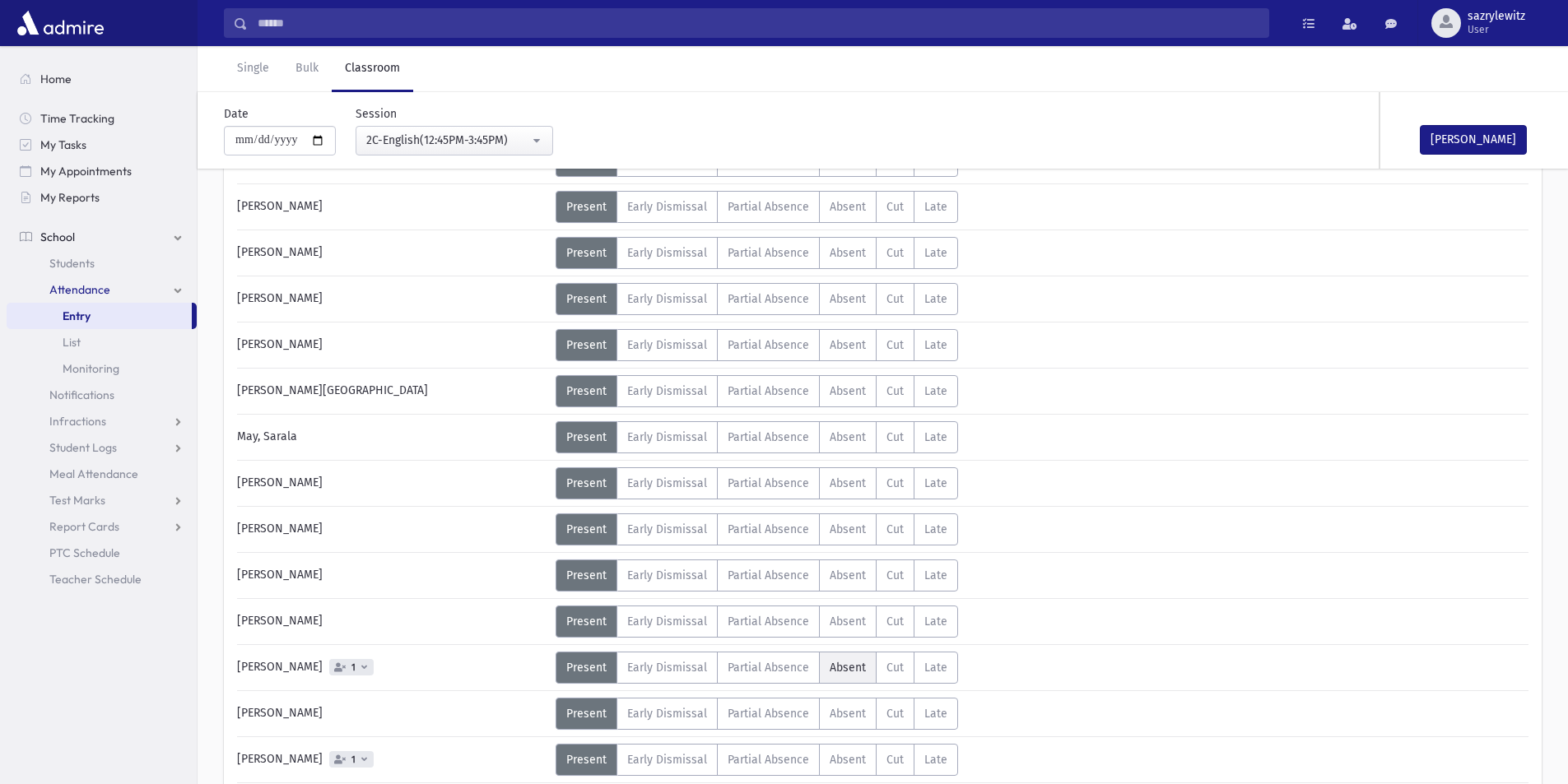
click at [846, 667] on span "Absent" at bounding box center [847, 668] width 36 height 14
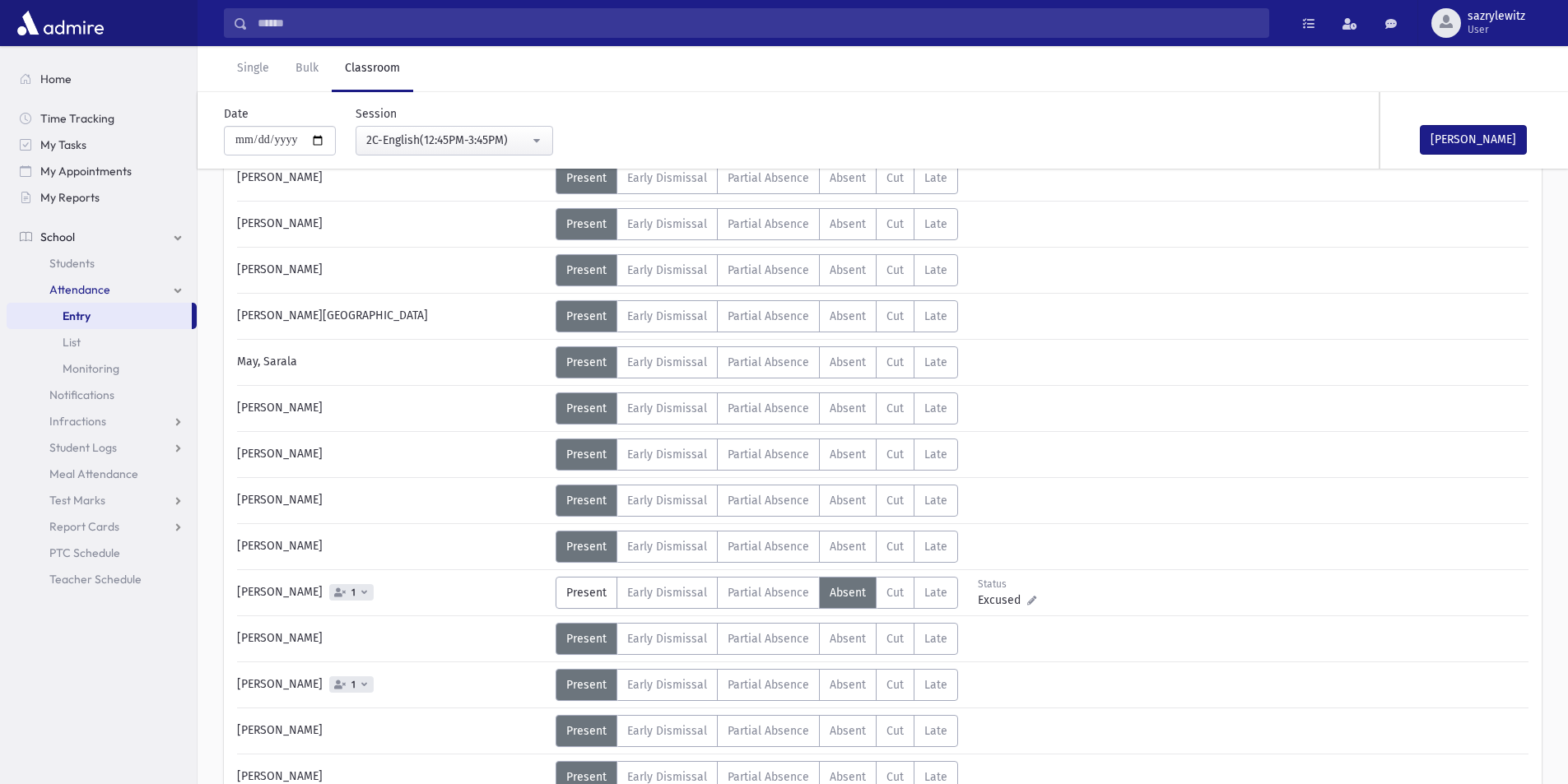
scroll to position [778, 0]
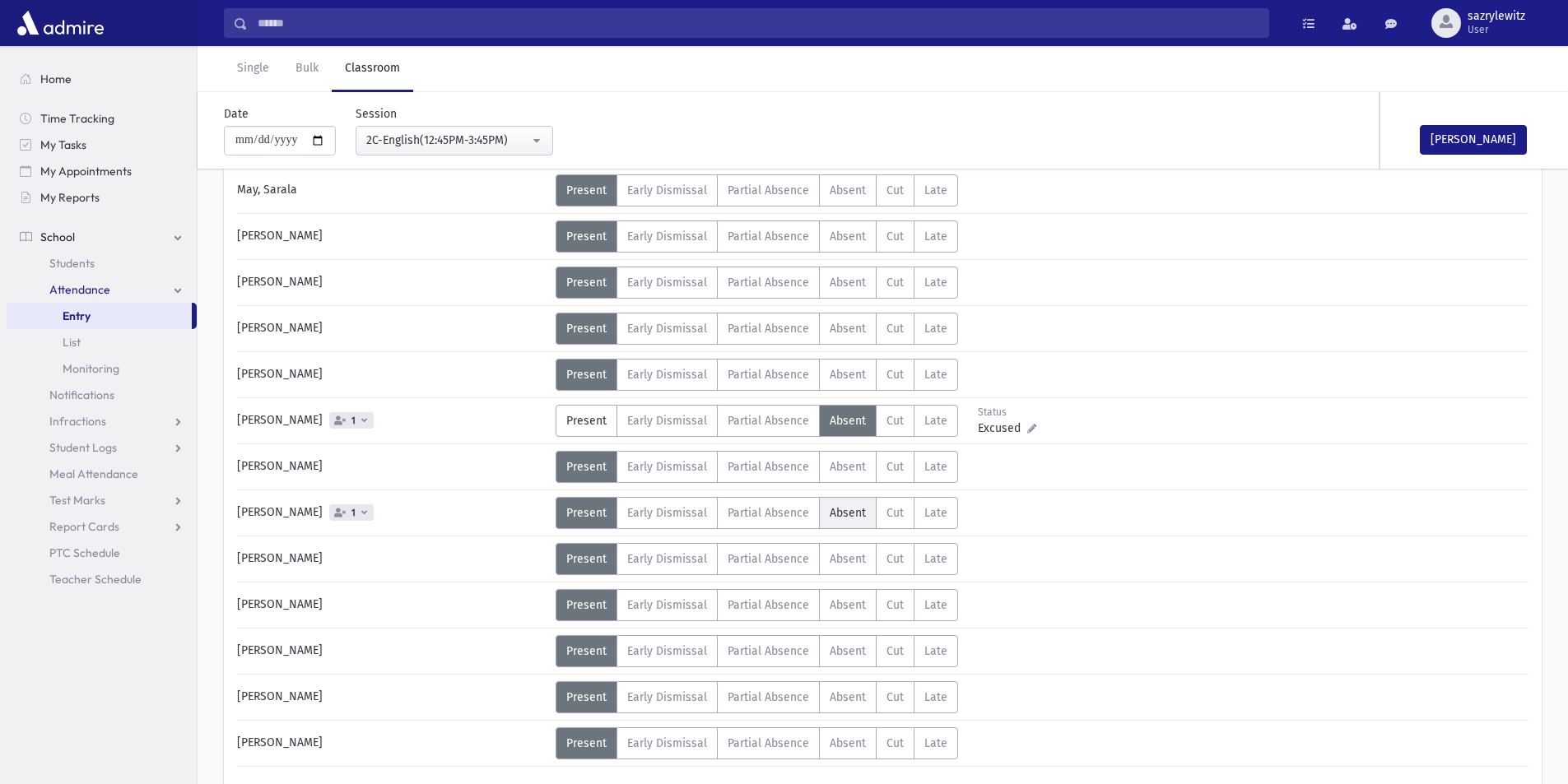
click at [855, 516] on span "Absent" at bounding box center [847, 513] width 36 height 14
click at [256, 63] on link "Single" at bounding box center [253, 69] width 58 height 46
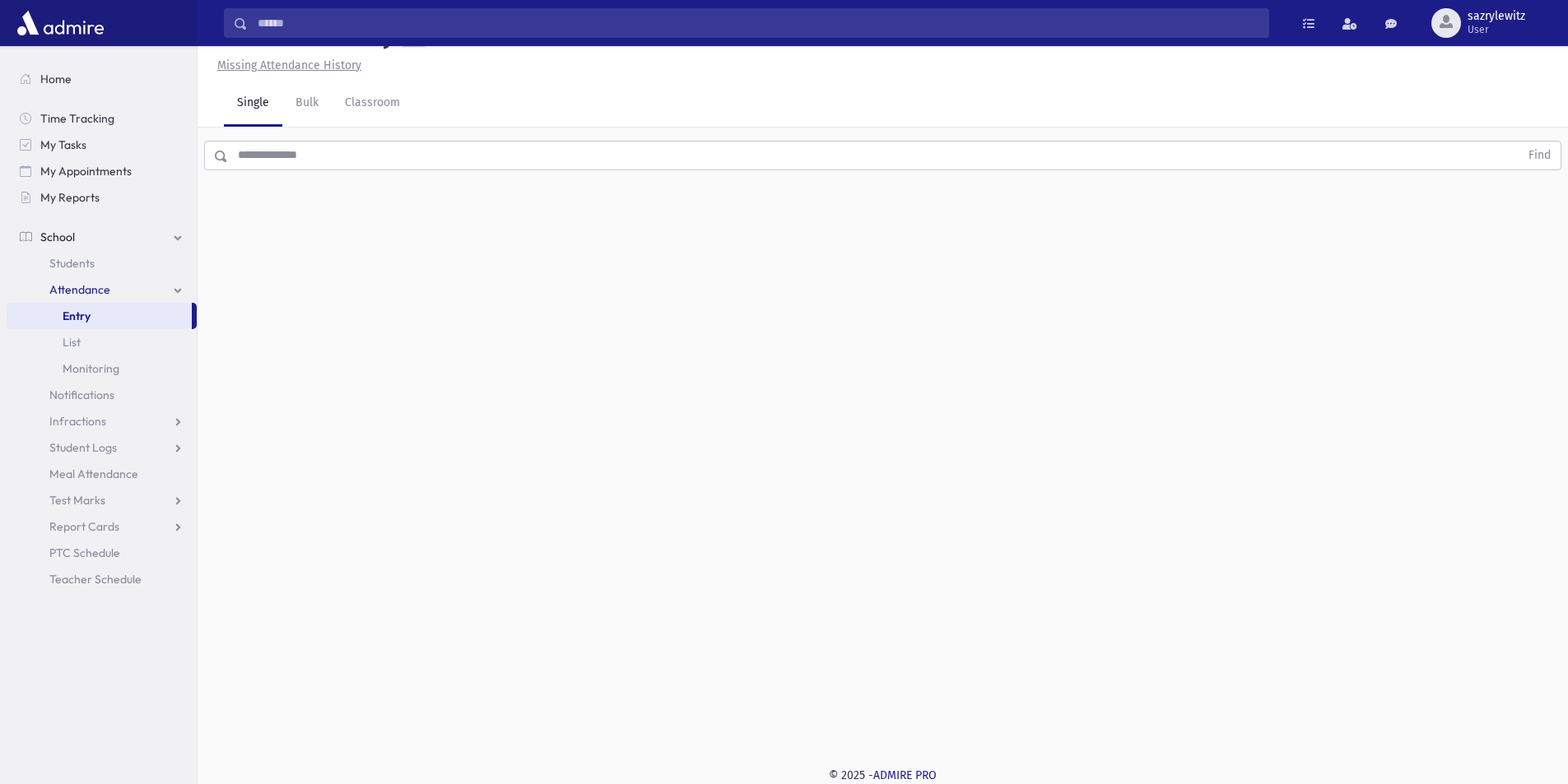
click at [310, 163] on input "text" at bounding box center [874, 156] width 1292 height 30
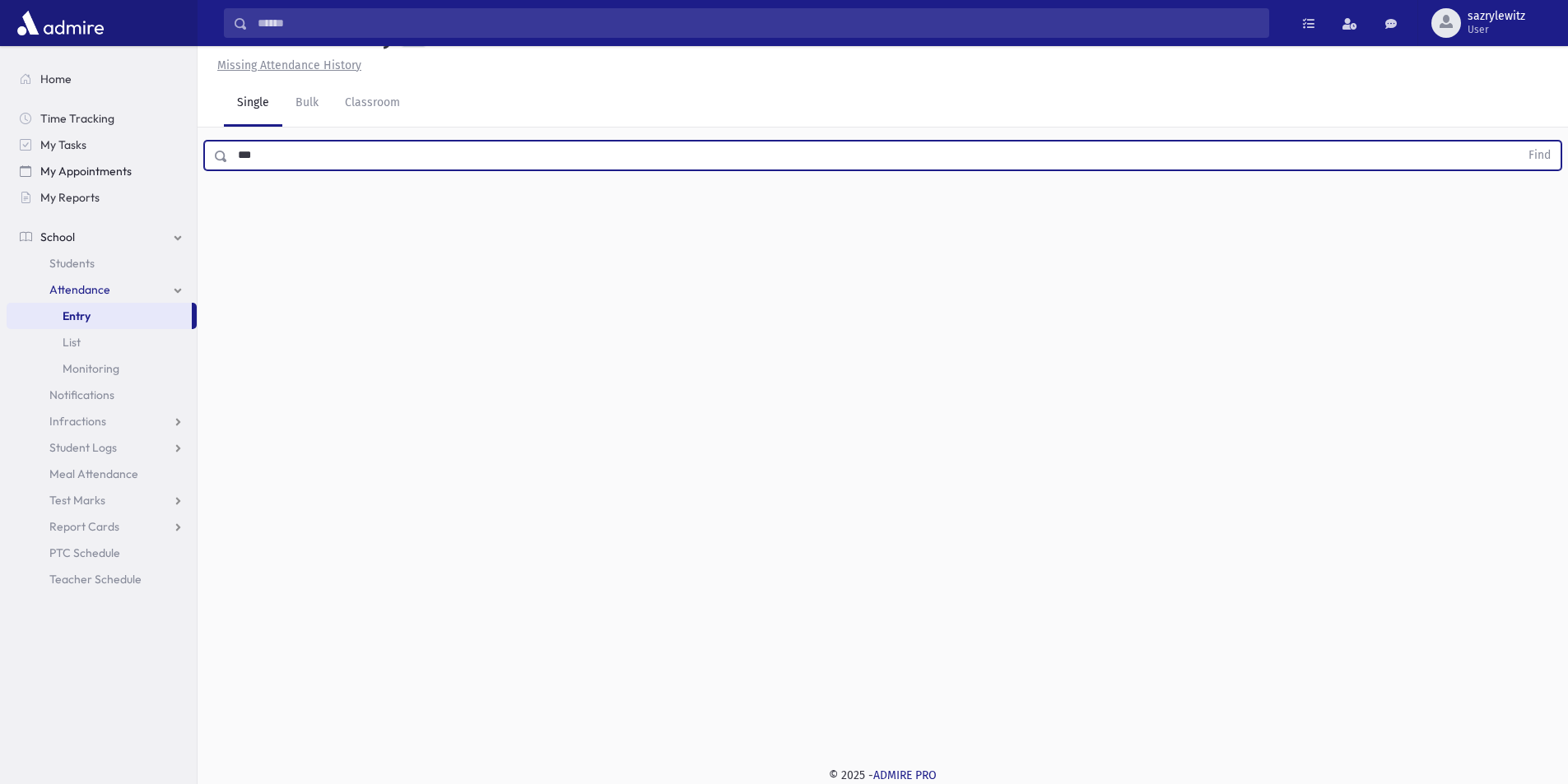
drag, startPoint x: 322, startPoint y: 163, endPoint x: 185, endPoint y: 161, distance: 137.0
click at [185, 161] on div "Search Results Students" at bounding box center [784, 374] width 1568 height 822
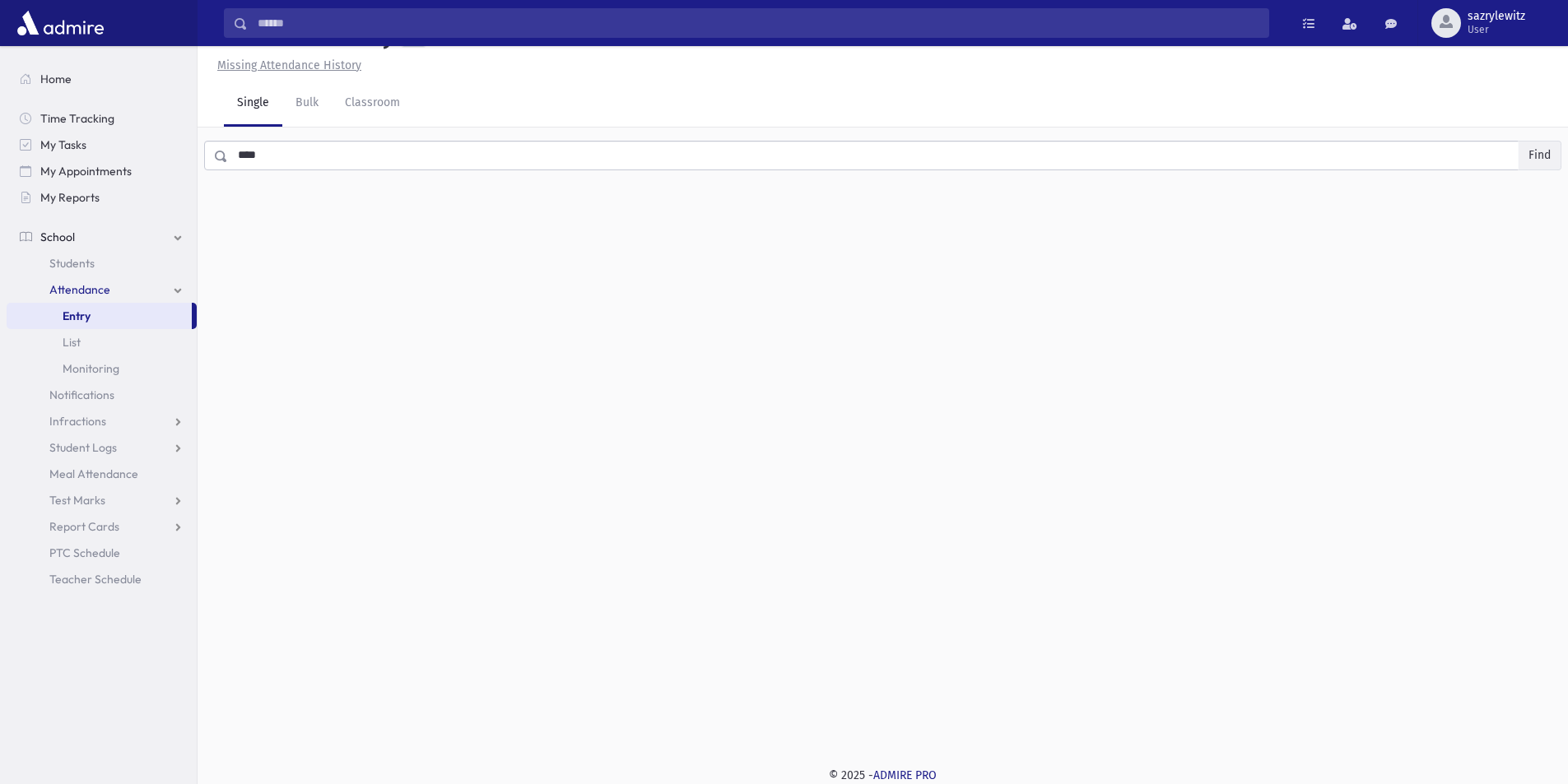
click at [1542, 147] on button "Find" at bounding box center [1540, 156] width 42 height 28
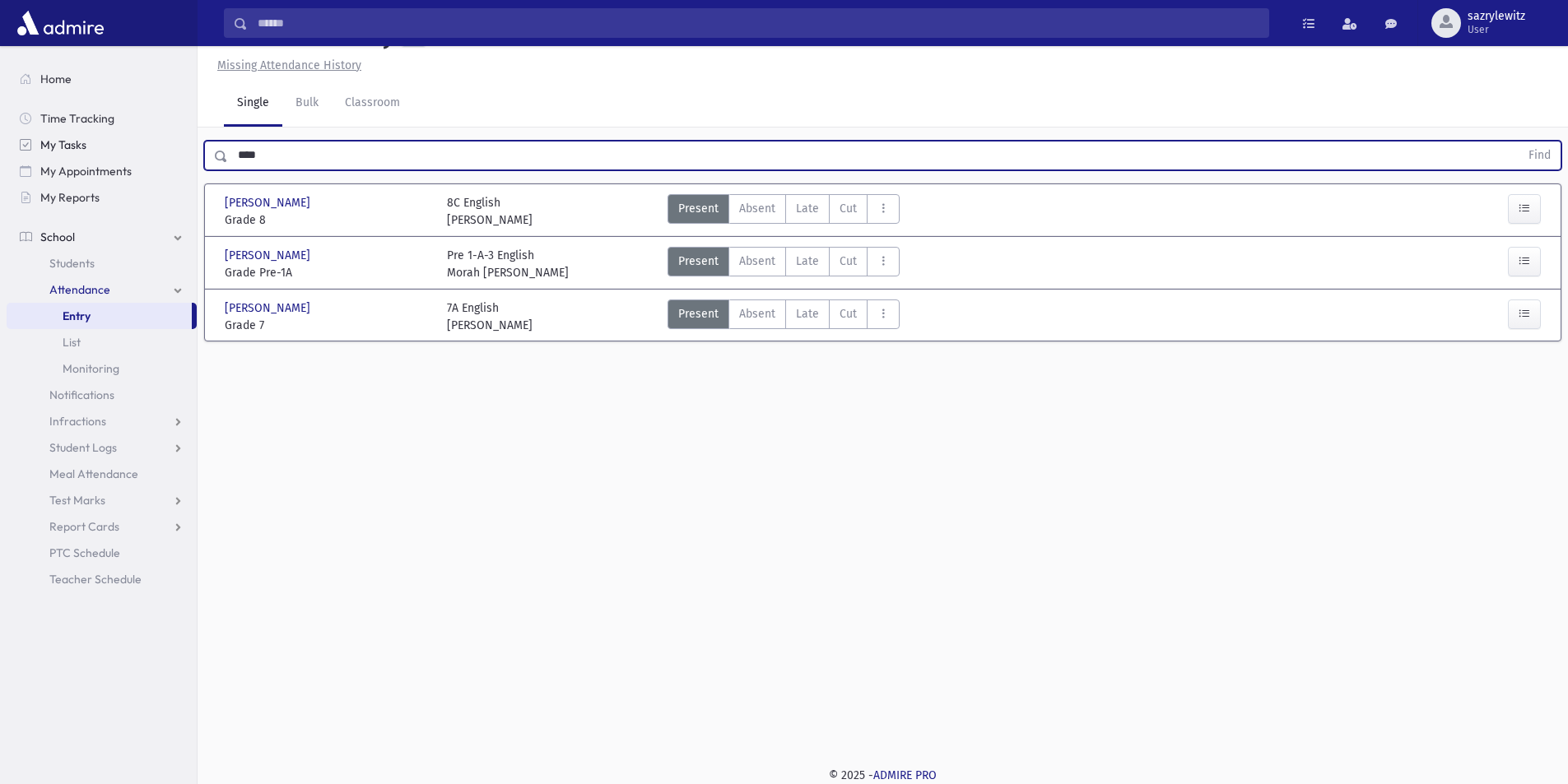
drag, startPoint x: 284, startPoint y: 150, endPoint x: 167, endPoint y: 142, distance: 117.3
click at [167, 142] on div "Search Results Students" at bounding box center [784, 374] width 1568 height 822
drag, startPoint x: 279, startPoint y: 157, endPoint x: 184, endPoint y: 156, distance: 95.0
click at [184, 156] on div "Search Results Students" at bounding box center [784, 374] width 1568 height 822
type input "******"
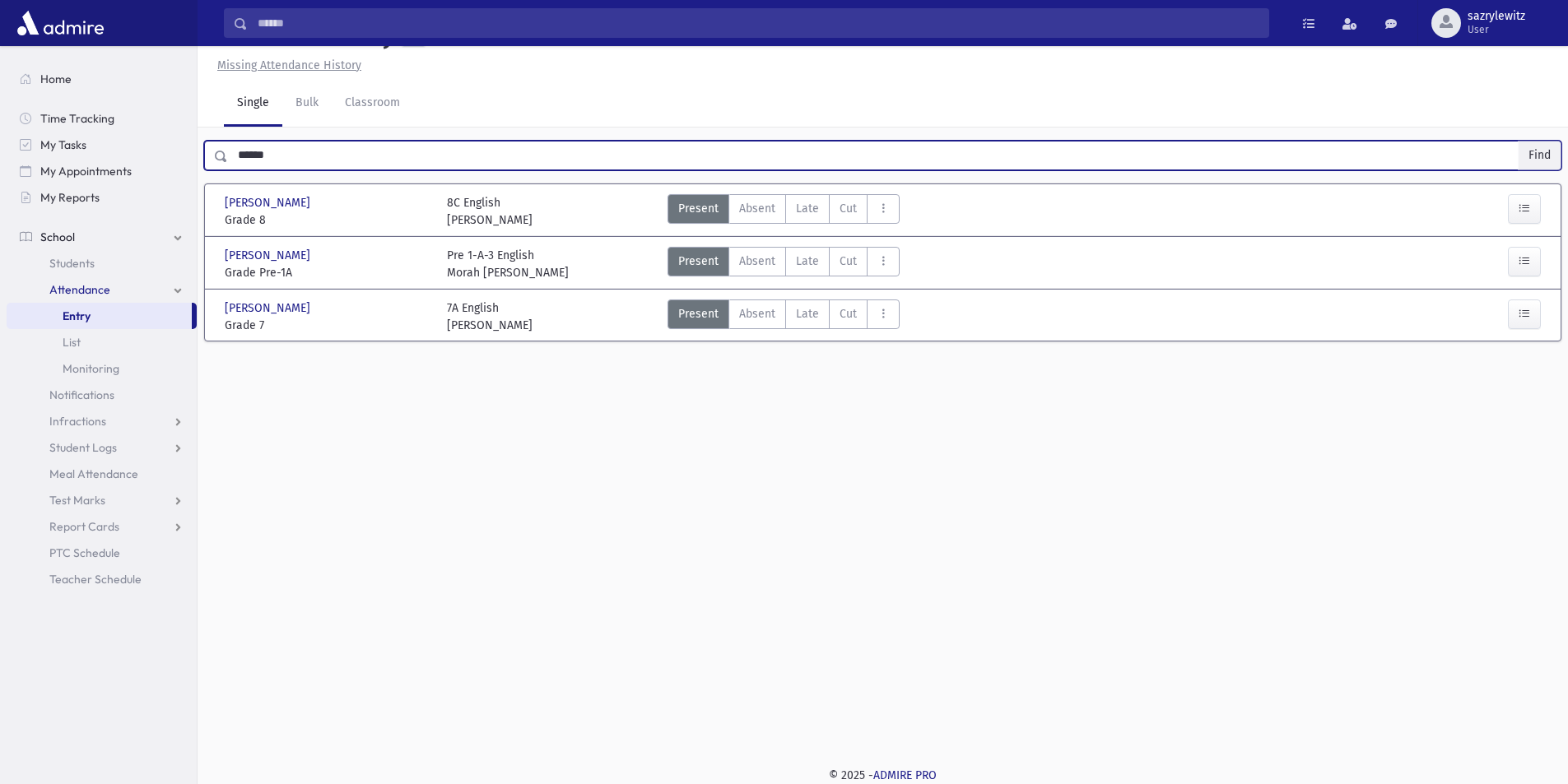
click at [1533, 158] on button "Find" at bounding box center [1540, 156] width 42 height 28
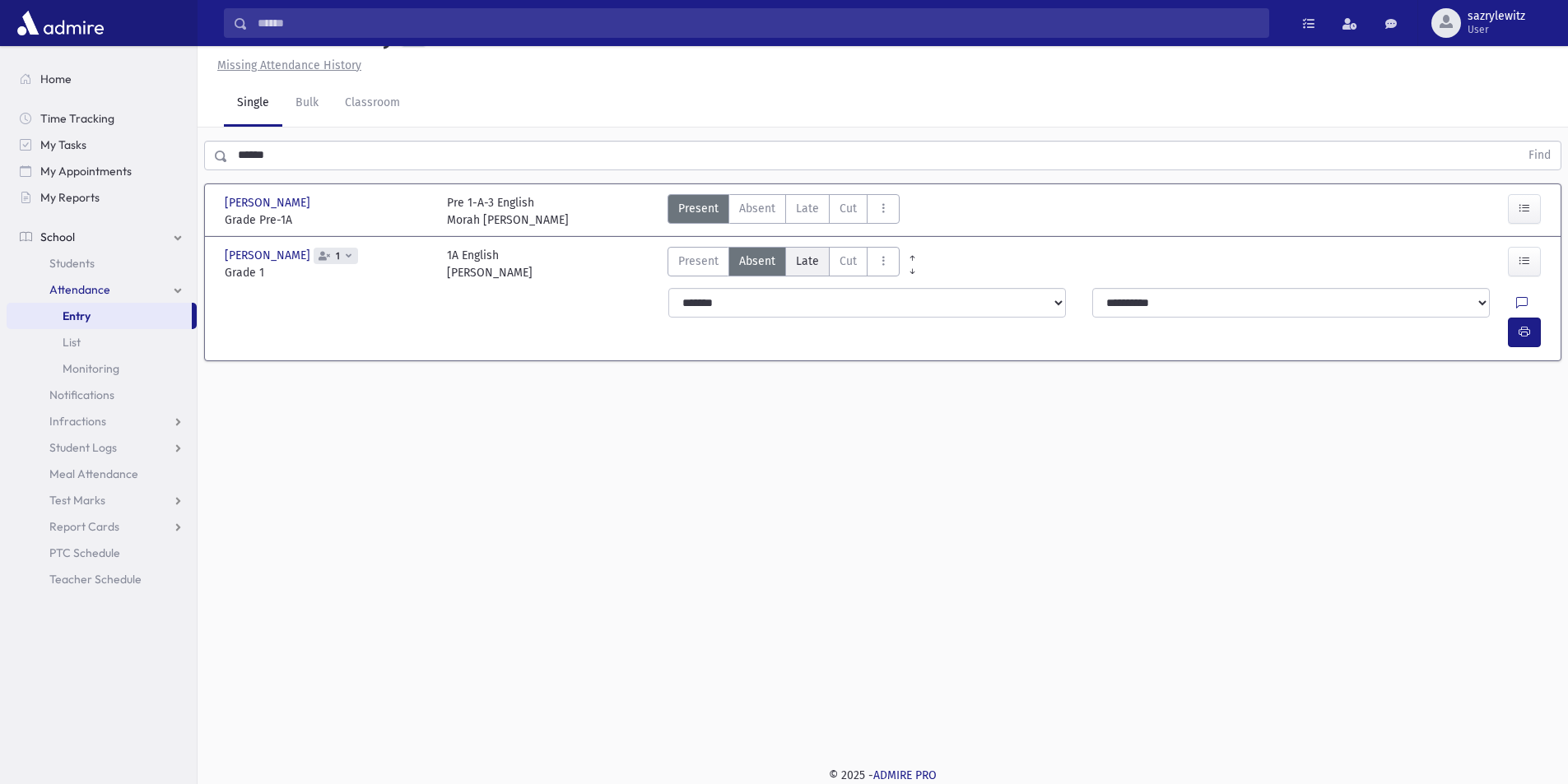
click at [813, 261] on span "Late" at bounding box center [808, 261] width 23 height 18
click at [1516, 302] on icon at bounding box center [1521, 304] width 11 height 14
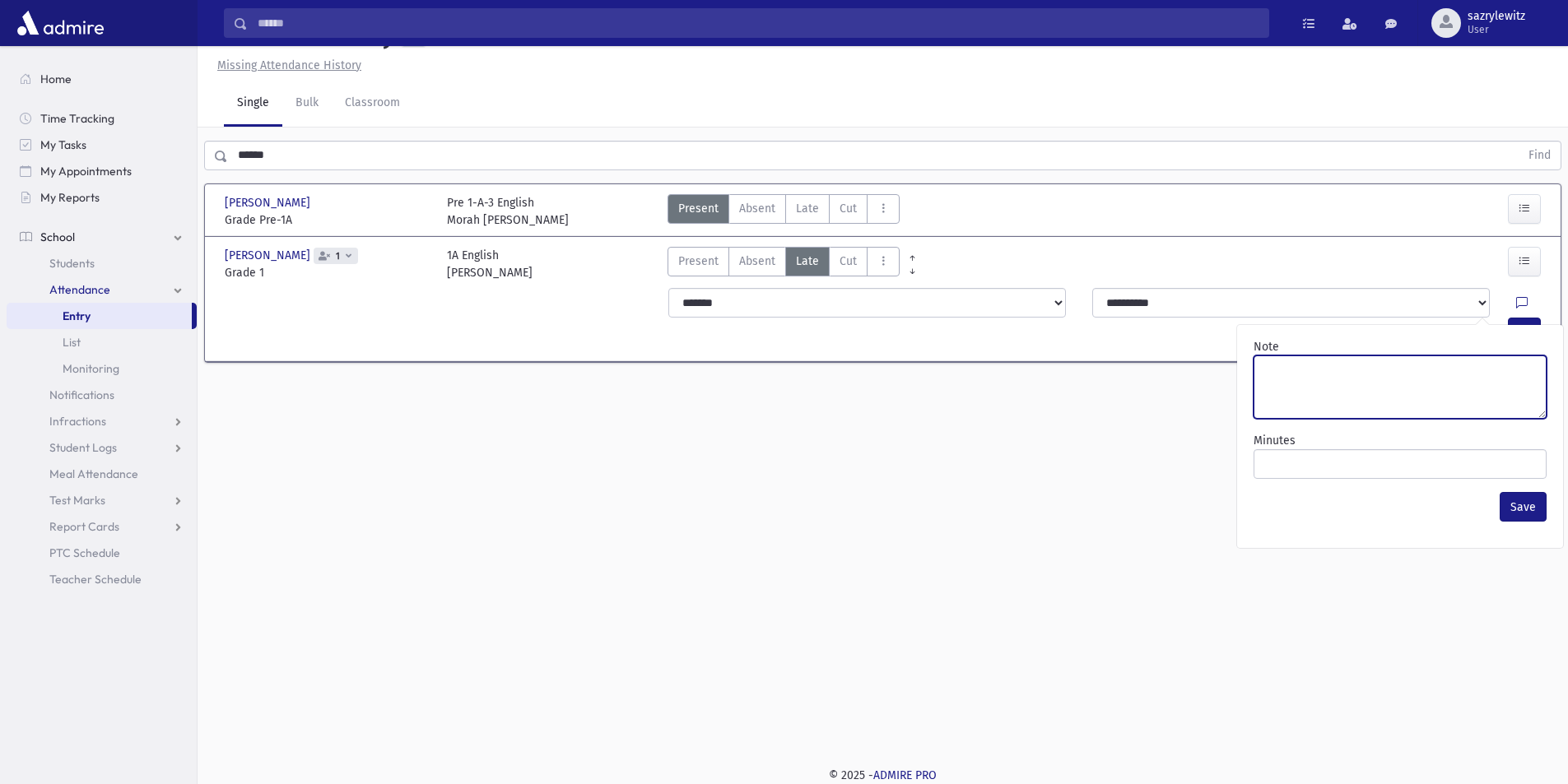
click at [1414, 374] on textarea "Note" at bounding box center [1400, 387] width 293 height 63
type textarea "**********"
click at [1513, 508] on button "Save" at bounding box center [1522, 507] width 47 height 30
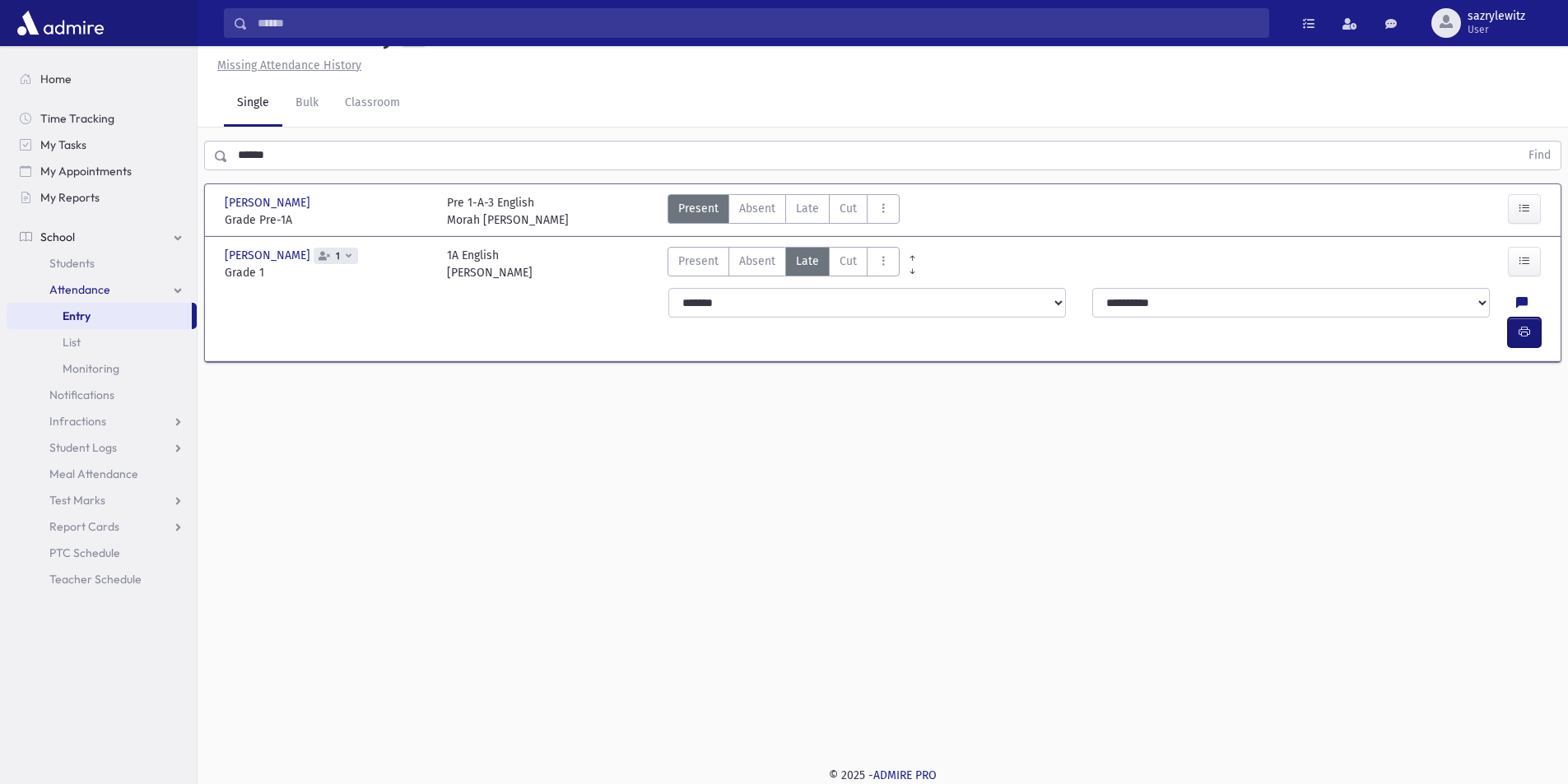
click at [1522, 325] on icon "button" at bounding box center [1524, 332] width 11 height 14
